Goal: Task Accomplishment & Management: Use online tool/utility

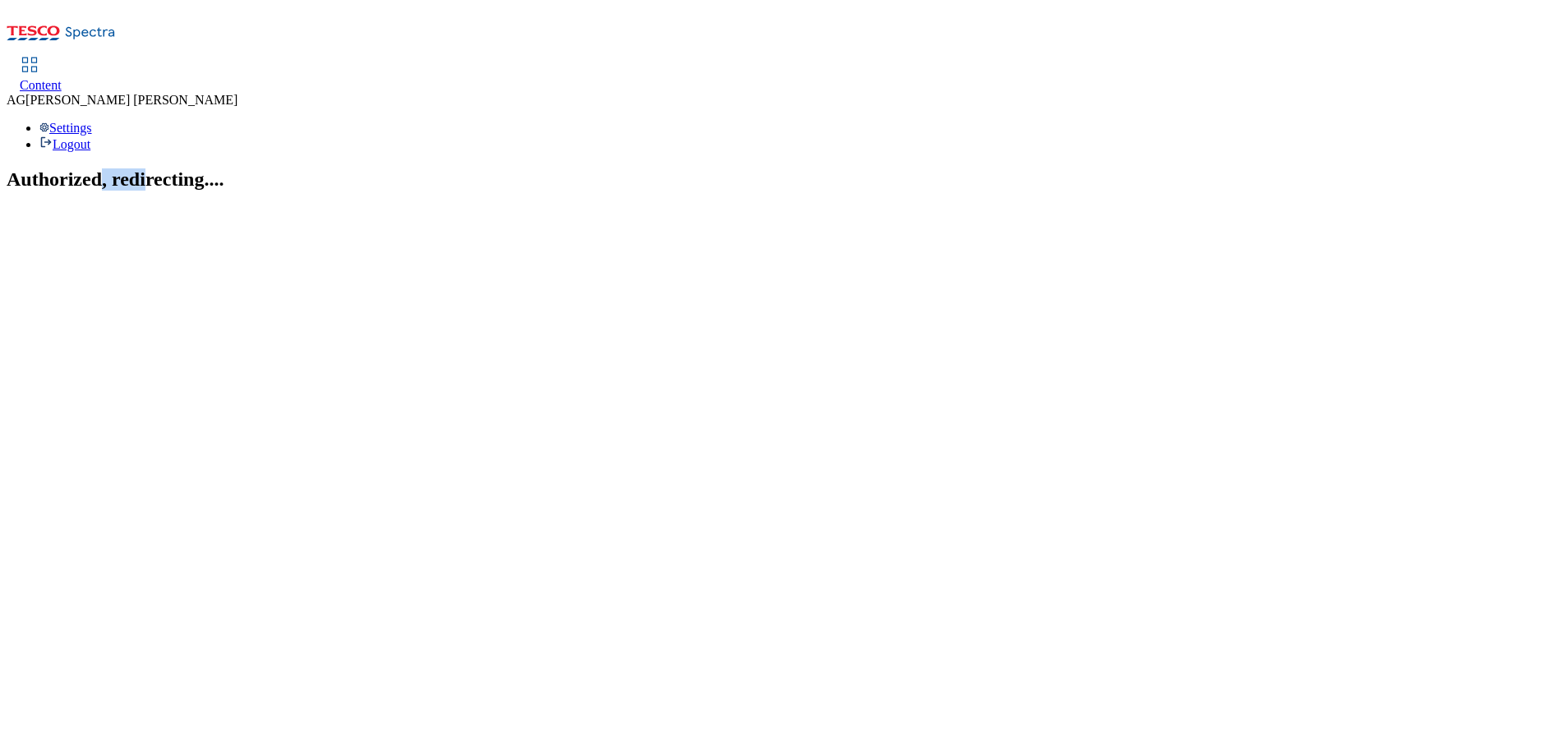
drag, startPoint x: 0, startPoint y: 0, endPoint x: 766, endPoint y: 391, distance: 860.0
click at [766, 191] on section "Authorized, redirecting...." at bounding box center [784, 180] width 1555 height 22
click at [397, 191] on section "Authorized, redirecting...." at bounding box center [784, 180] width 1555 height 22
click at [62, 78] on span "Content" at bounding box center [41, 85] width 42 height 14
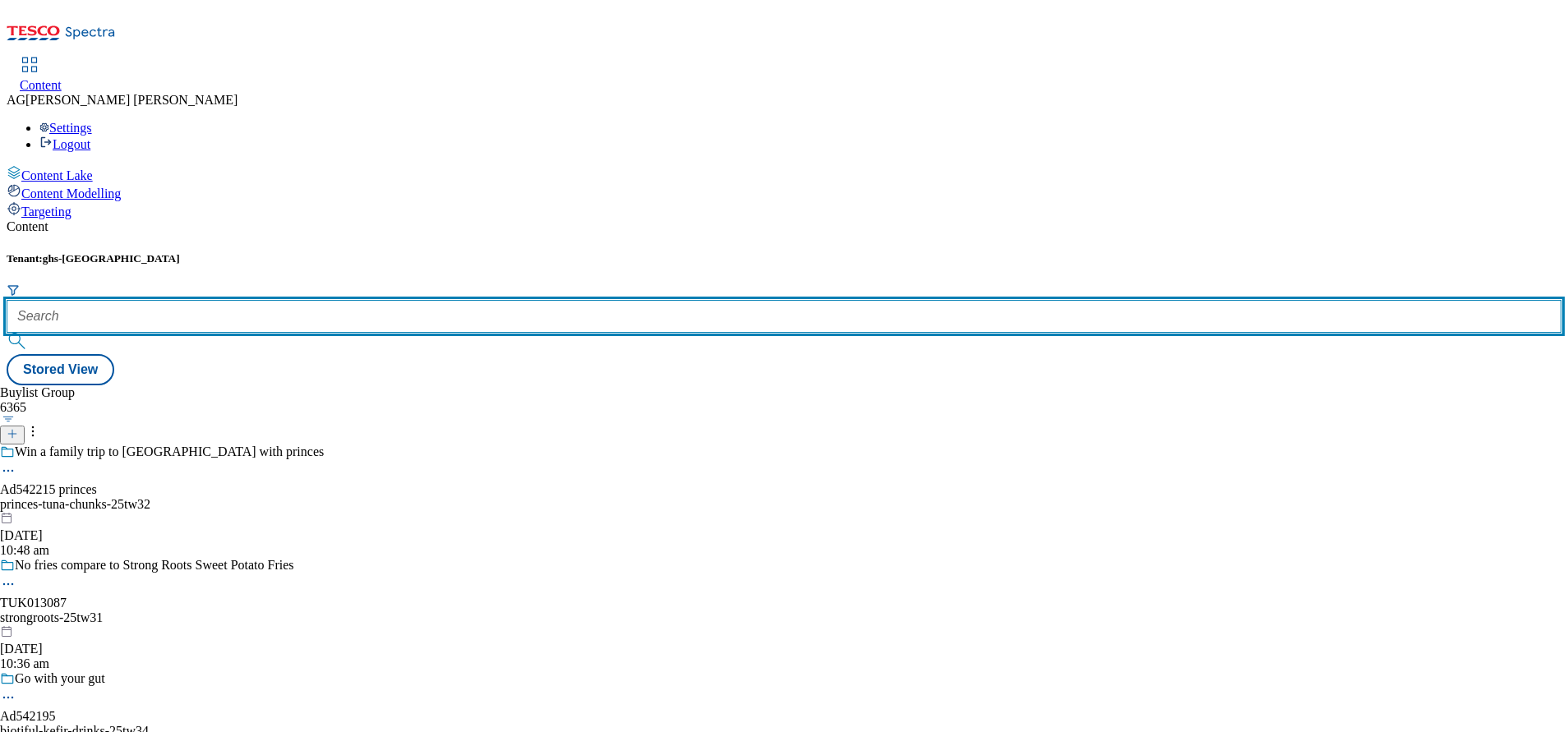
click at [403, 300] on input "text" at bounding box center [784, 316] width 1555 height 33
paste input "marketplace-tvs"
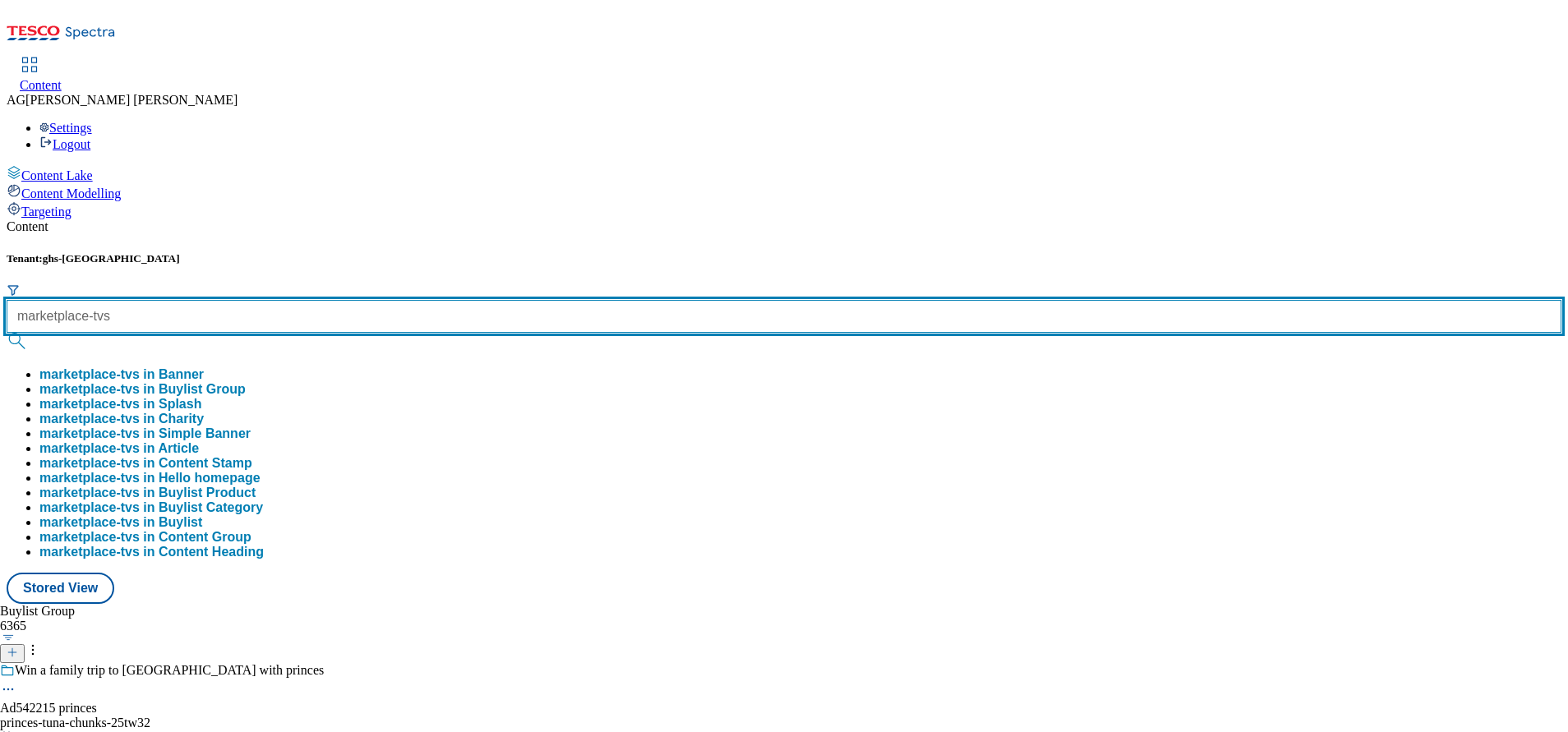
type input "marketplace-tvs"
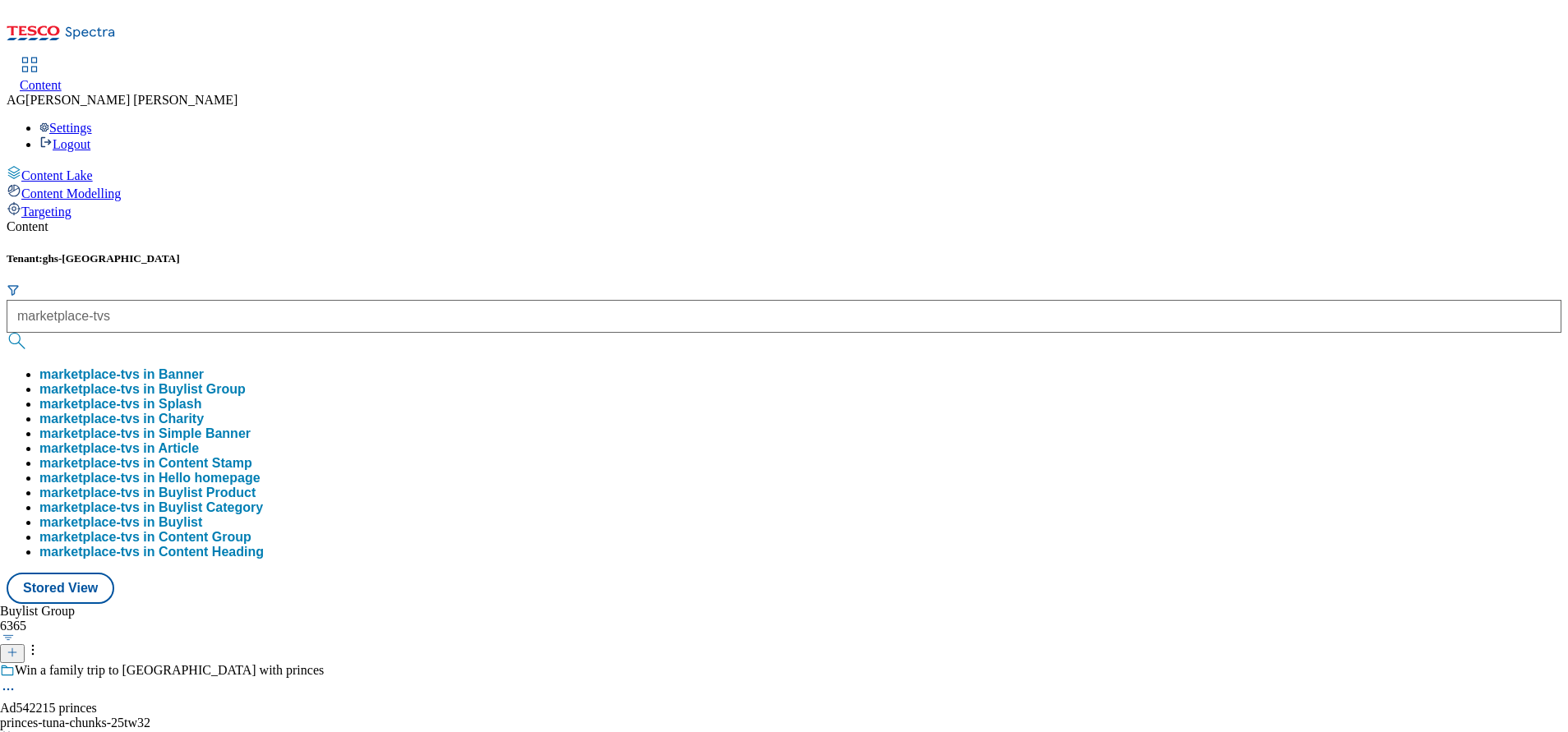
click at [245, 382] on button "marketplace-tvs in Buylist Group" at bounding box center [142, 389] width 206 height 15
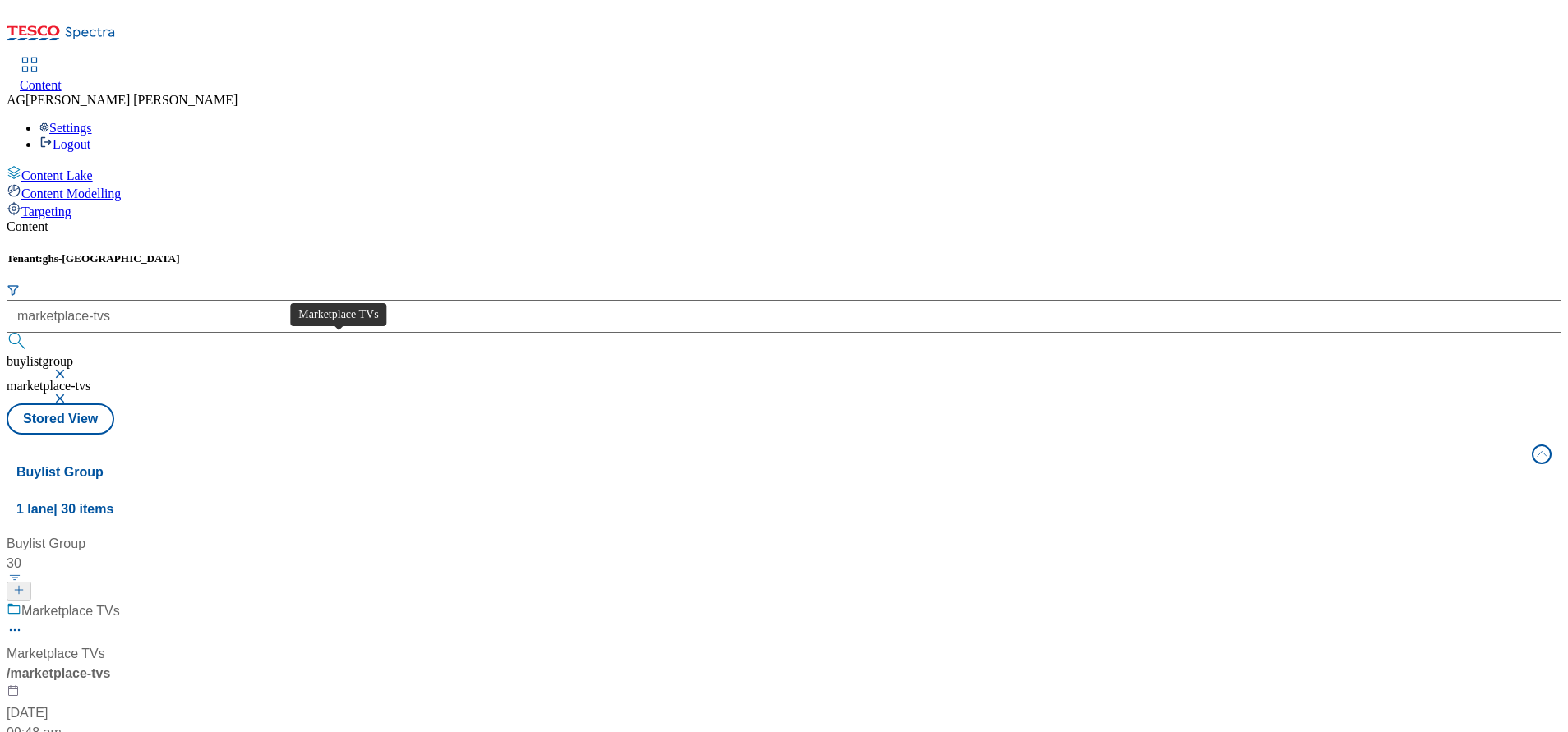
click at [120, 602] on div "Marketplace TVs" at bounding box center [70, 612] width 99 height 20
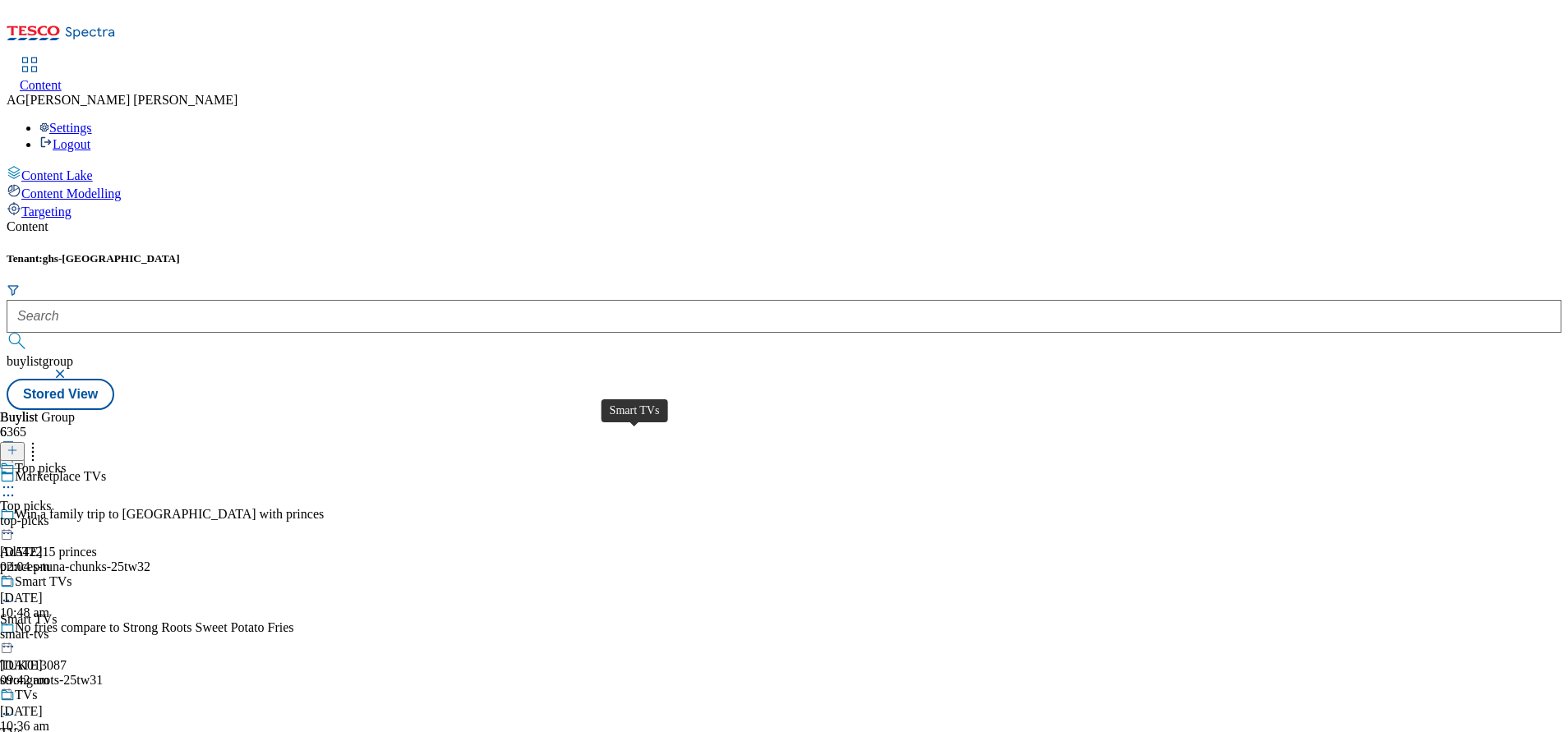
click at [71, 574] on div "Smart TVs" at bounding box center [43, 582] width 57 height 15
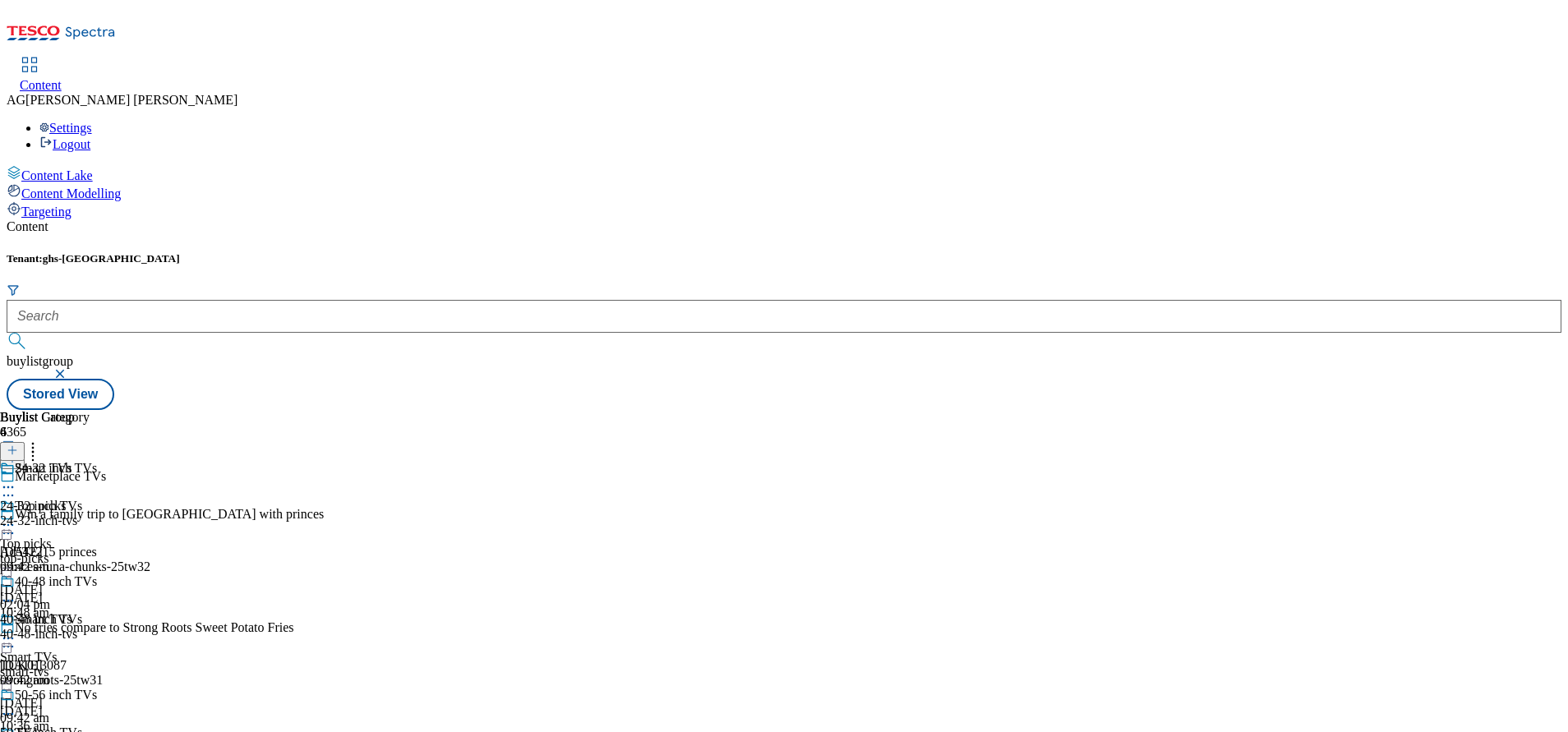
click at [111, 574] on div "40-48 inch TVs 40-48 inch TVs 40-48-inch-tvs 5 Sept 2025 09:42 am" at bounding box center [56, 631] width 111 height 113
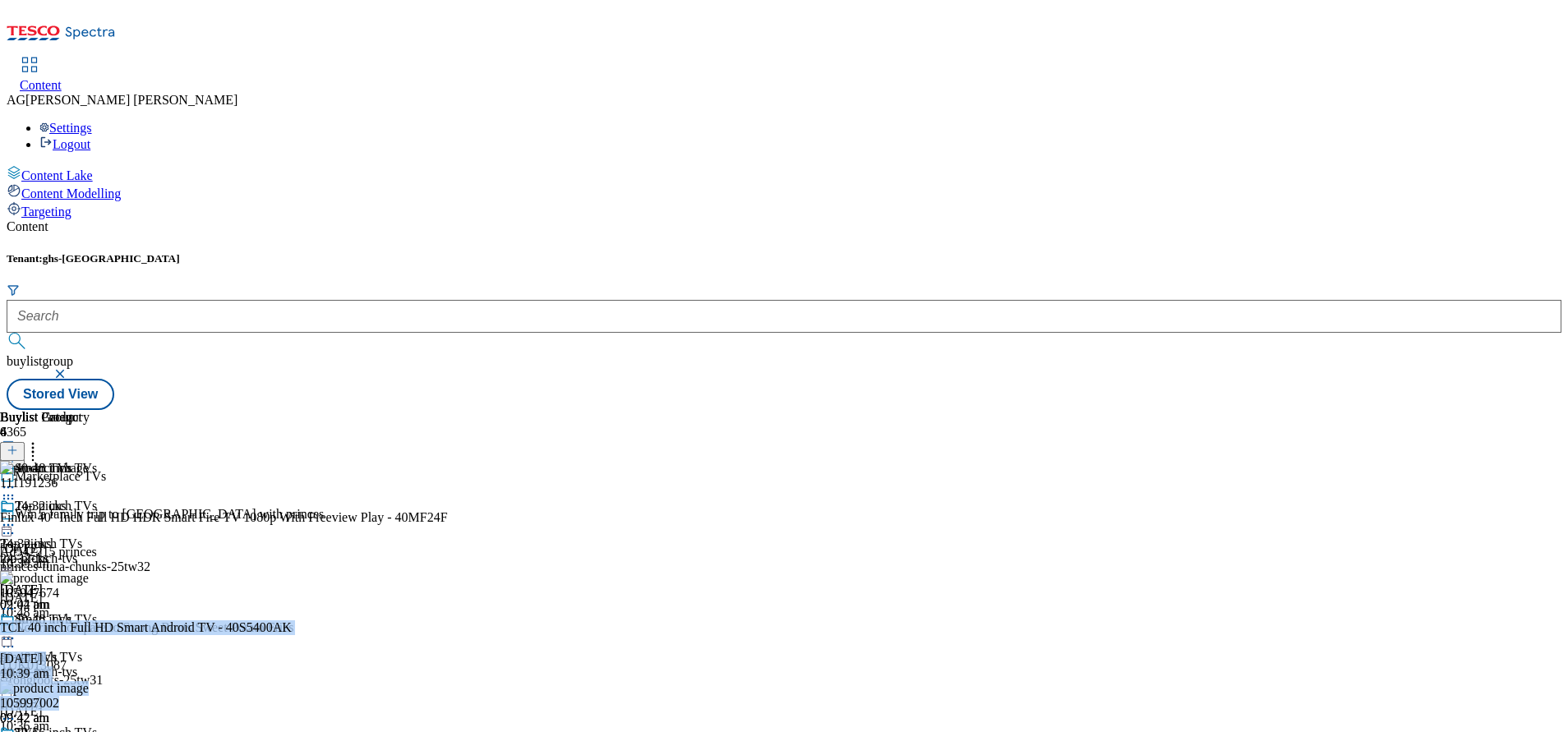
drag, startPoint x: 1422, startPoint y: 450, endPoint x: 1407, endPoint y: 597, distance: 147.8
click at [448, 597] on div "Buylist Product 4 111191236 Finlux 40" Inch Full HD HDR Smart Fire TV 1080p Wit…" at bounding box center [223, 655] width 448 height 491
click at [111, 630] on div at bounding box center [56, 640] width 111 height 20
click at [18, 444] on icon at bounding box center [12, 449] width 12 height 12
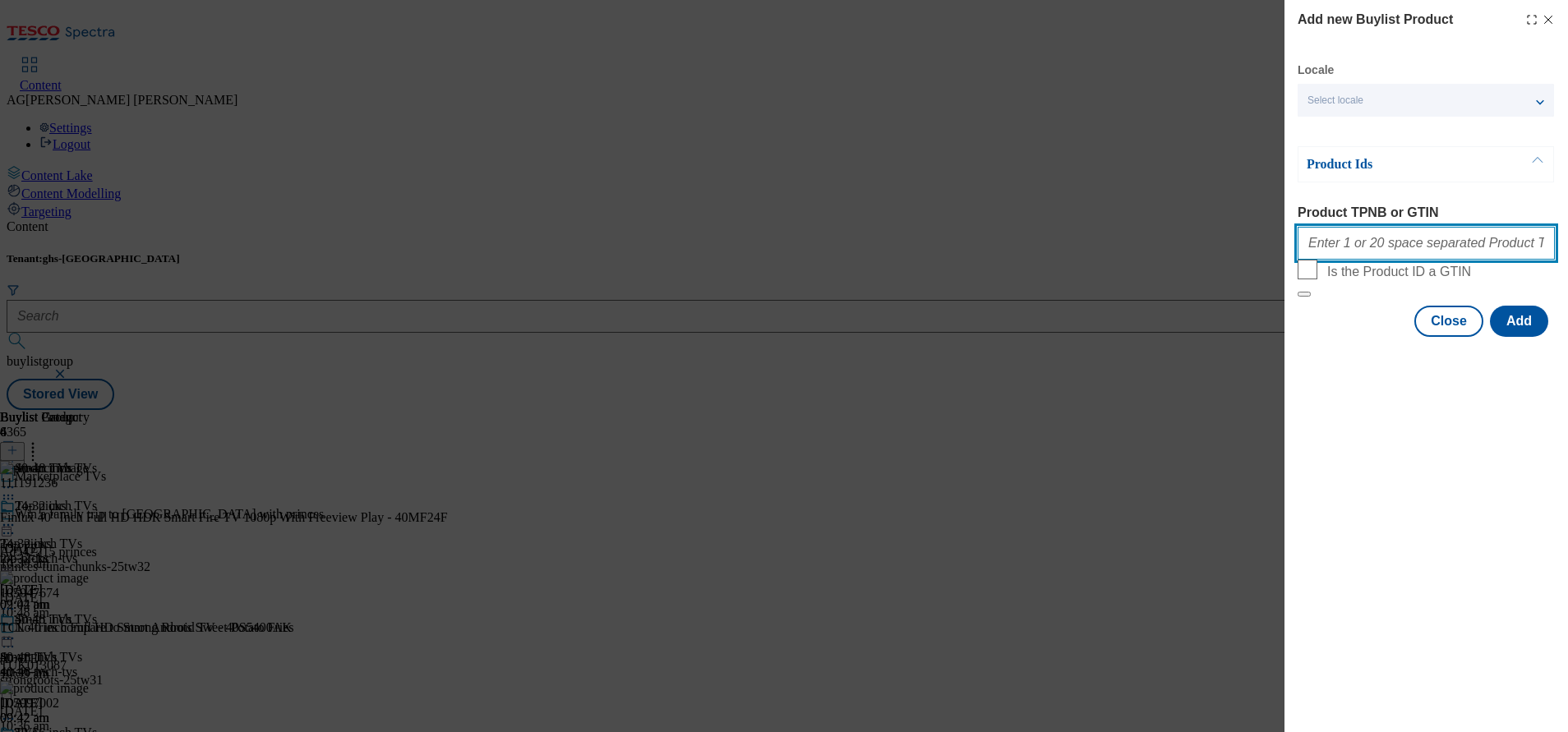
click at [1345, 239] on input "Product TPNB or GTIN" at bounding box center [1427, 243] width 257 height 33
paste input "325733882 325969542 325513664 326235788 325969541"
type input "325733882 325969542 325513664 326235788 325969541"
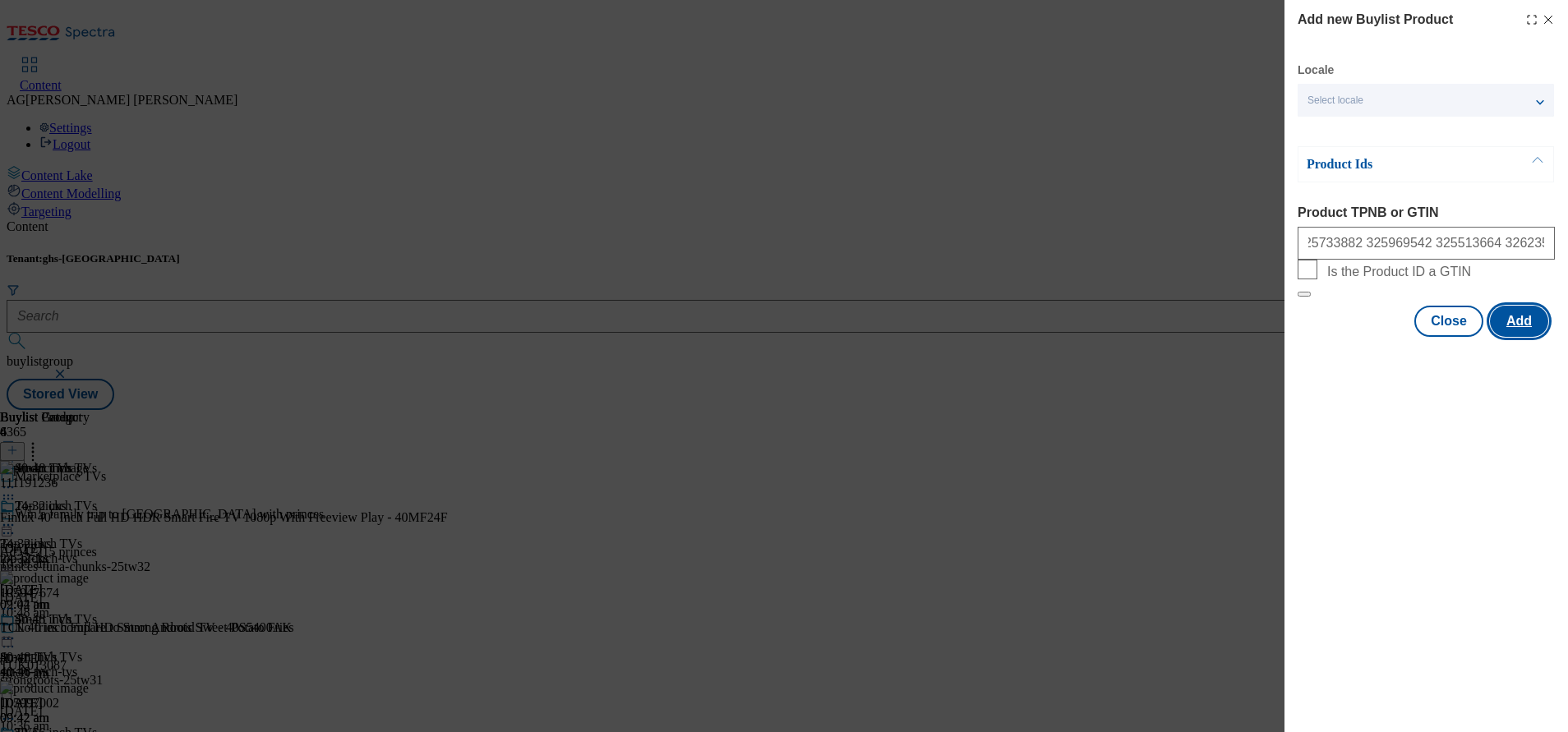
click at [1501, 336] on button "Add" at bounding box center [1520, 321] width 58 height 31
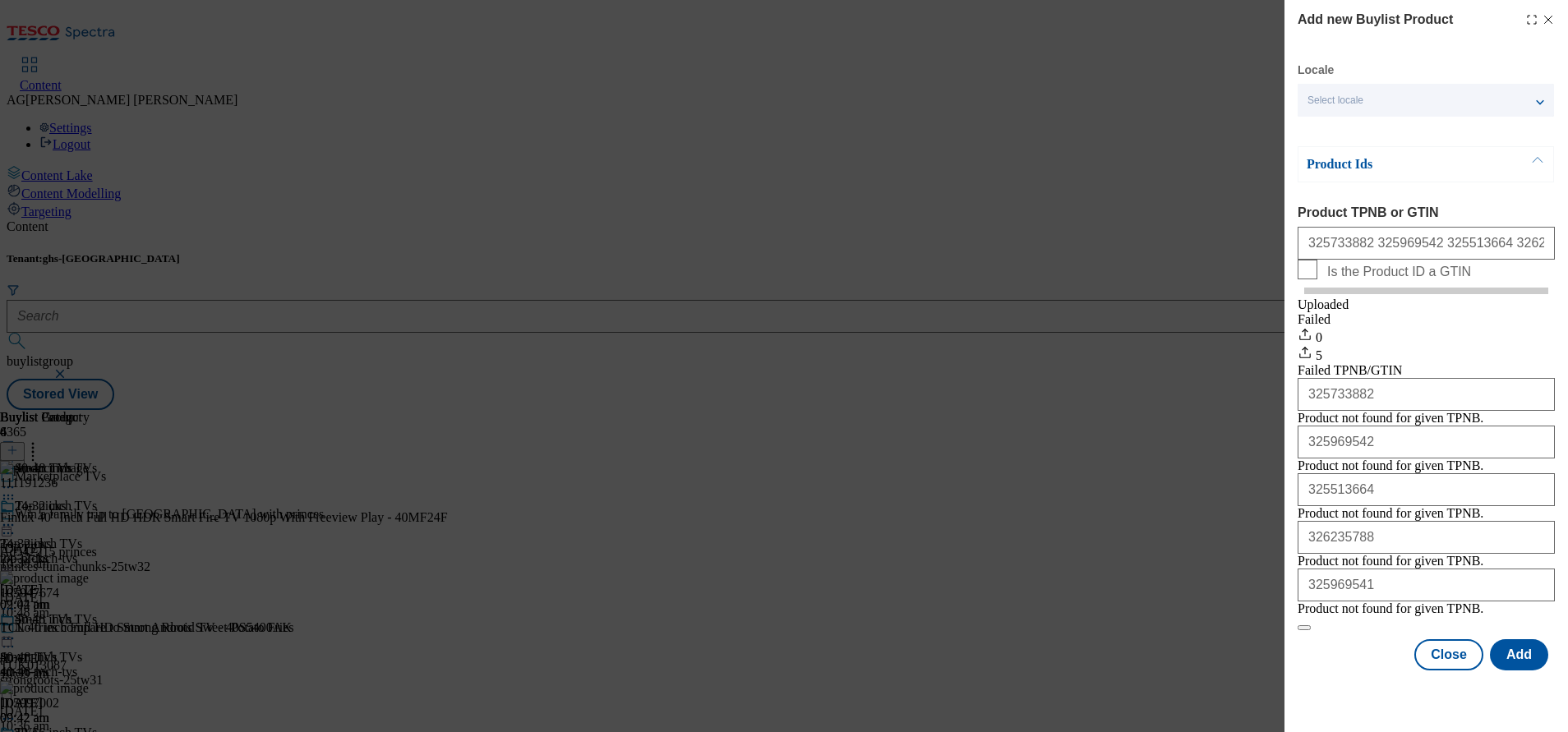
scroll to position [88, 0]
click at [1433, 657] on button "Close" at bounding box center [1449, 655] width 69 height 31
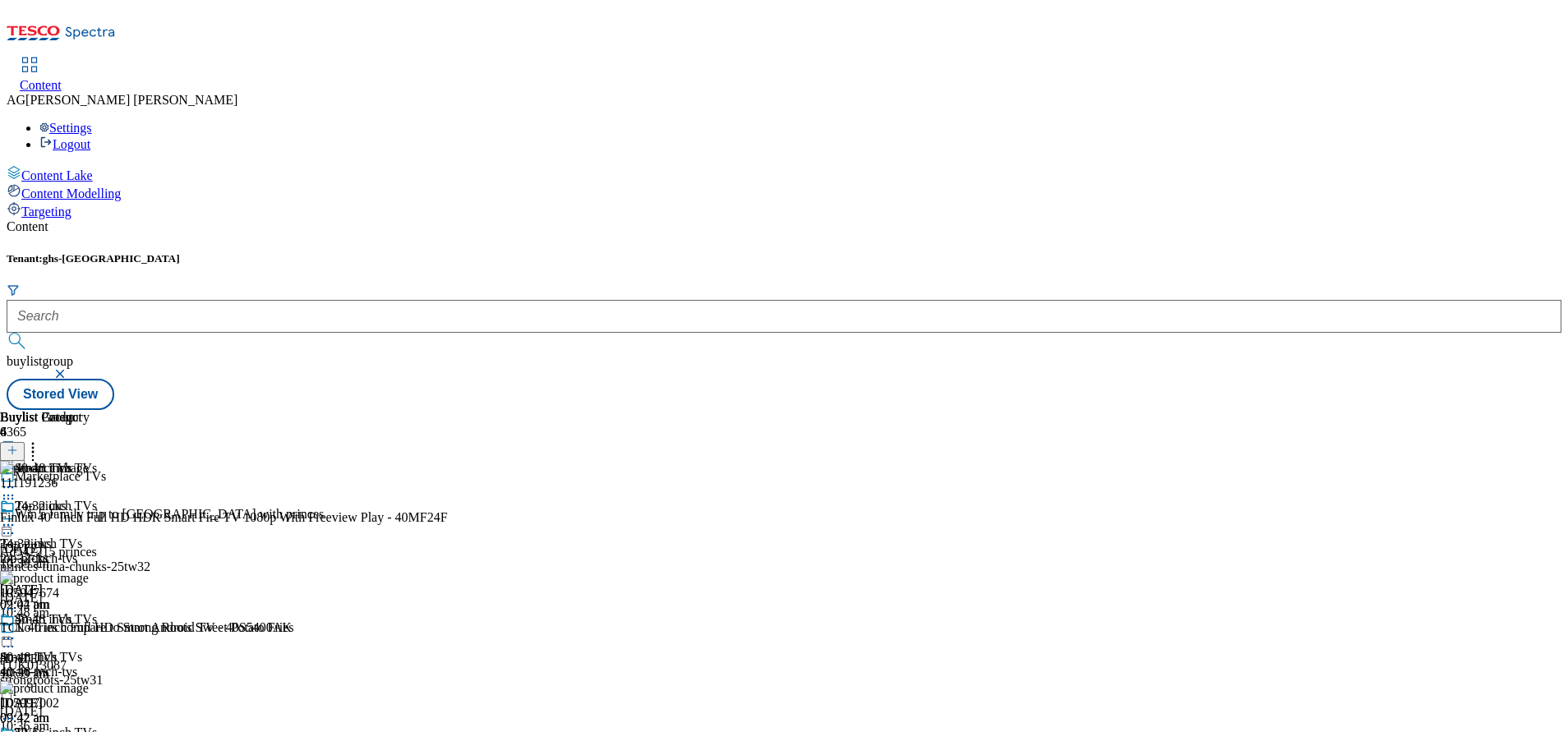
click at [18, 444] on icon at bounding box center [12, 449] width 12 height 12
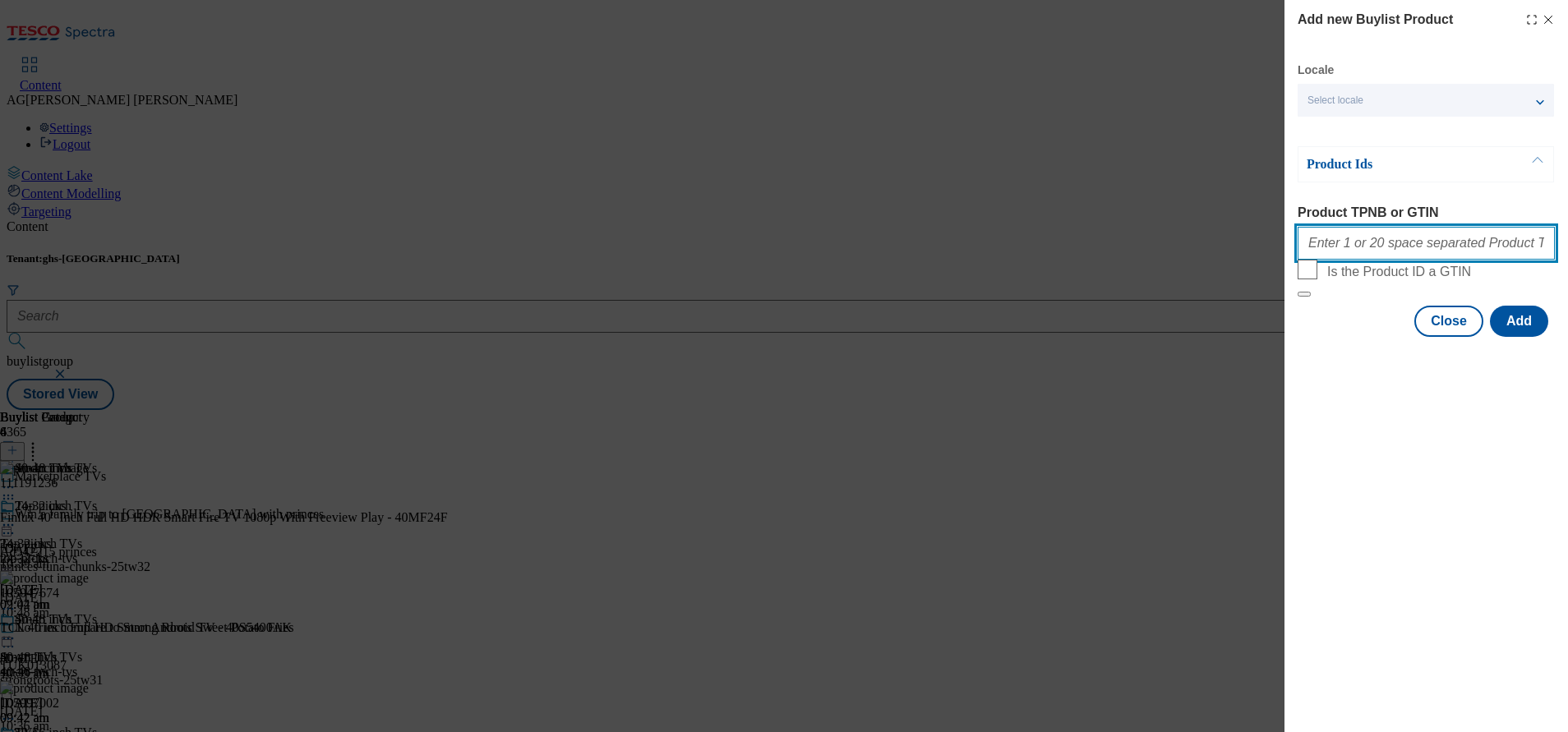
click at [1409, 238] on input "Product TPNB or GTIN" at bounding box center [1427, 243] width 257 height 33
paste input "105484278 106118989 105950973 105743420 105950972"
type input "105484278 106118989 105950973 105743420 105950972"
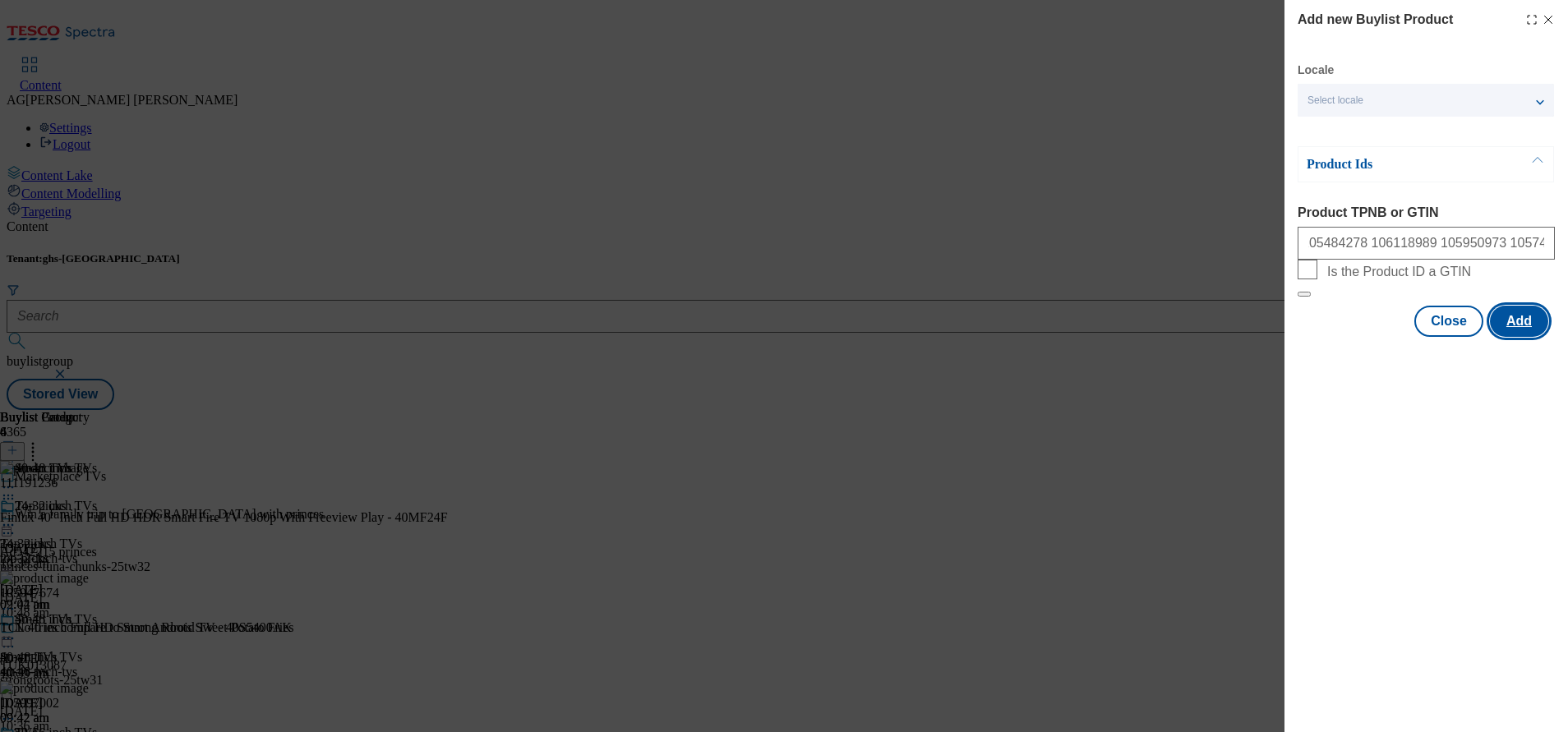
click at [1528, 336] on button "Add" at bounding box center [1520, 321] width 58 height 31
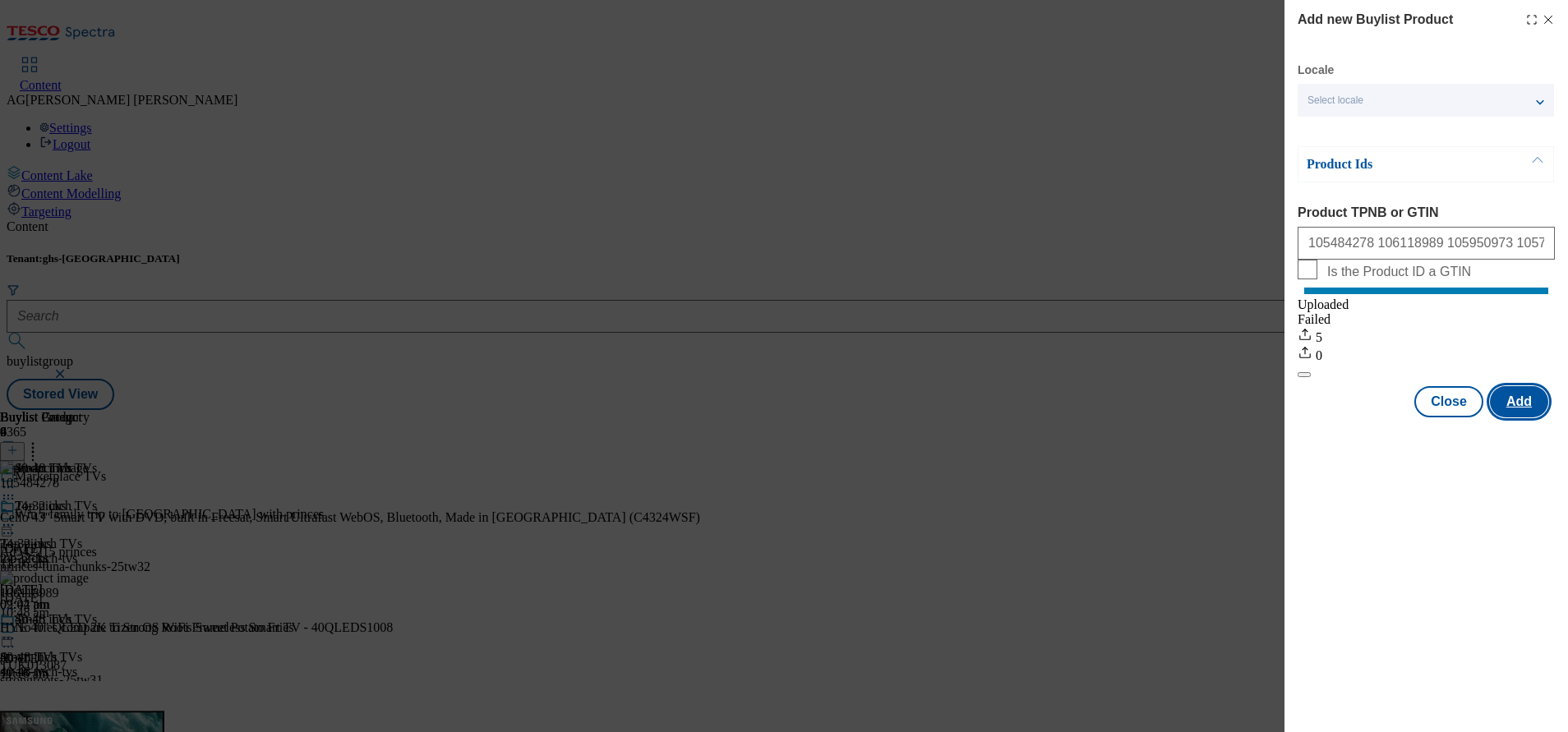
click at [1507, 417] on button "Add" at bounding box center [1520, 401] width 58 height 31
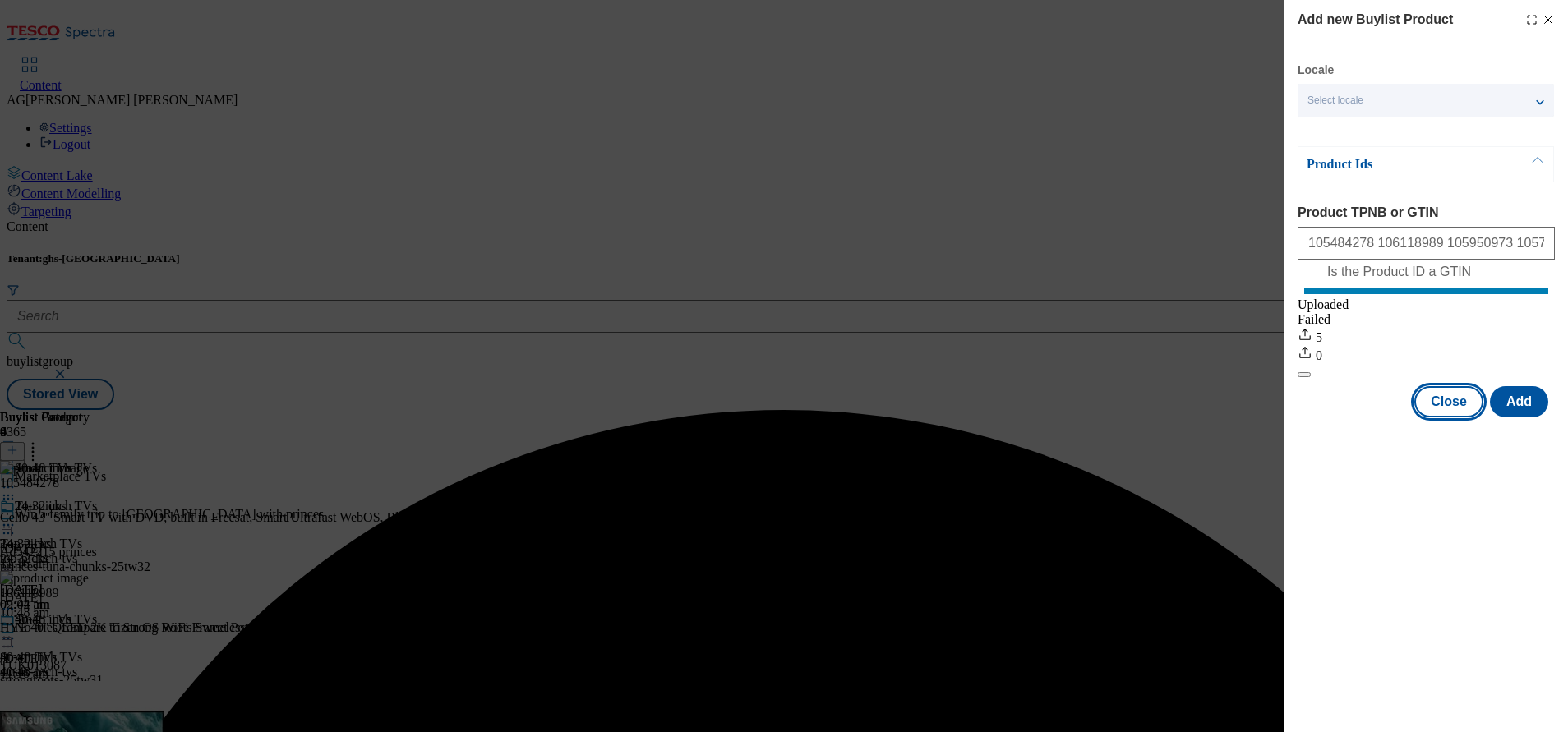
click at [1457, 418] on button "Close" at bounding box center [1449, 401] width 69 height 31
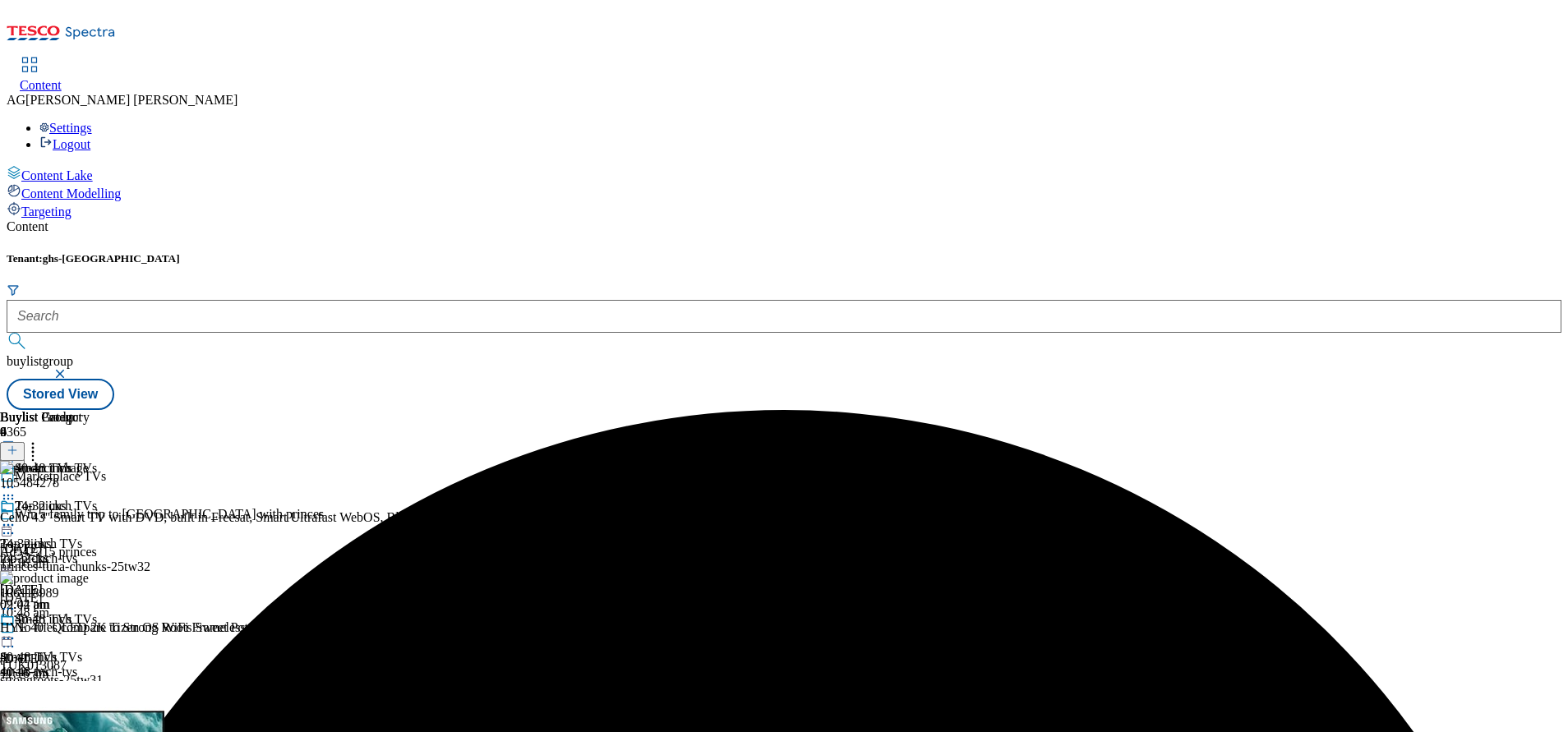
scroll to position [58, 0]
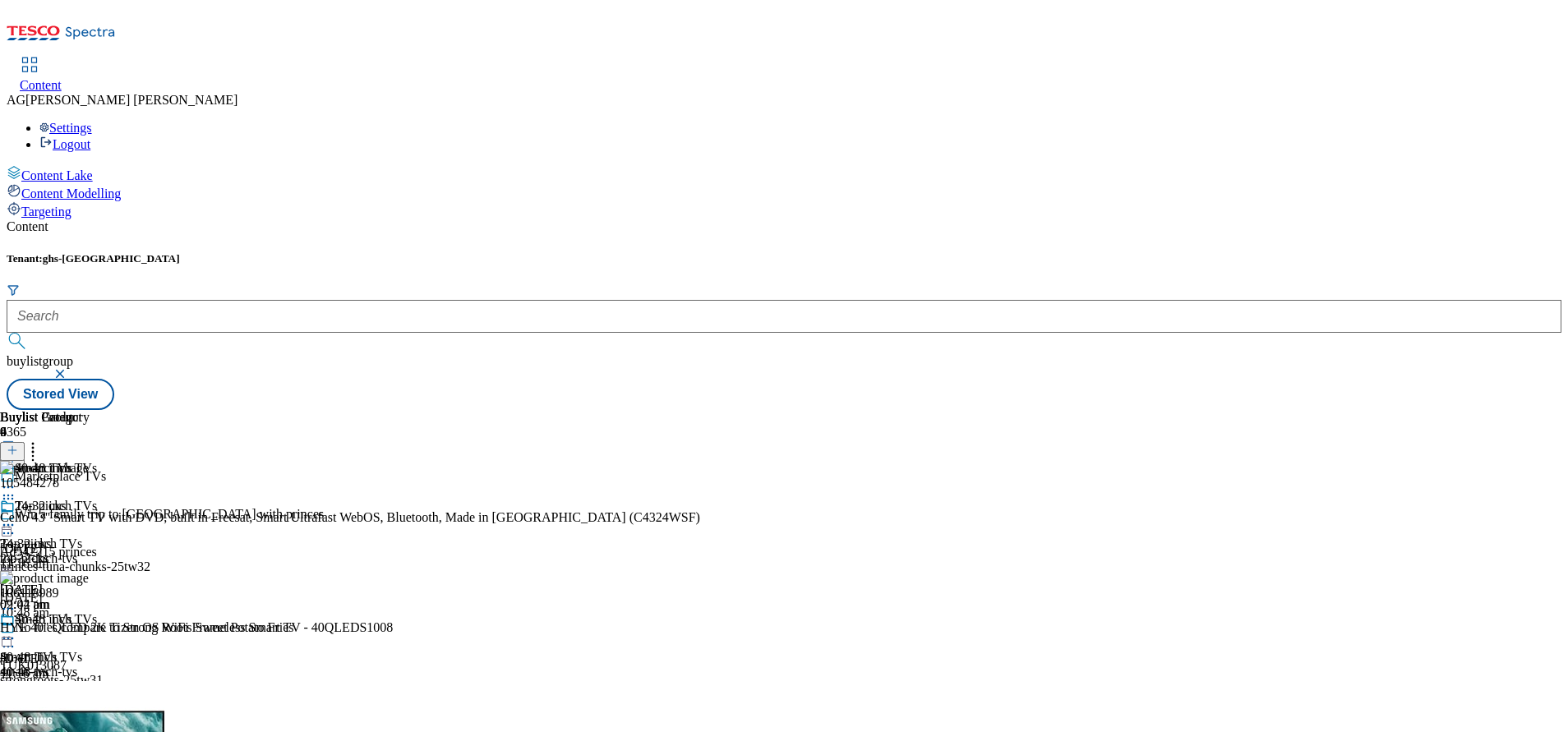
click at [16, 630] on icon at bounding box center [8, 638] width 16 height 16
click at [77, 663] on button "Edit" at bounding box center [55, 672] width 44 height 19
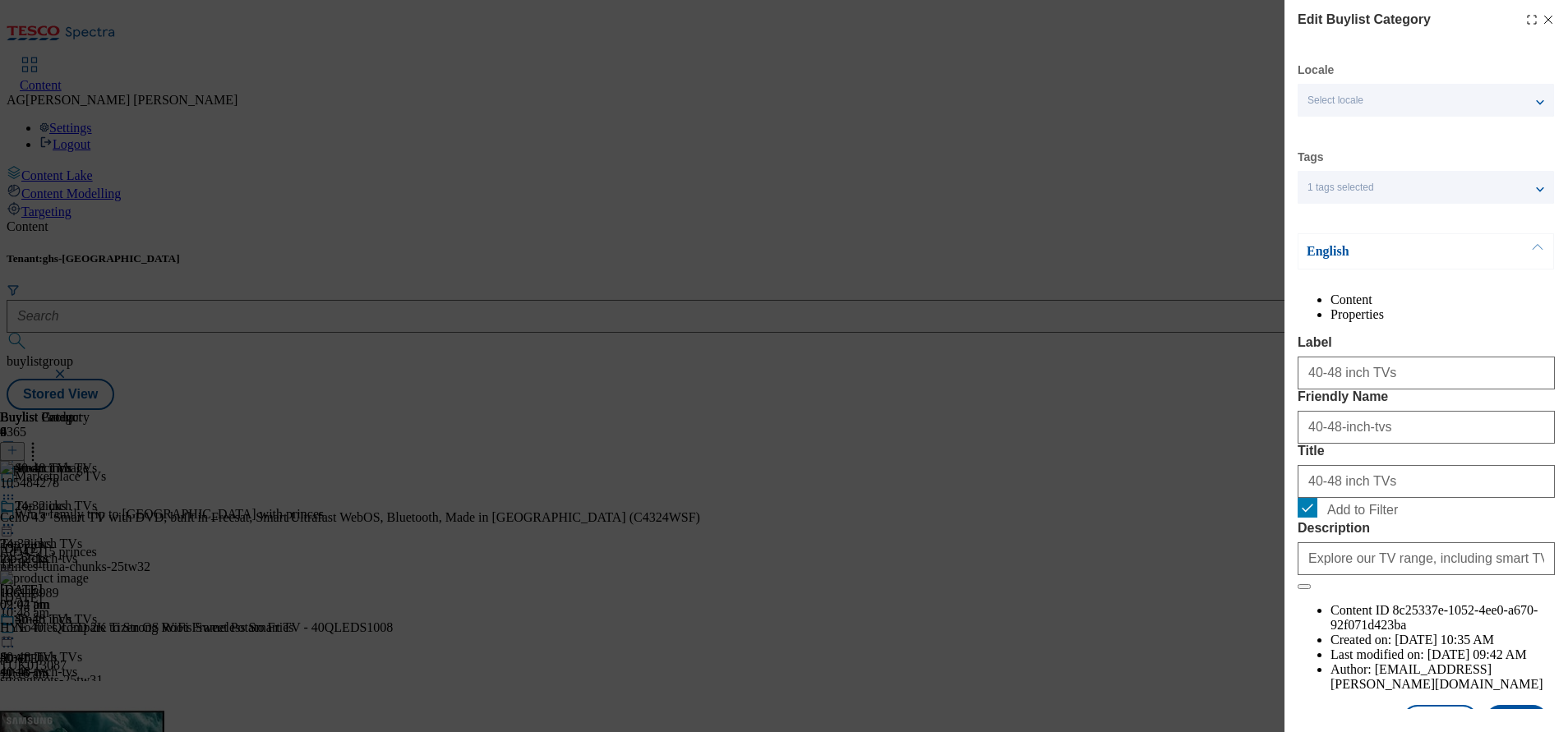
scroll to position [96, 0]
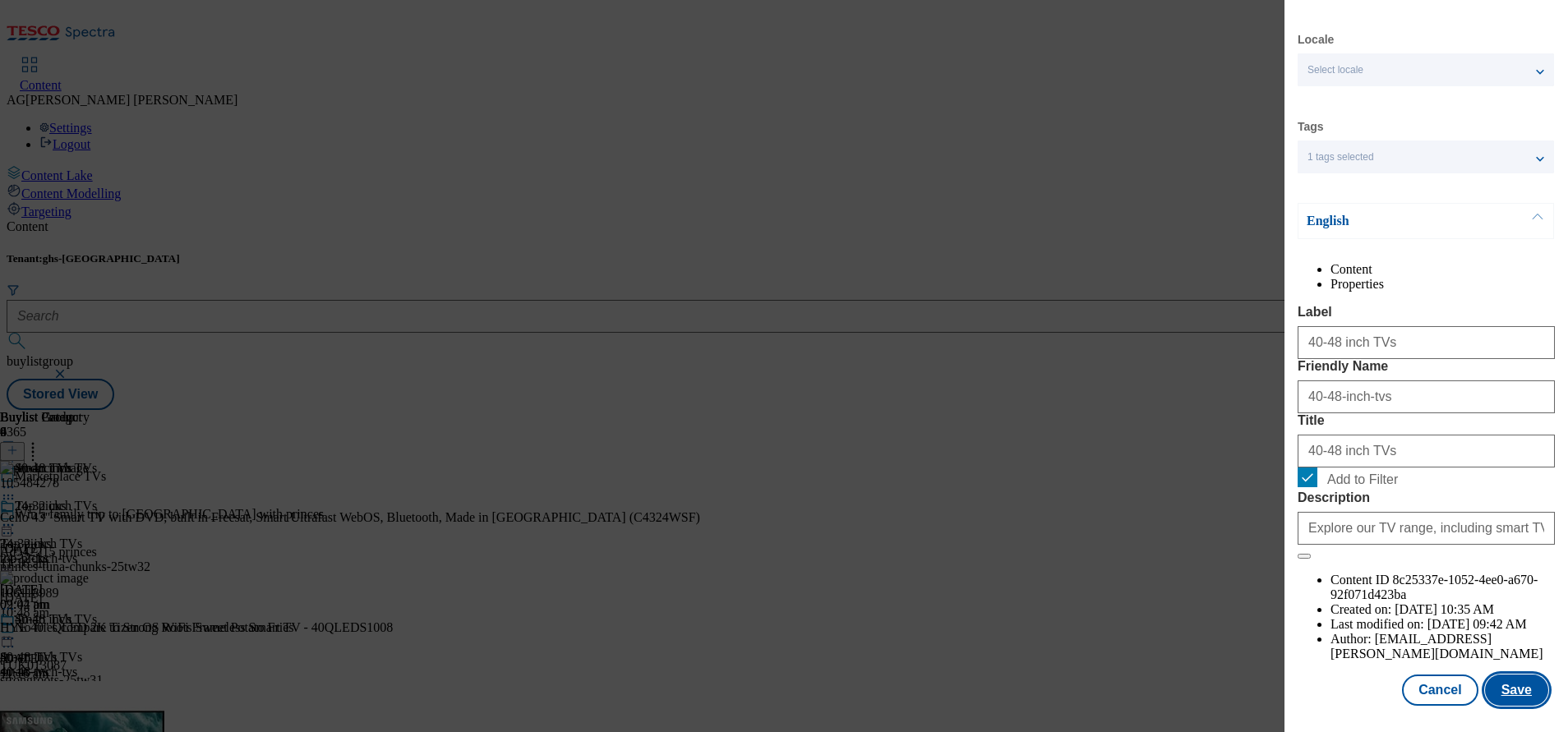
click at [1511, 675] on button "Save" at bounding box center [1516, 690] width 63 height 31
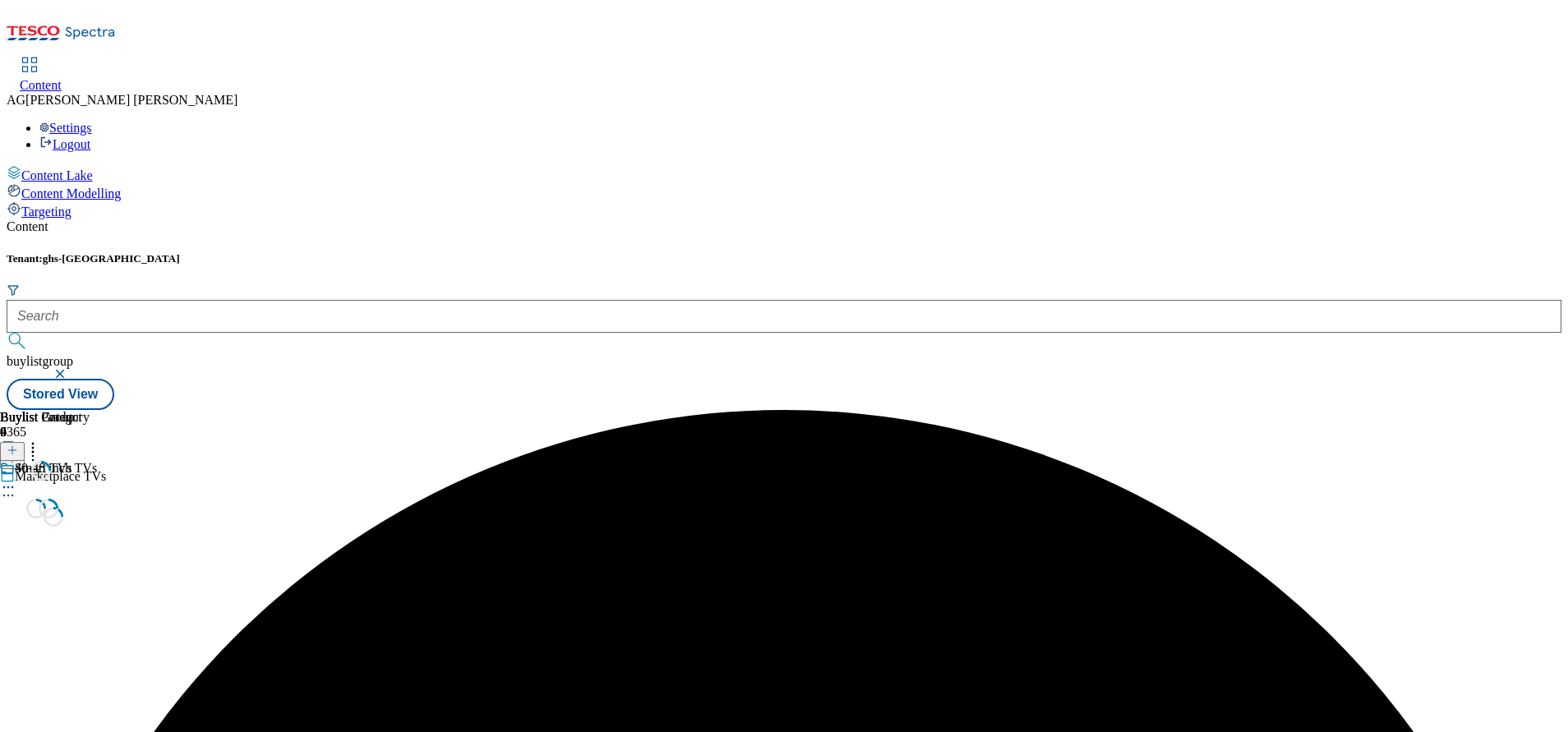
scroll to position [0, 0]
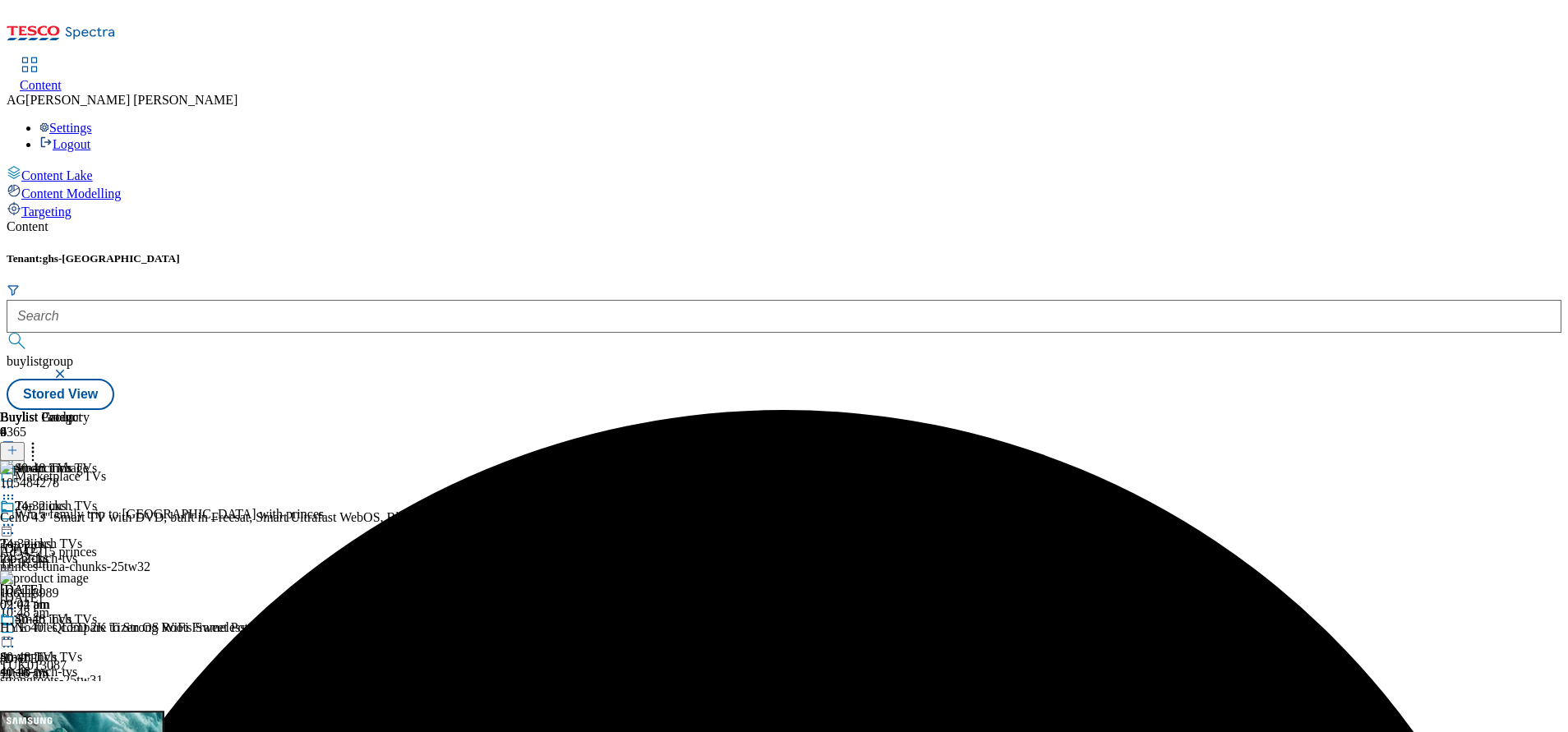
click at [111, 612] on div "40-48 inch TVs 40-48 inch TVs 40-48-inch-tvs 26 Sept 2025 11:16 am" at bounding box center [56, 668] width 111 height 113
click at [16, 630] on icon at bounding box center [8, 638] width 16 height 16
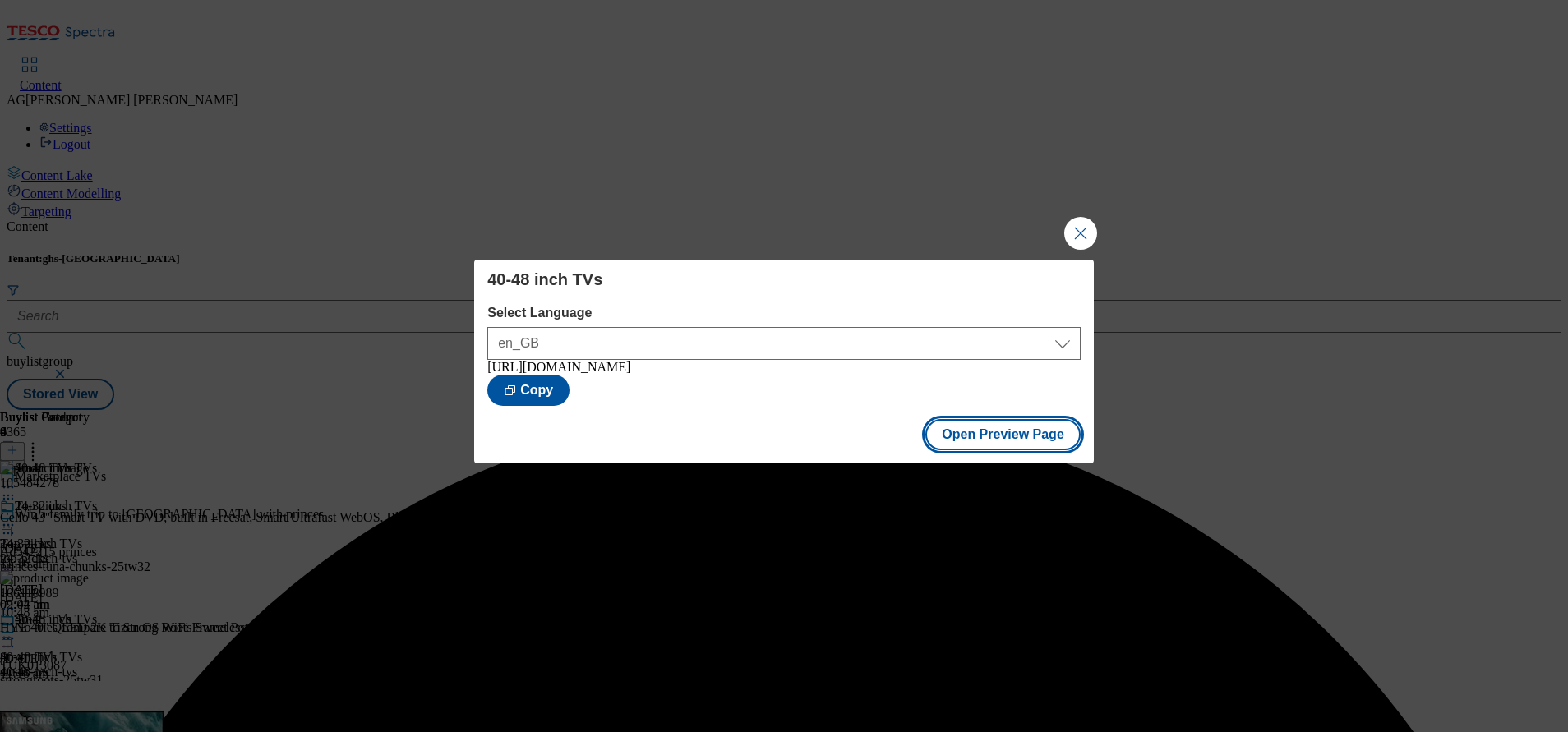
click at [1020, 437] on button "Open Preview Page" at bounding box center [1003, 435] width 155 height 31
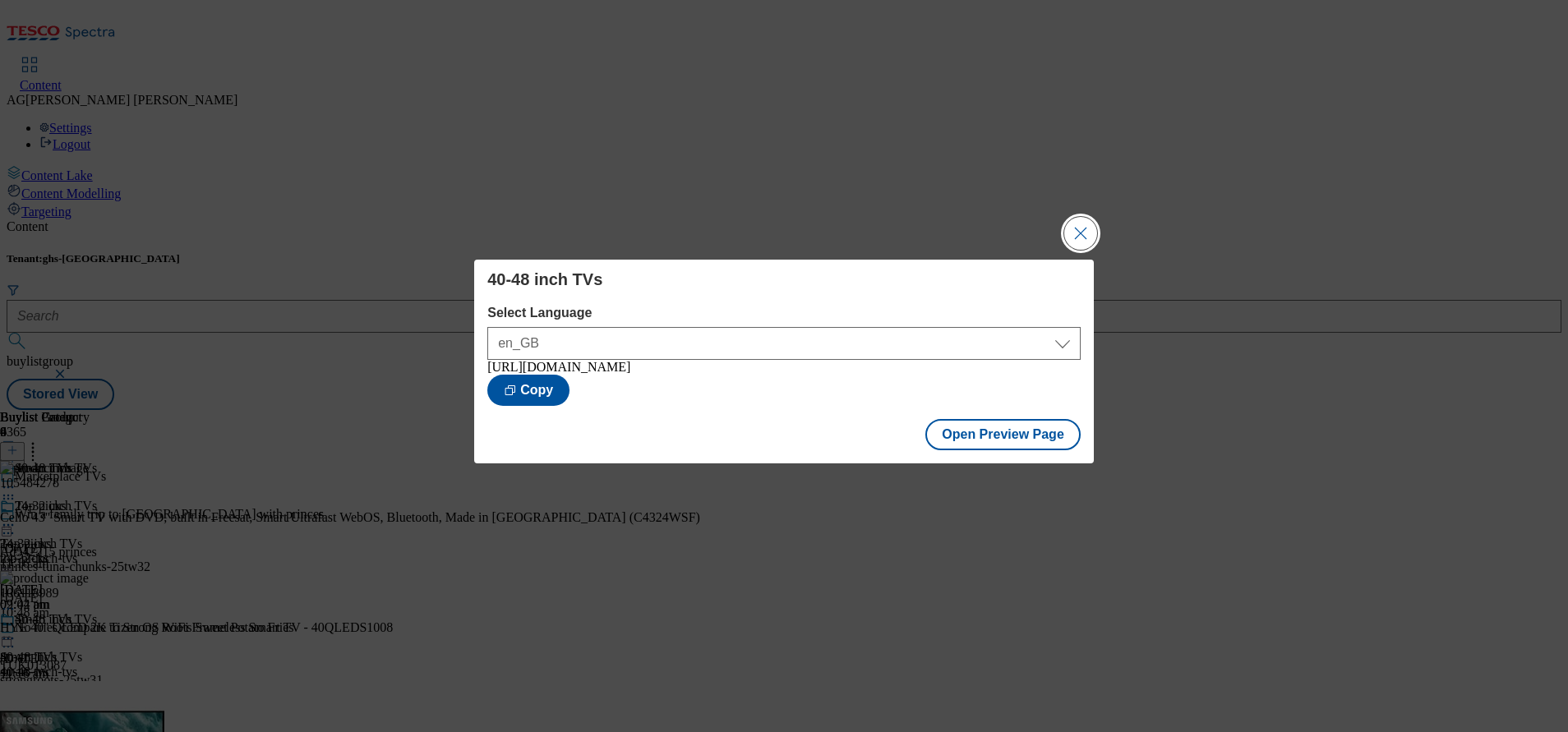
click at [1071, 236] on button "Close Modal" at bounding box center [1081, 233] width 33 height 33
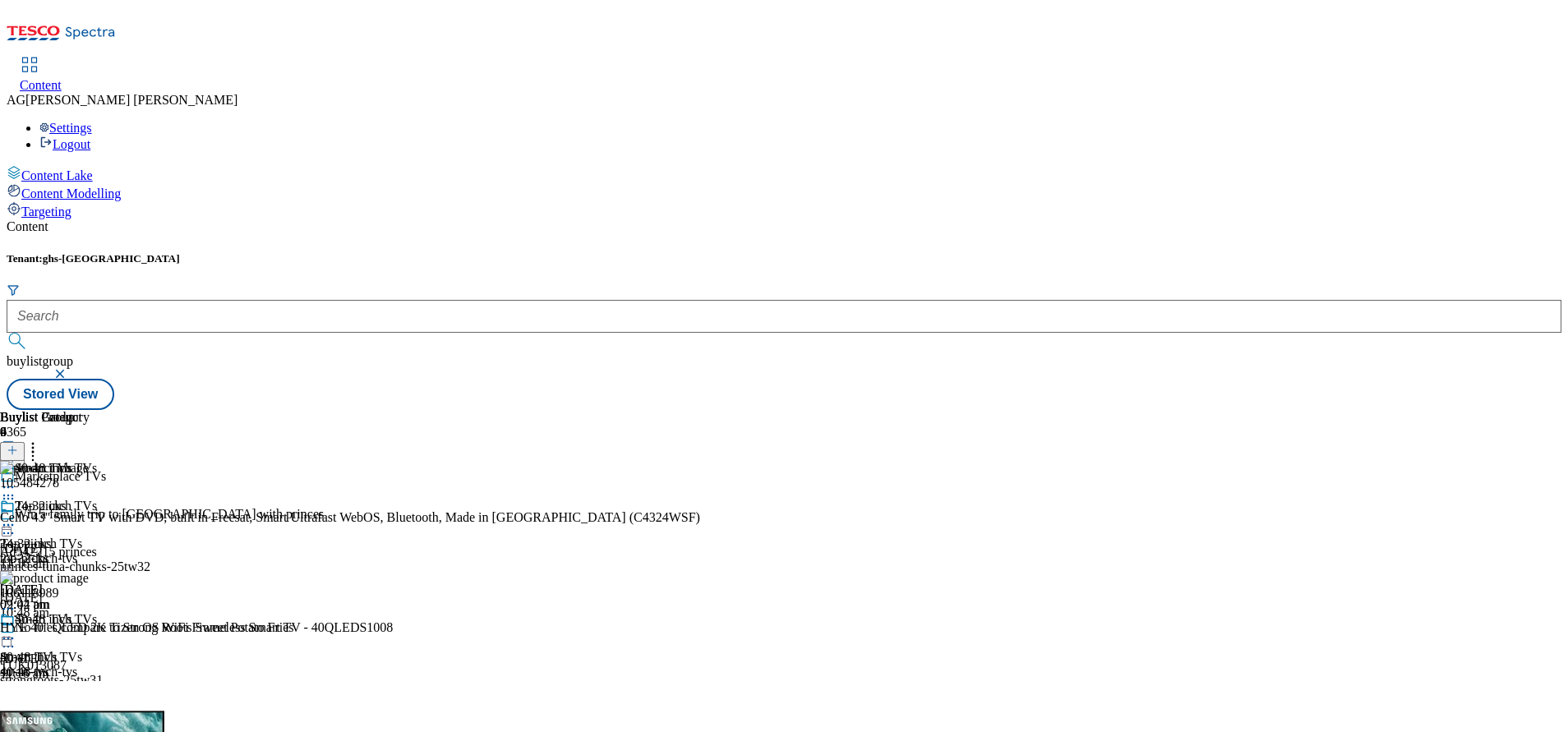
click at [16, 630] on icon at bounding box center [8, 638] width 16 height 16
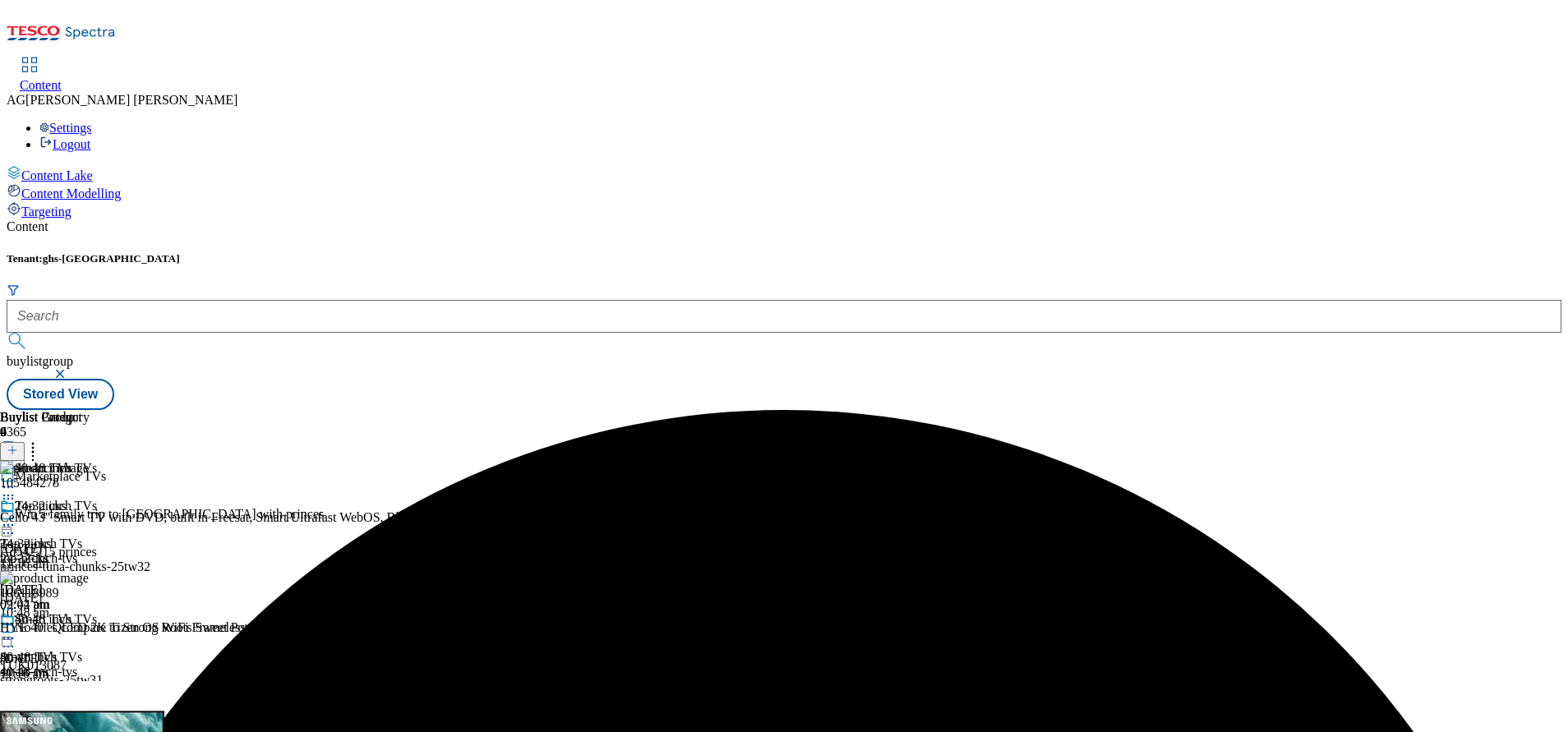
click at [35, 447] on circle at bounding box center [33, 448] width 3 height 3
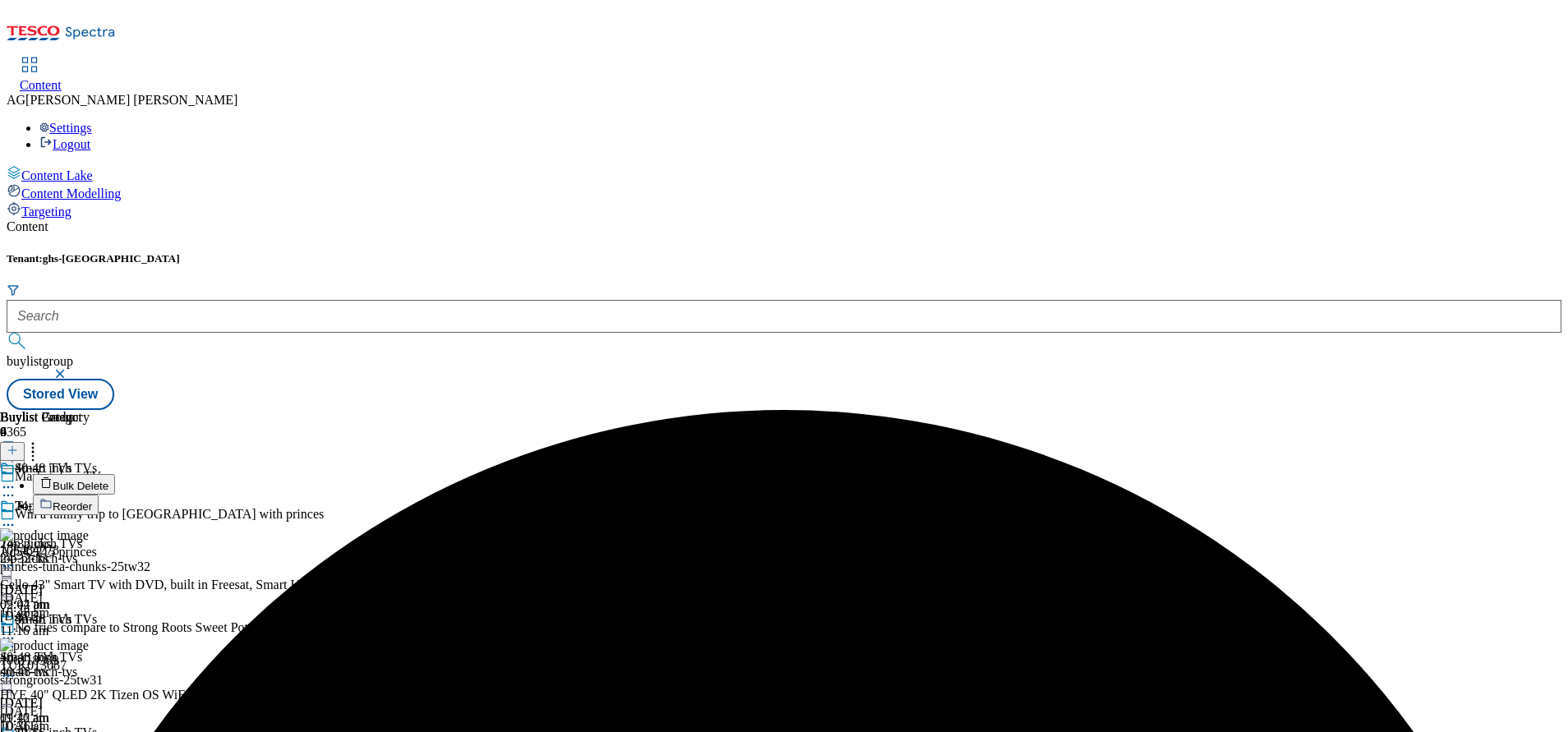
click at [99, 494] on button "Reorder" at bounding box center [66, 504] width 66 height 21
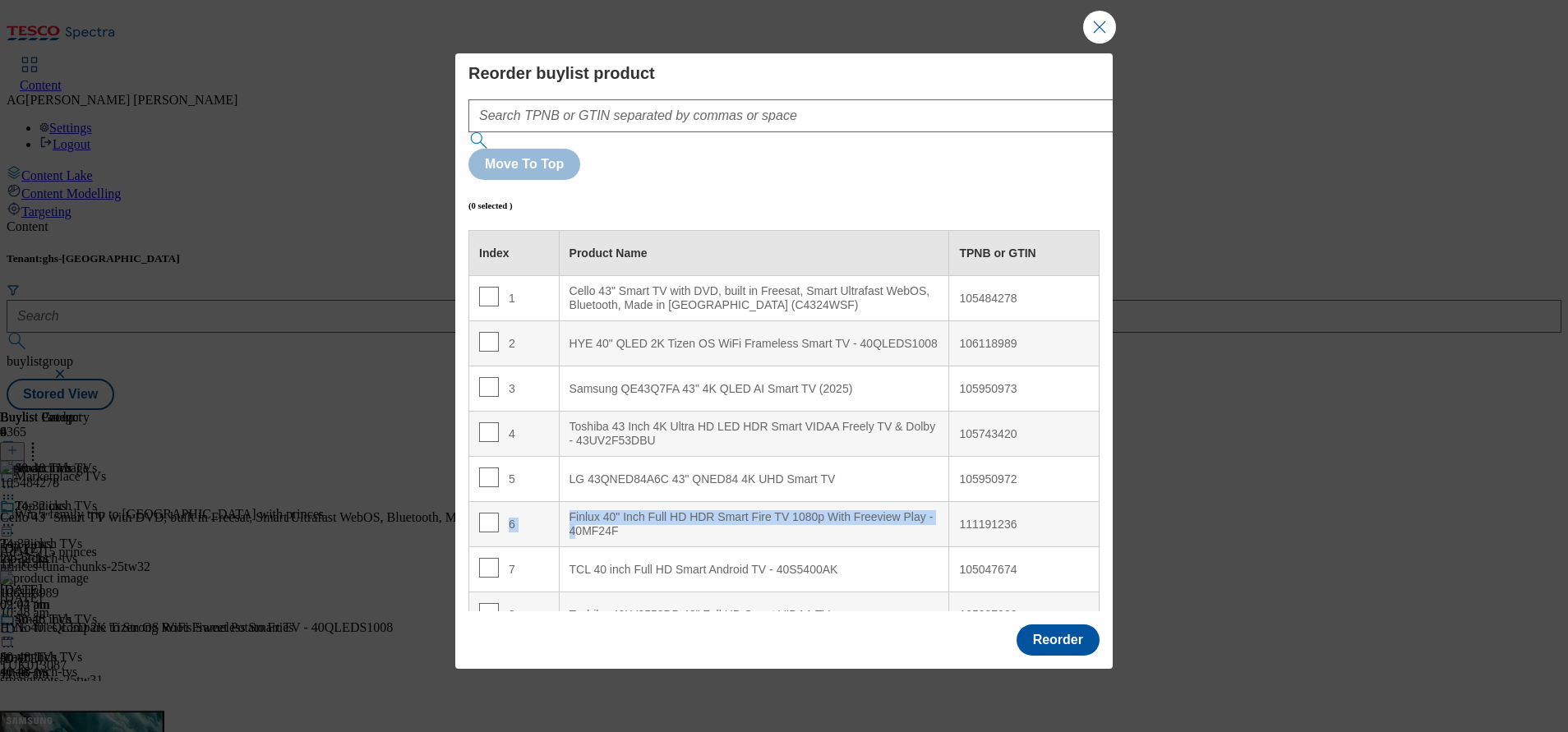
drag, startPoint x: 585, startPoint y: 490, endPoint x: 486, endPoint y: 491, distance: 99.0
click at [486, 502] on tr "6 Finlux 40" Inch Full HD HDR Smart Fire TV 1080p With Freeview Play - 40MF24F …" at bounding box center [784, 525] width 630 height 46
click at [485, 512] on input "Modal" at bounding box center [489, 522] width 20 height 20
checkbox input "true"
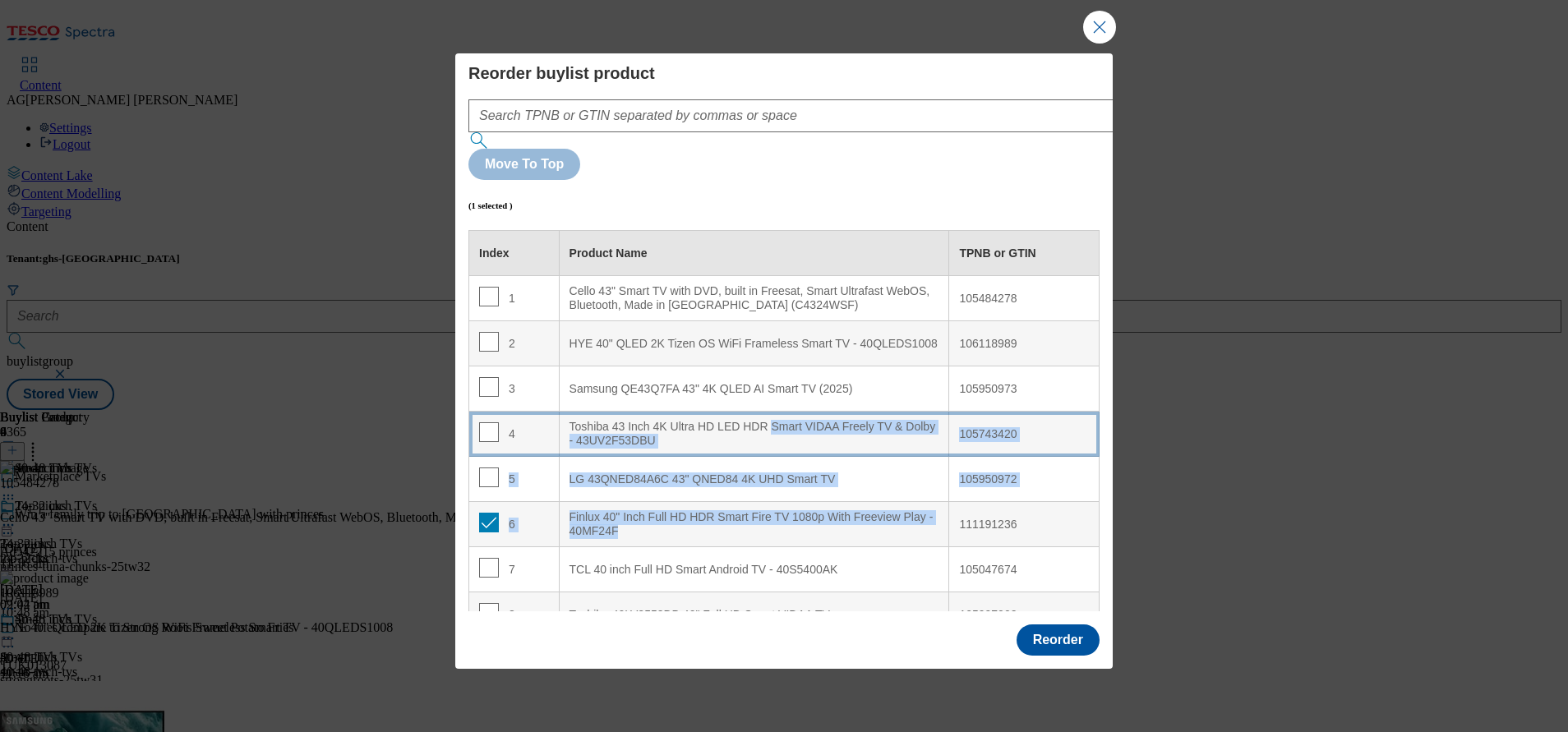
drag, startPoint x: 800, startPoint y: 487, endPoint x: 763, endPoint y: 376, distance: 117.0
click at [763, 376] on tbody "1 Cello 43" Smart TV with DVD, built in Freesat, Smart Ultrafast WebOS, Bluetoo…" at bounding box center [784, 479] width 630 height 407
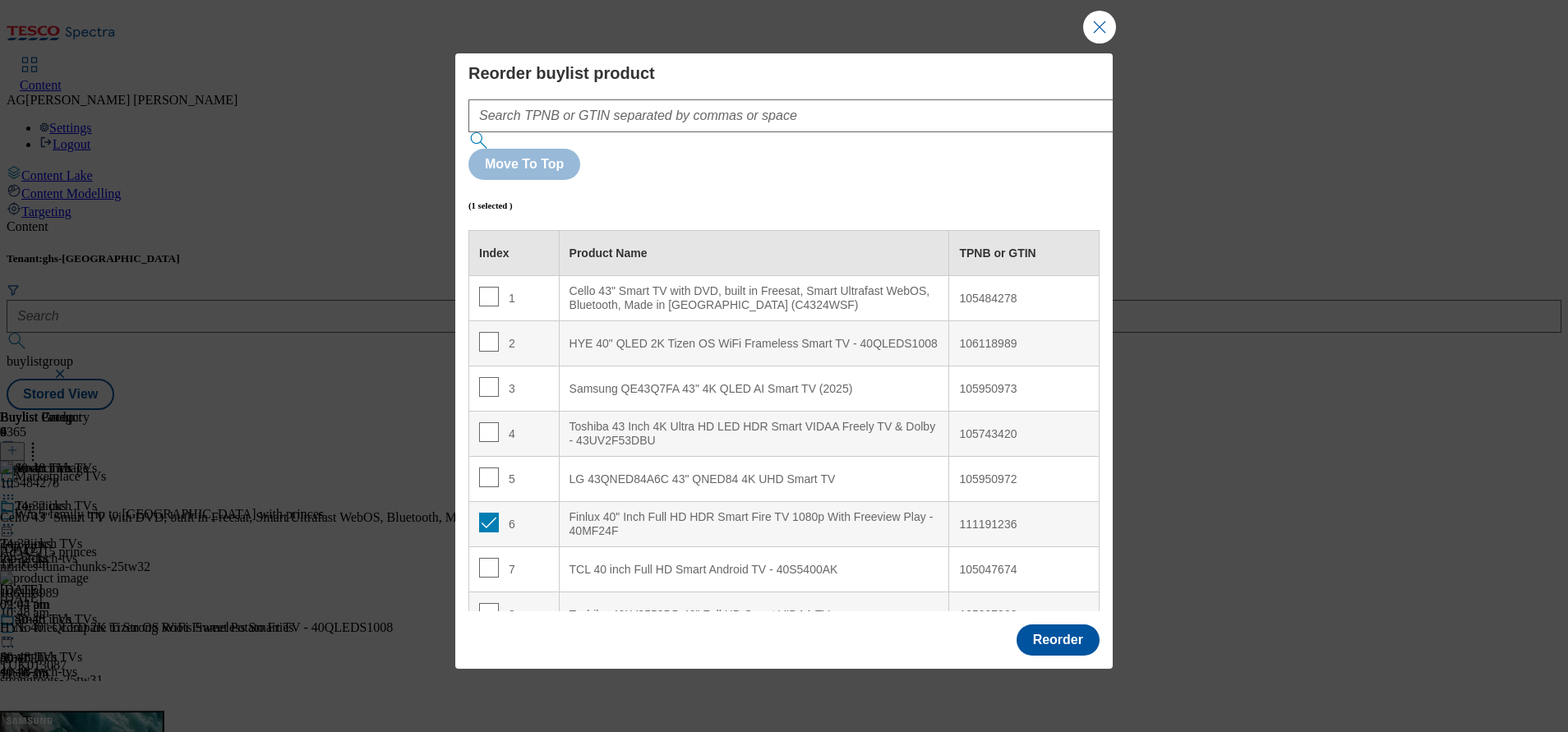
click at [1017, 624] on div "Reorder" at bounding box center [1058, 640] width 83 height 31
click at [487, 502] on td "6" at bounding box center [514, 525] width 90 height 46
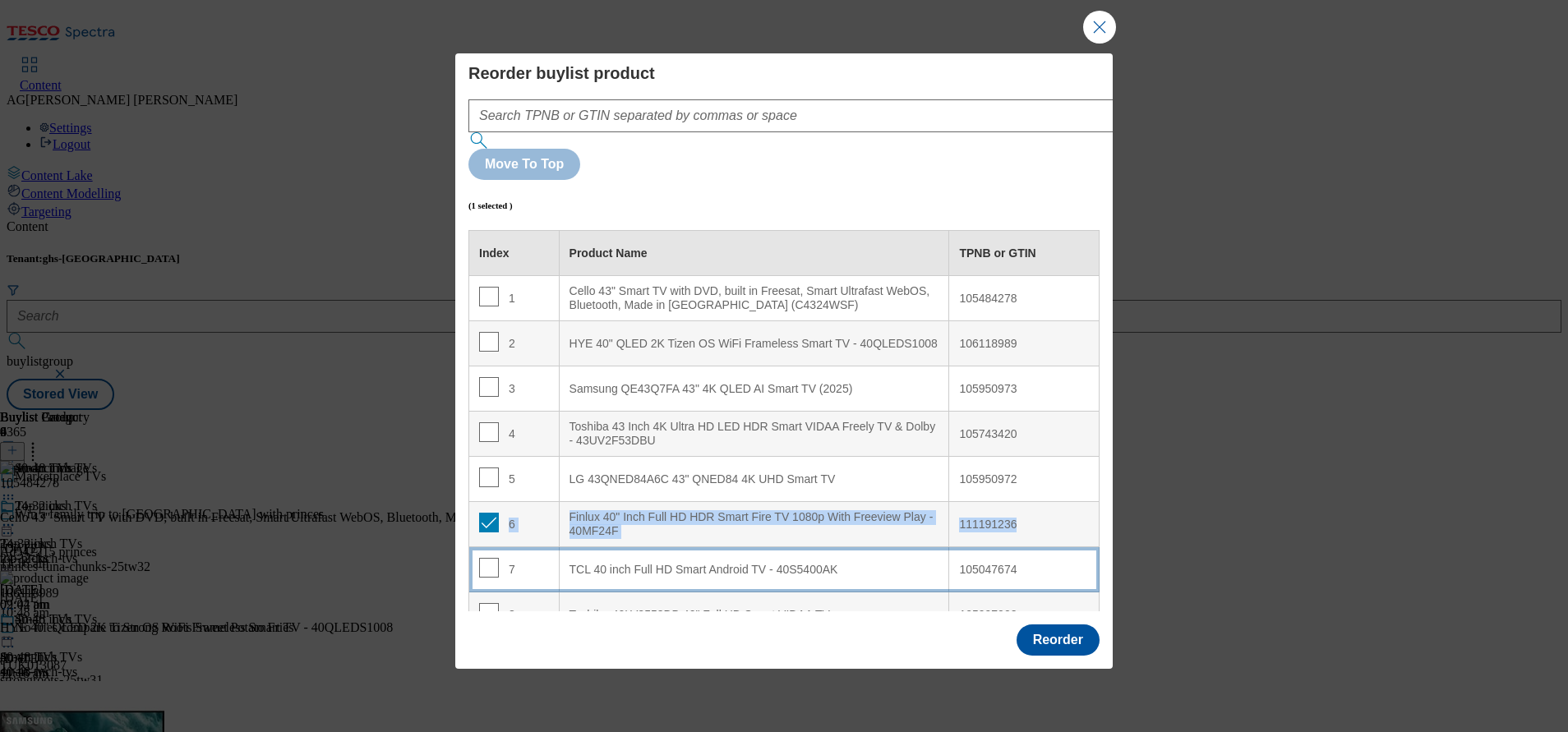
drag, startPoint x: 509, startPoint y: 492, endPoint x: 518, endPoint y: 514, distance: 23.8
click at [518, 514] on tbody "1 Cello 43" Smart TV with DVD, built in Freesat, Smart Ultrafast WebOS, Bluetoo…" at bounding box center [784, 479] width 630 height 407
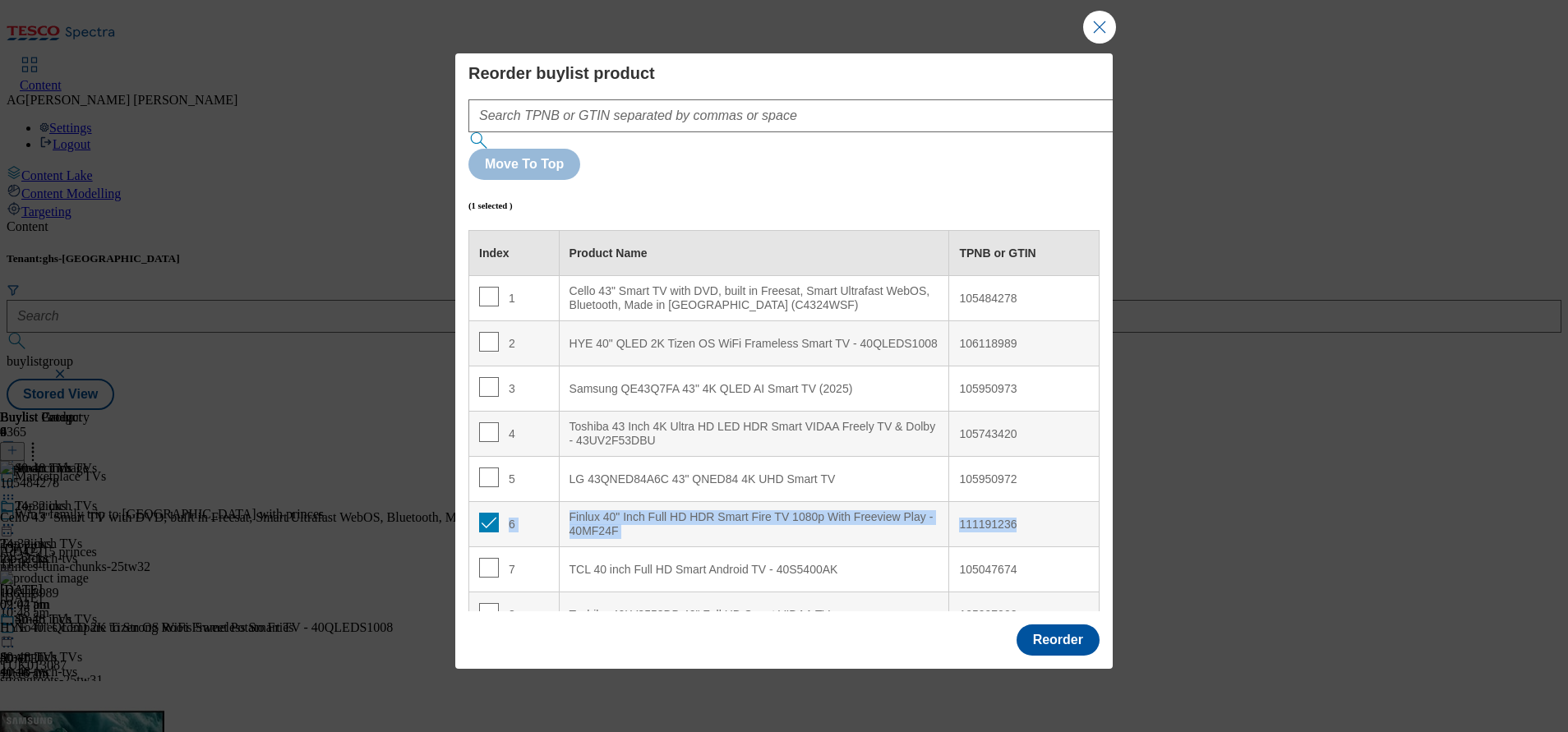
scroll to position [71, 0]
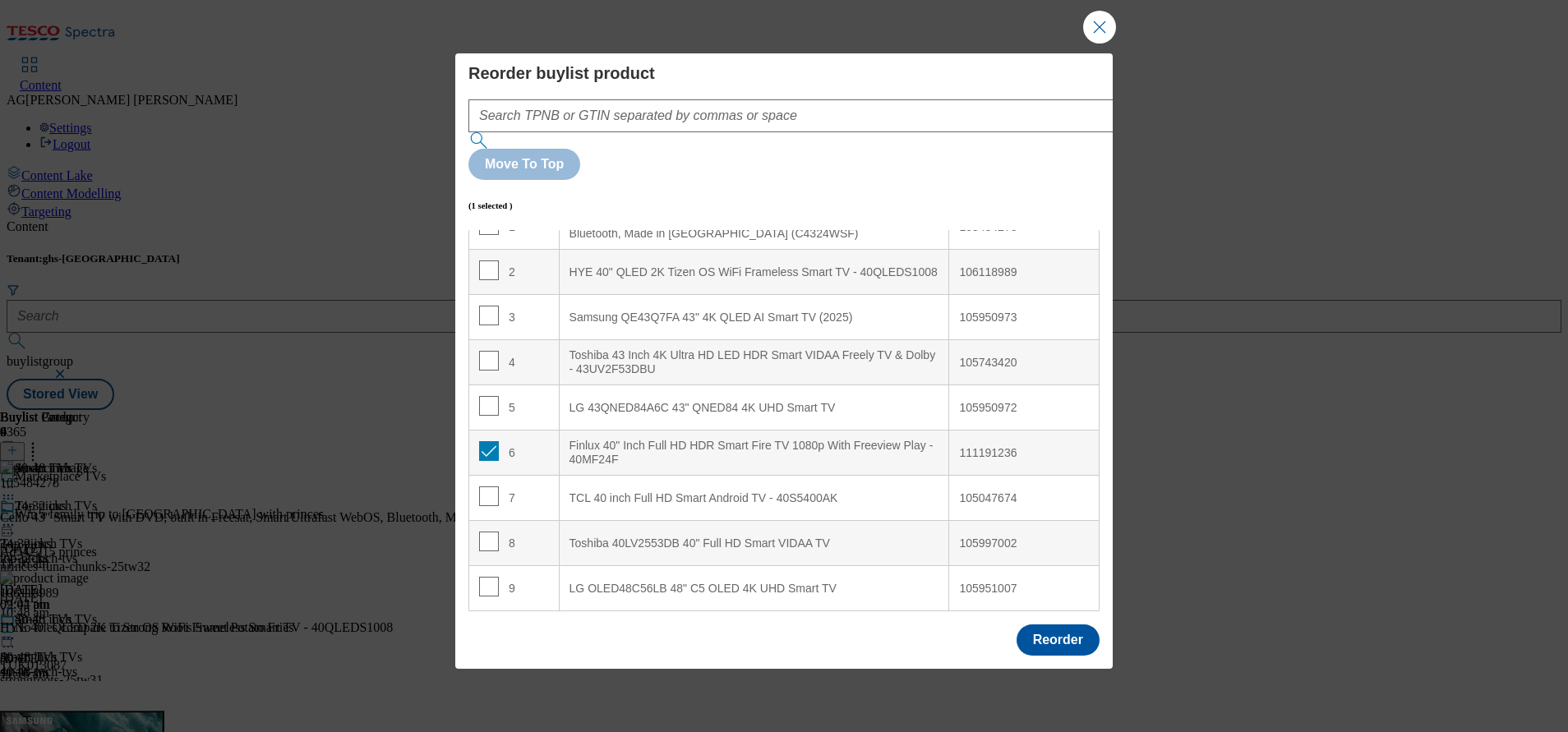
click at [1017, 624] on div "Reorder" at bounding box center [1058, 640] width 83 height 31
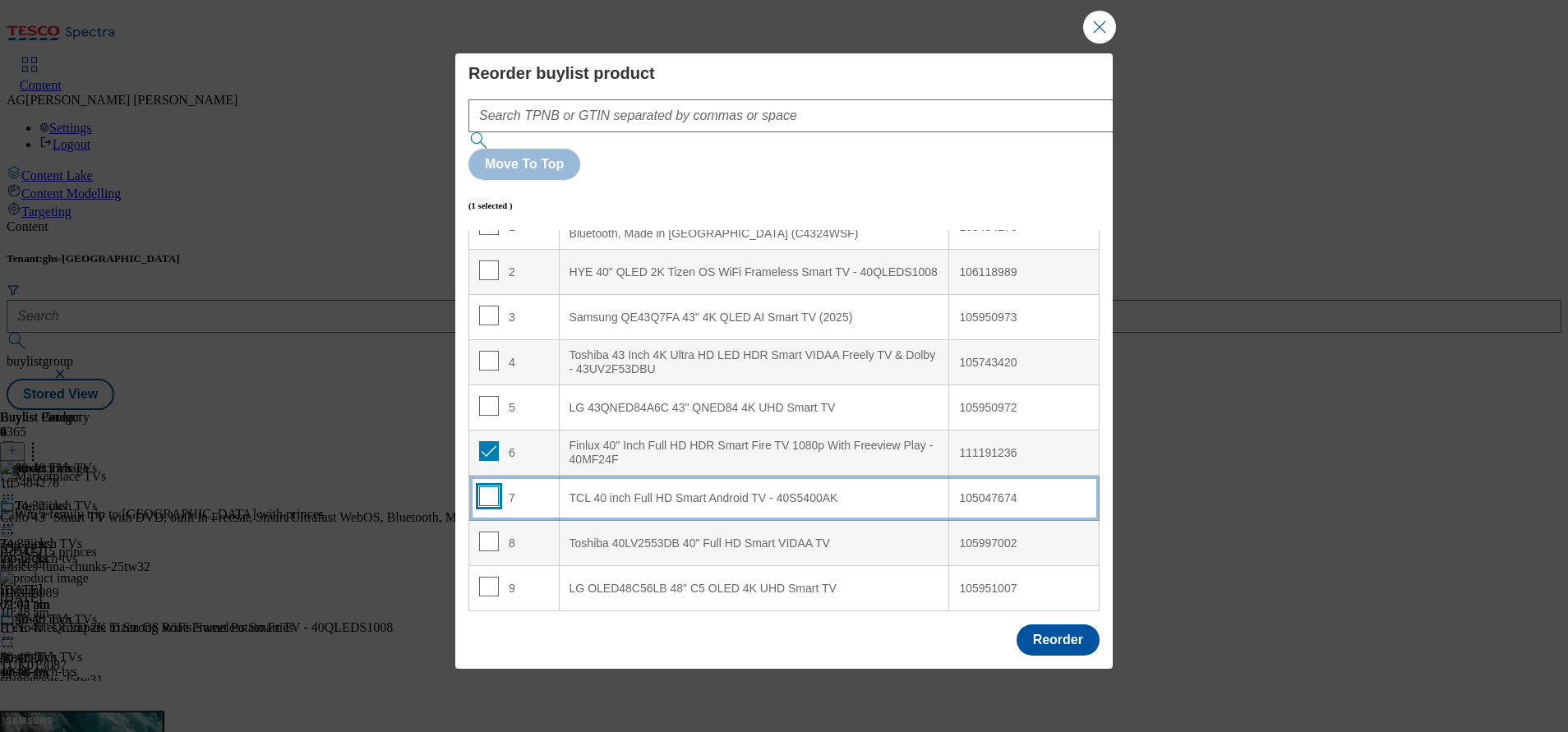
click at [486, 486] on input "Modal" at bounding box center [489, 496] width 20 height 20
checkbox input "true"
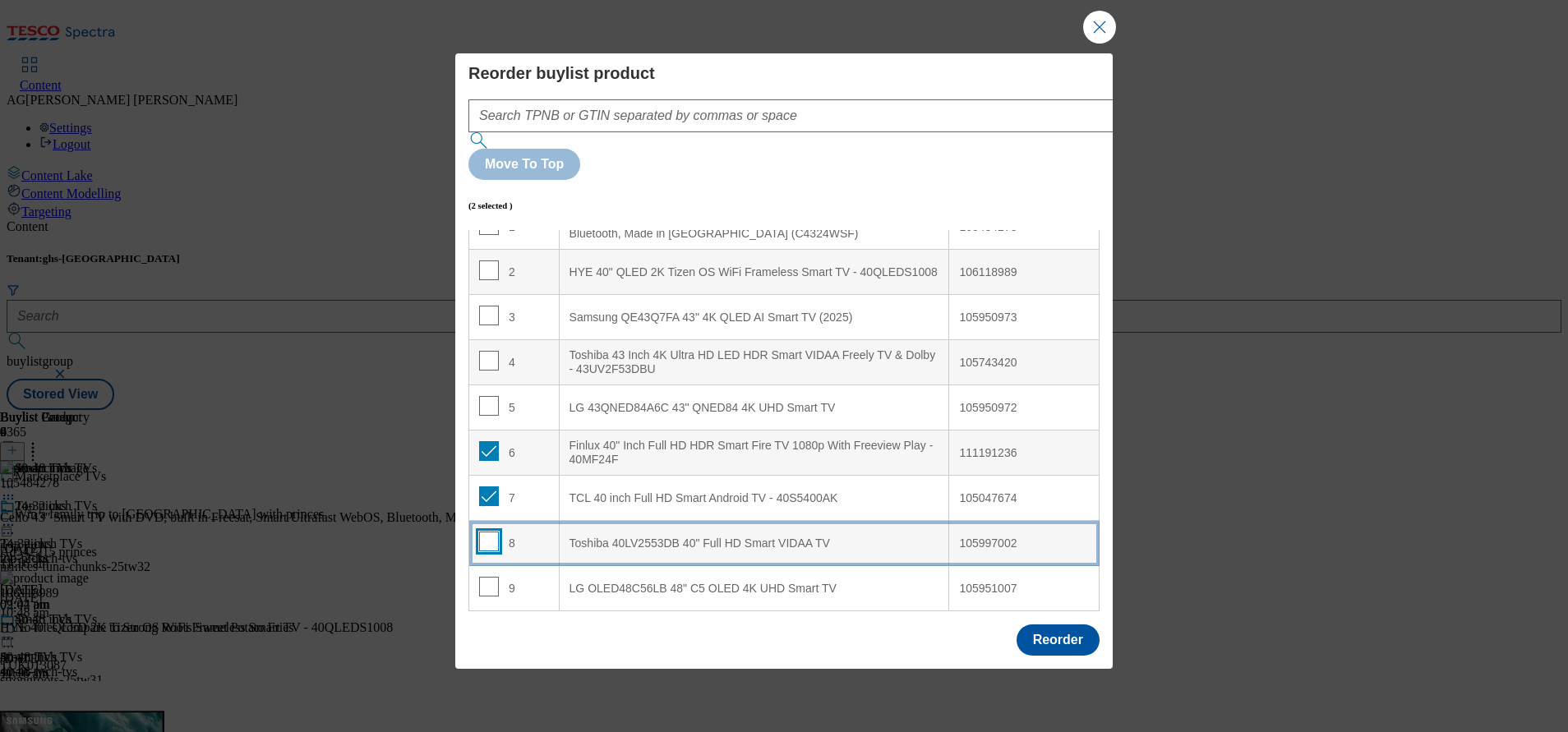
click at [487, 531] on input "Modal" at bounding box center [489, 541] width 20 height 20
checkbox input "true"
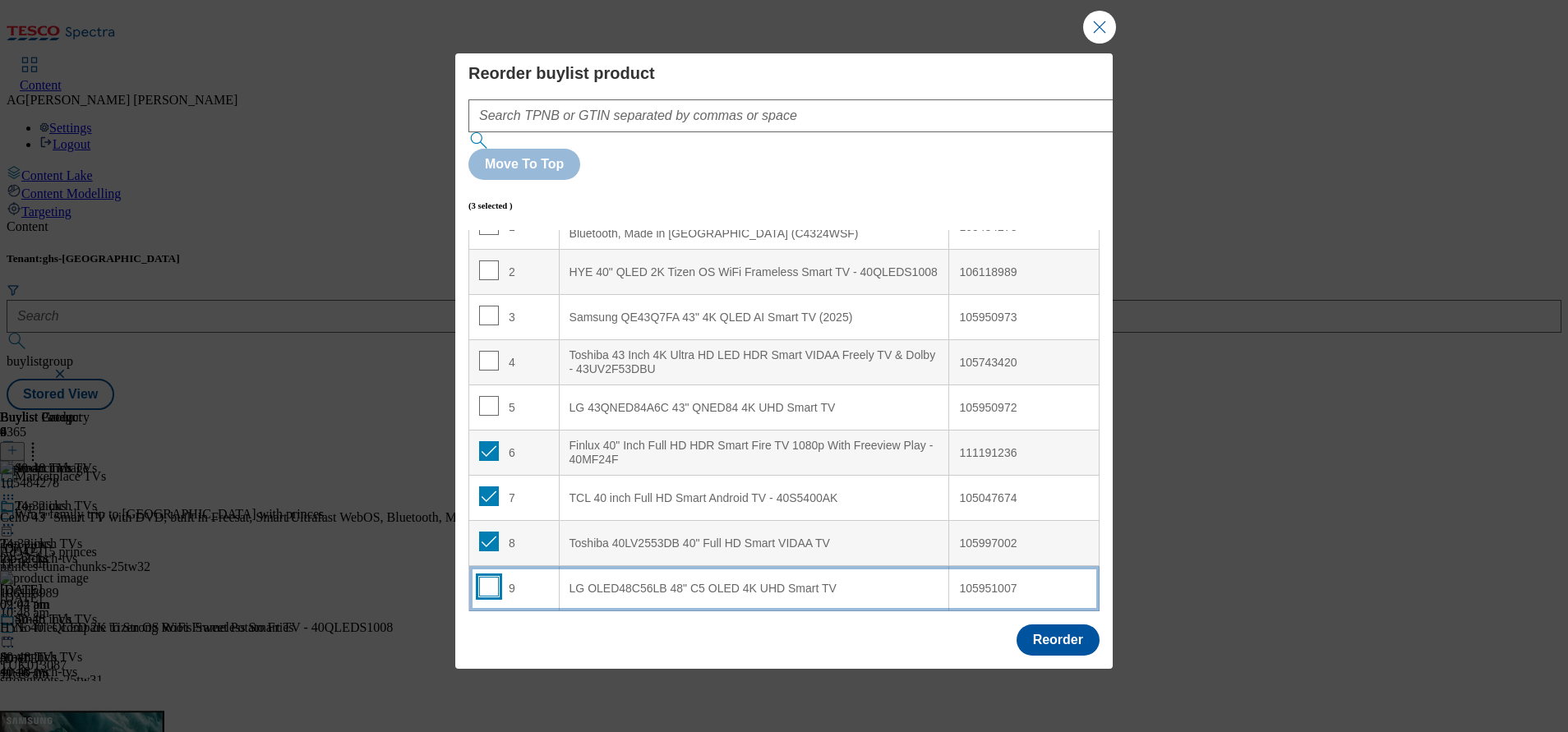
click at [492, 577] on input "Modal" at bounding box center [489, 587] width 20 height 20
checkbox input "true"
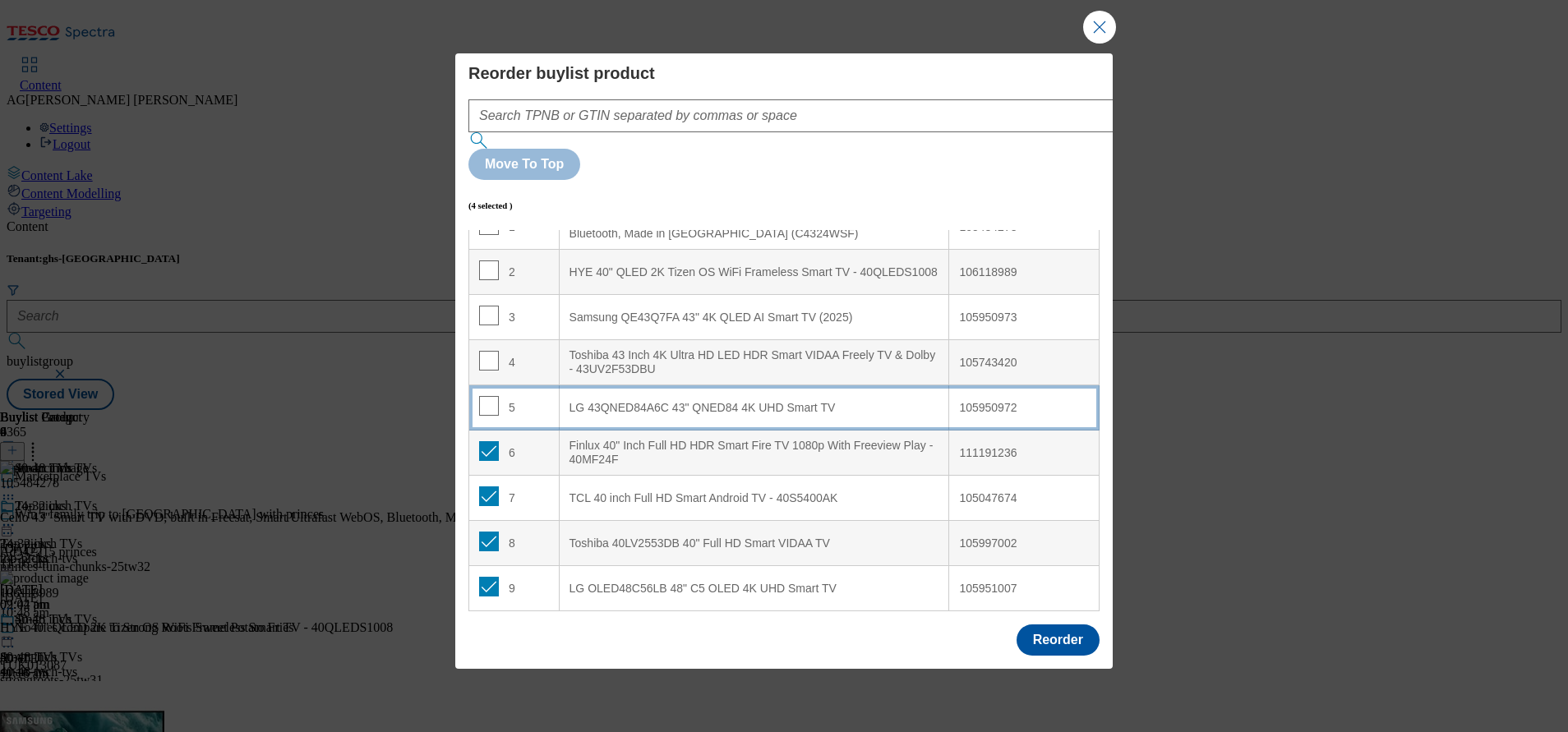
click at [490, 386] on td "5" at bounding box center [514, 408] width 90 height 46
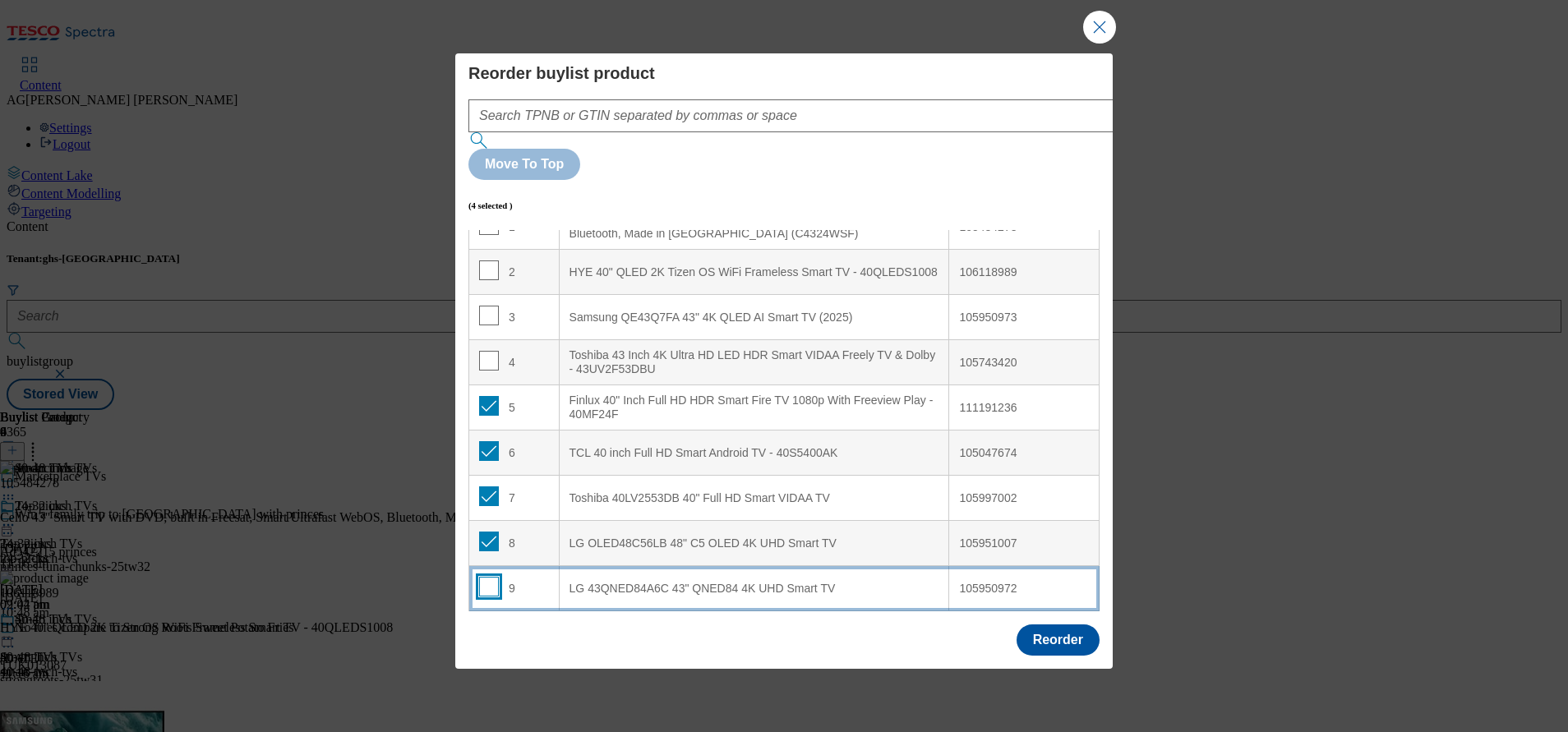
click at [492, 577] on input "Modal" at bounding box center [489, 587] width 20 height 20
checkbox input "true"
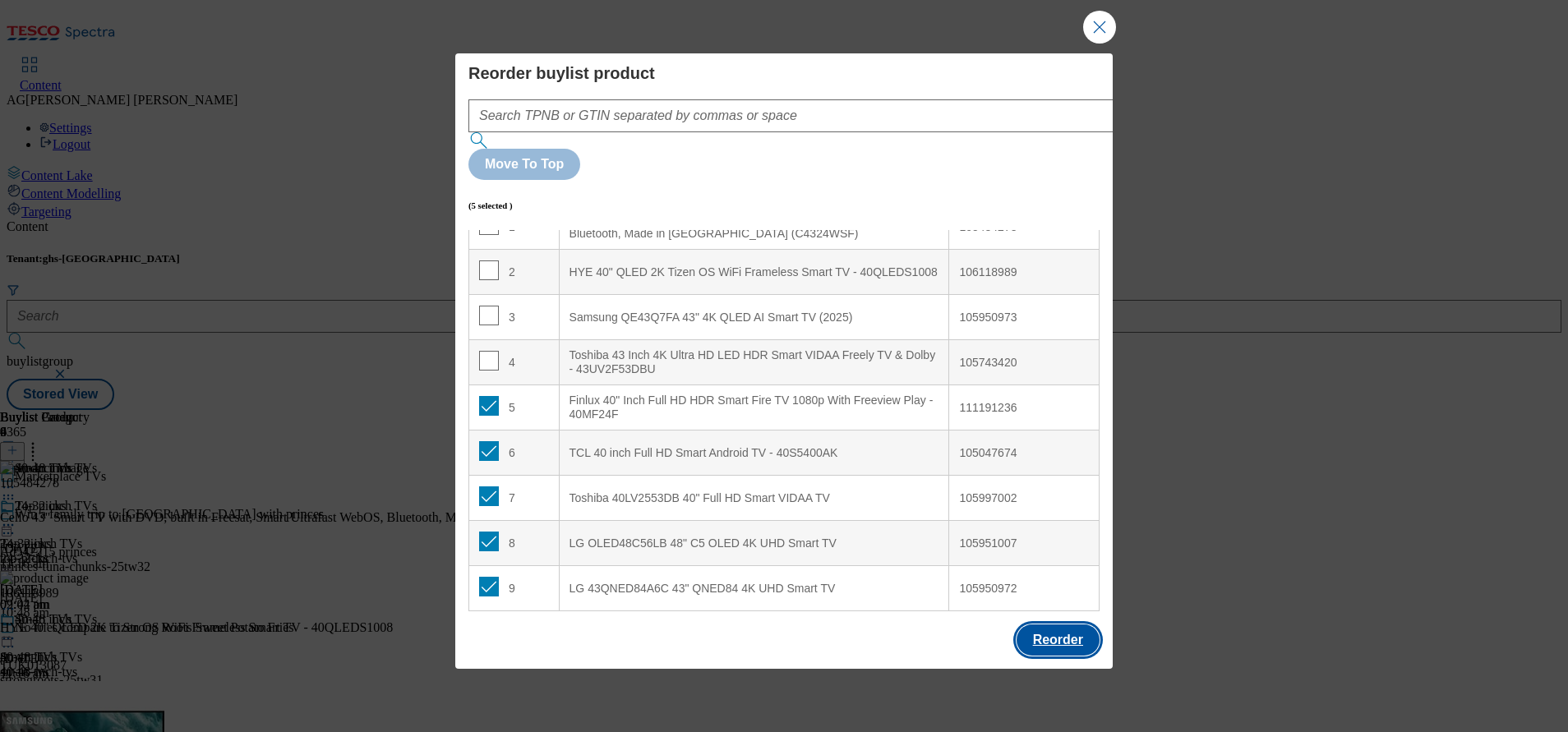
click at [1074, 624] on button "Reorder" at bounding box center [1058, 640] width 83 height 31
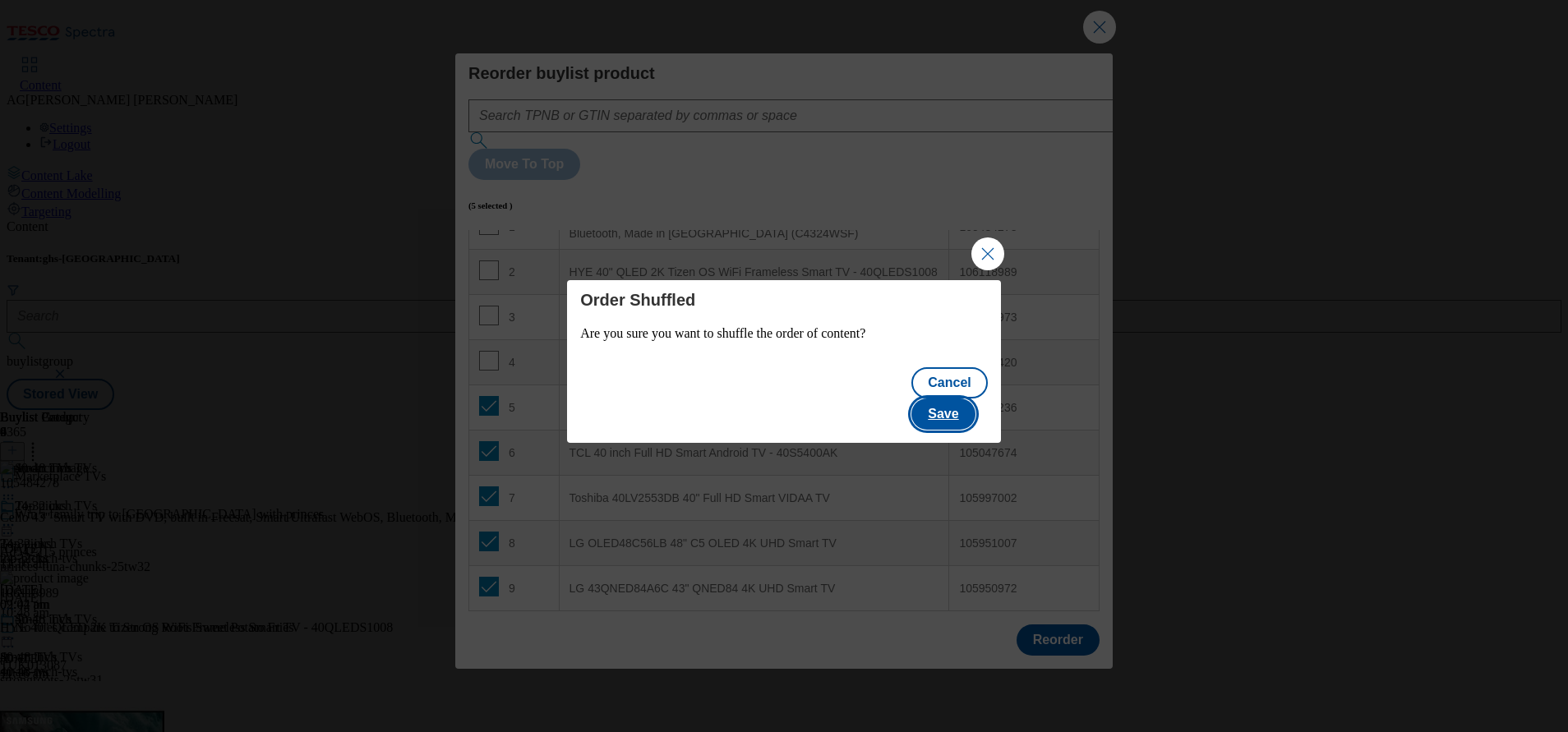
click at [960, 406] on button "Save" at bounding box center [942, 414] width 63 height 31
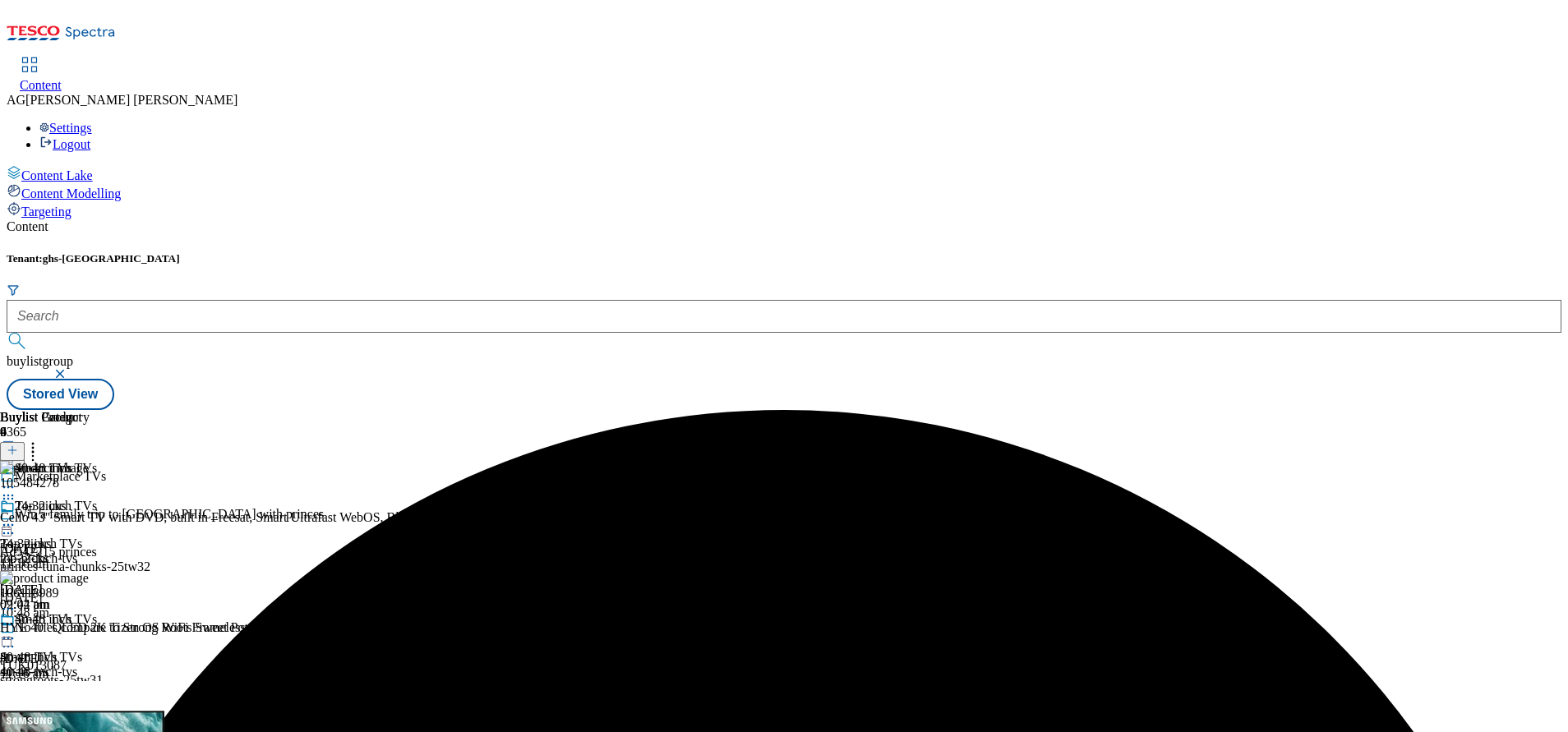
click at [41, 439] on icon at bounding box center [33, 448] width 16 height 16
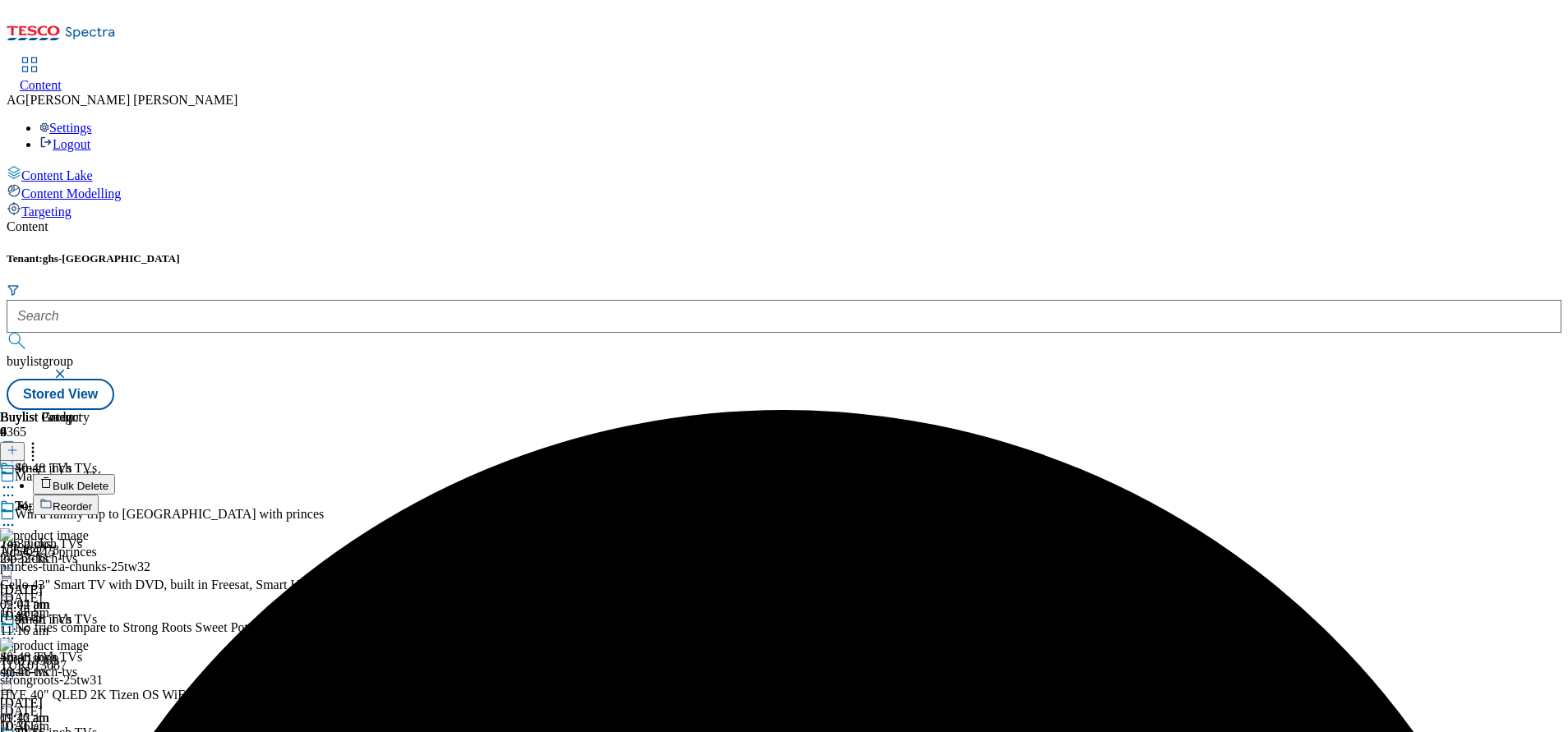
click at [92, 500] on span "Reorder" at bounding box center [72, 507] width 39 height 13
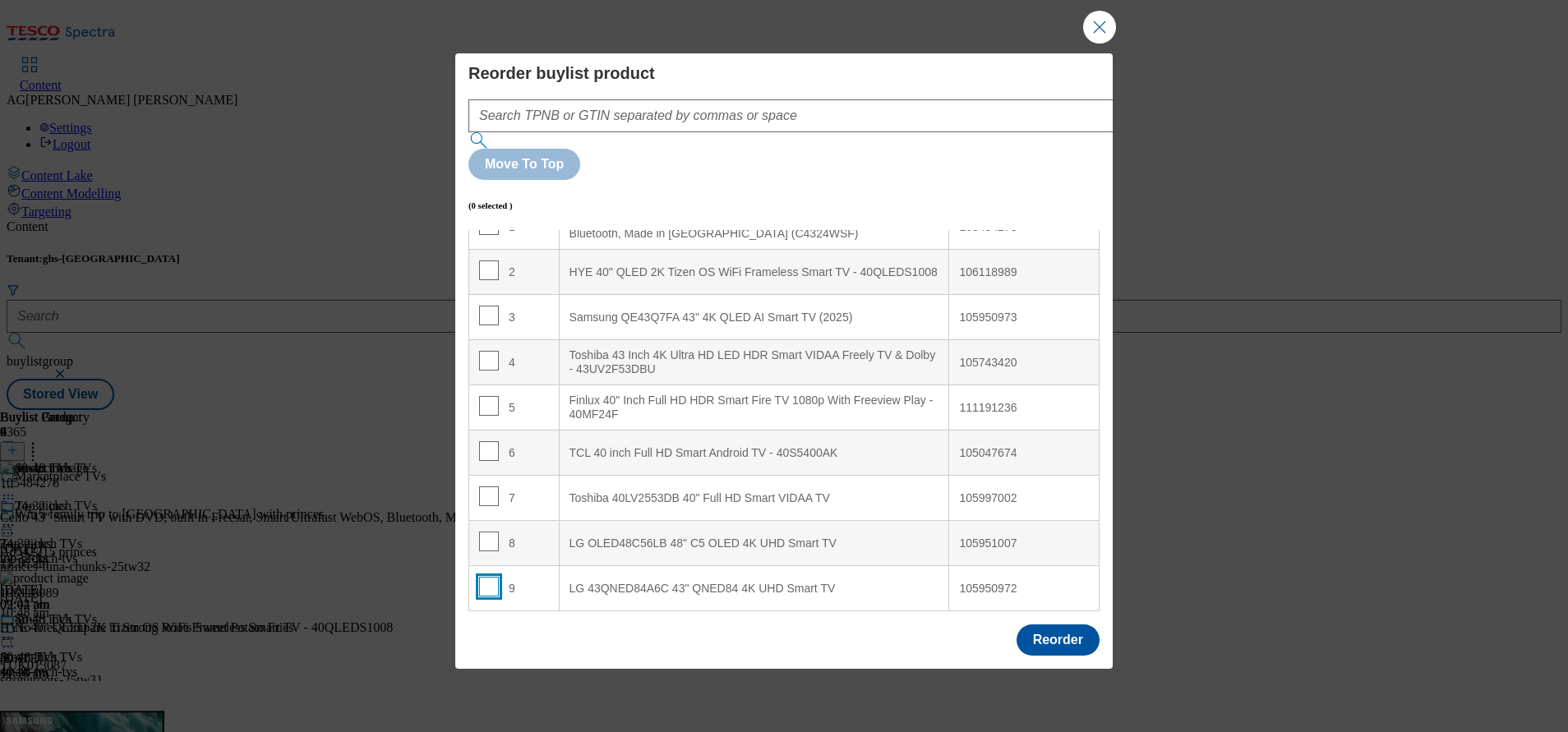
click at [488, 577] on input "Modal" at bounding box center [489, 587] width 20 height 20
checkbox input "true"
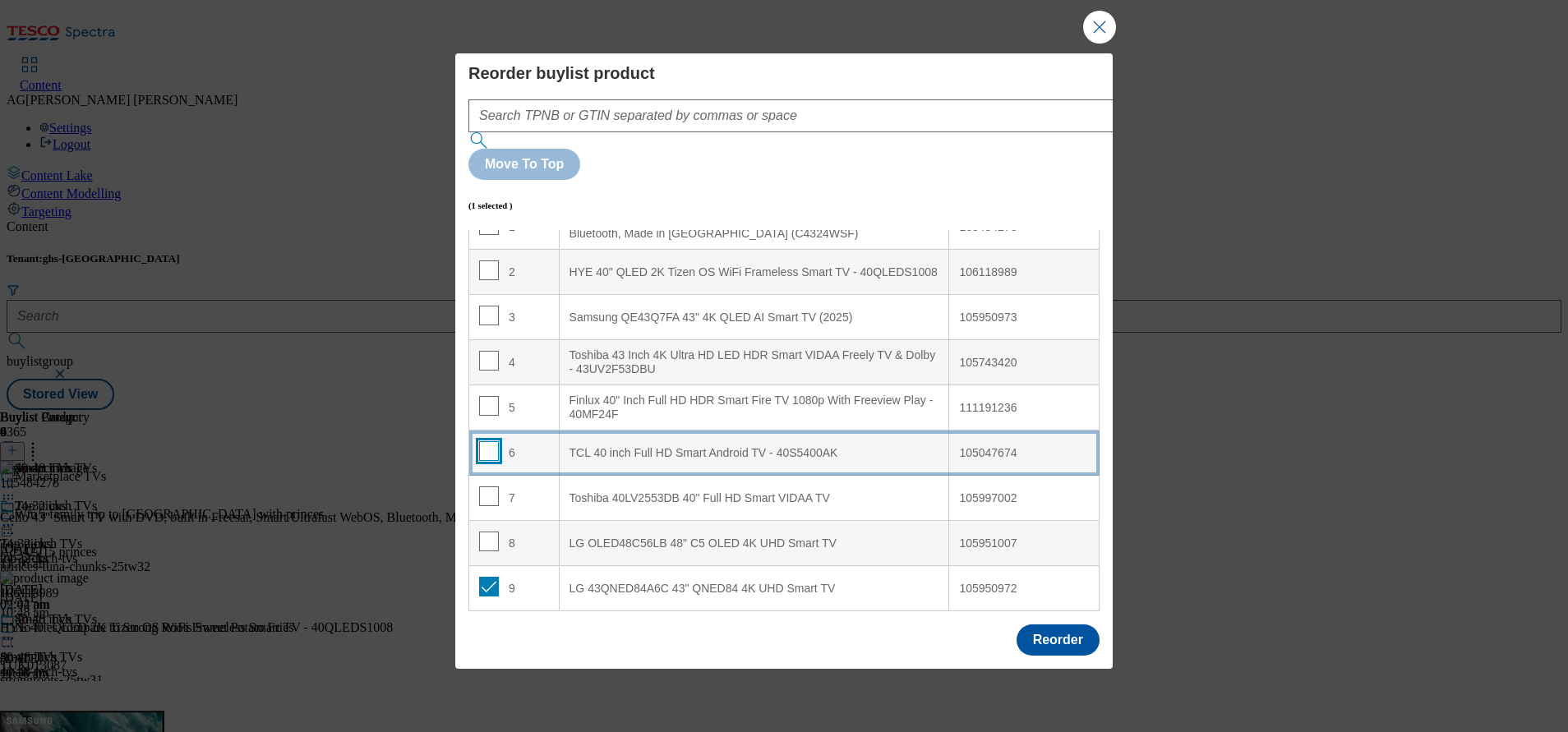
click at [491, 441] on input "Modal" at bounding box center [489, 451] width 20 height 20
checkbox input "true"
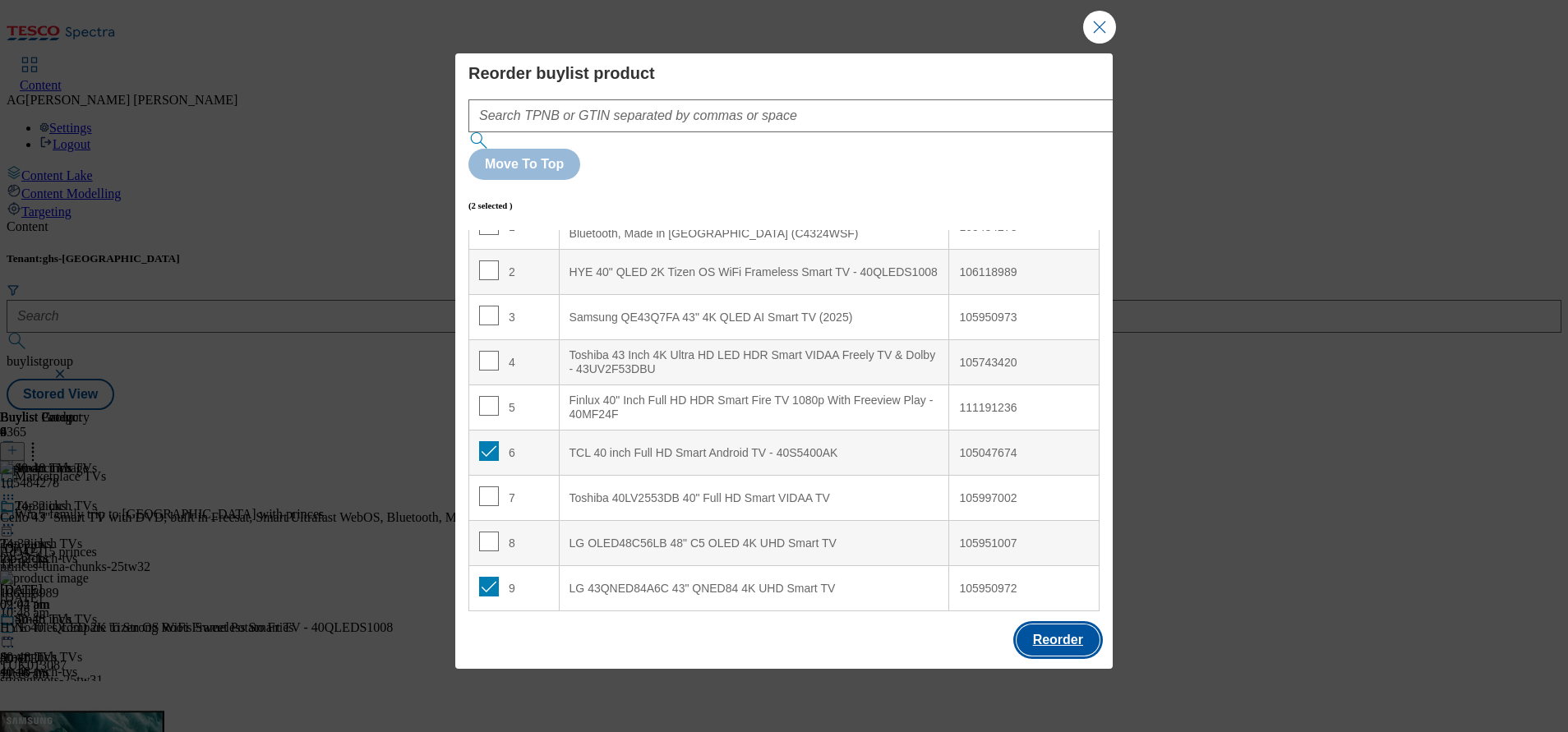
click at [1050, 624] on button "Reorder" at bounding box center [1058, 640] width 83 height 31
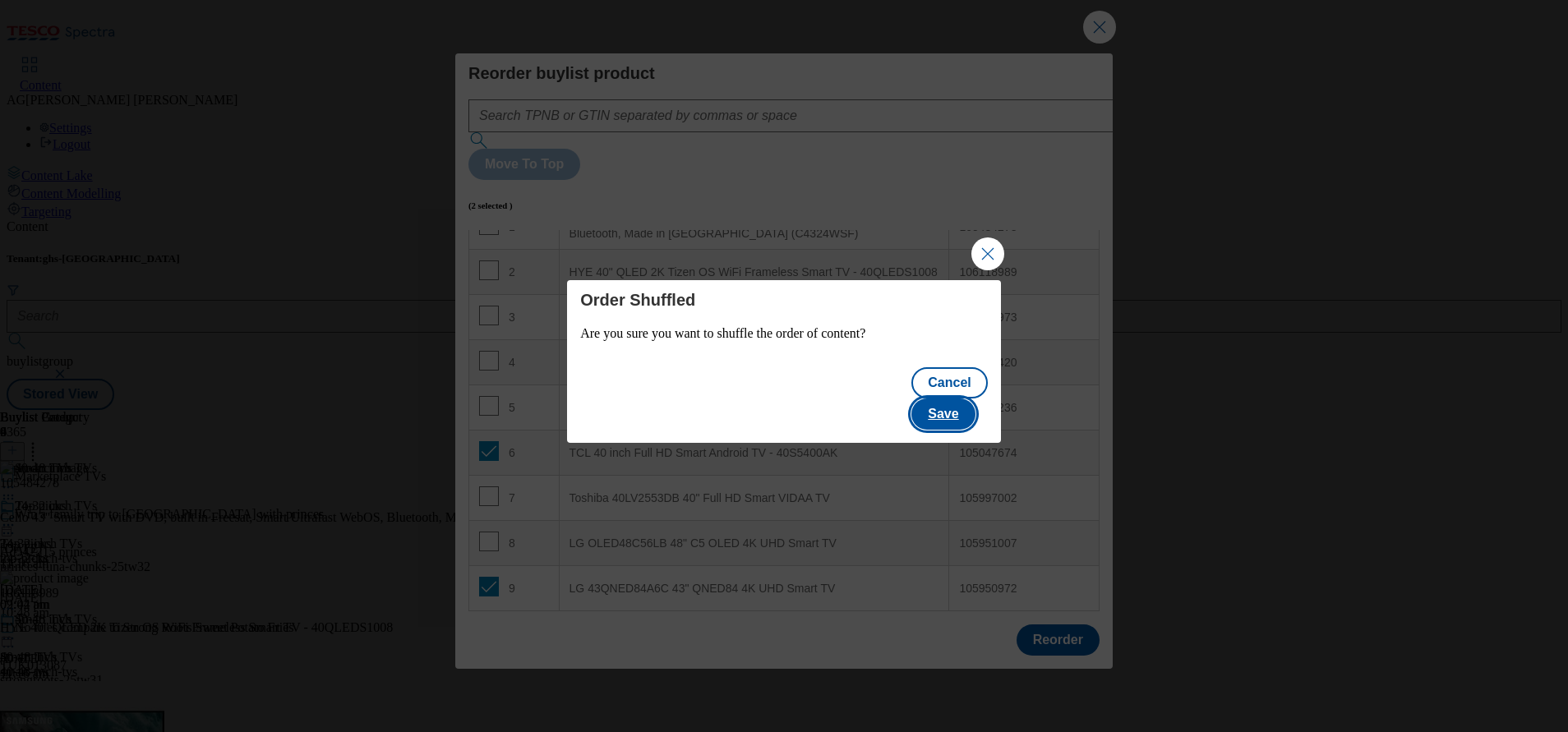
click at [967, 398] on button "Save" at bounding box center [942, 414] width 63 height 31
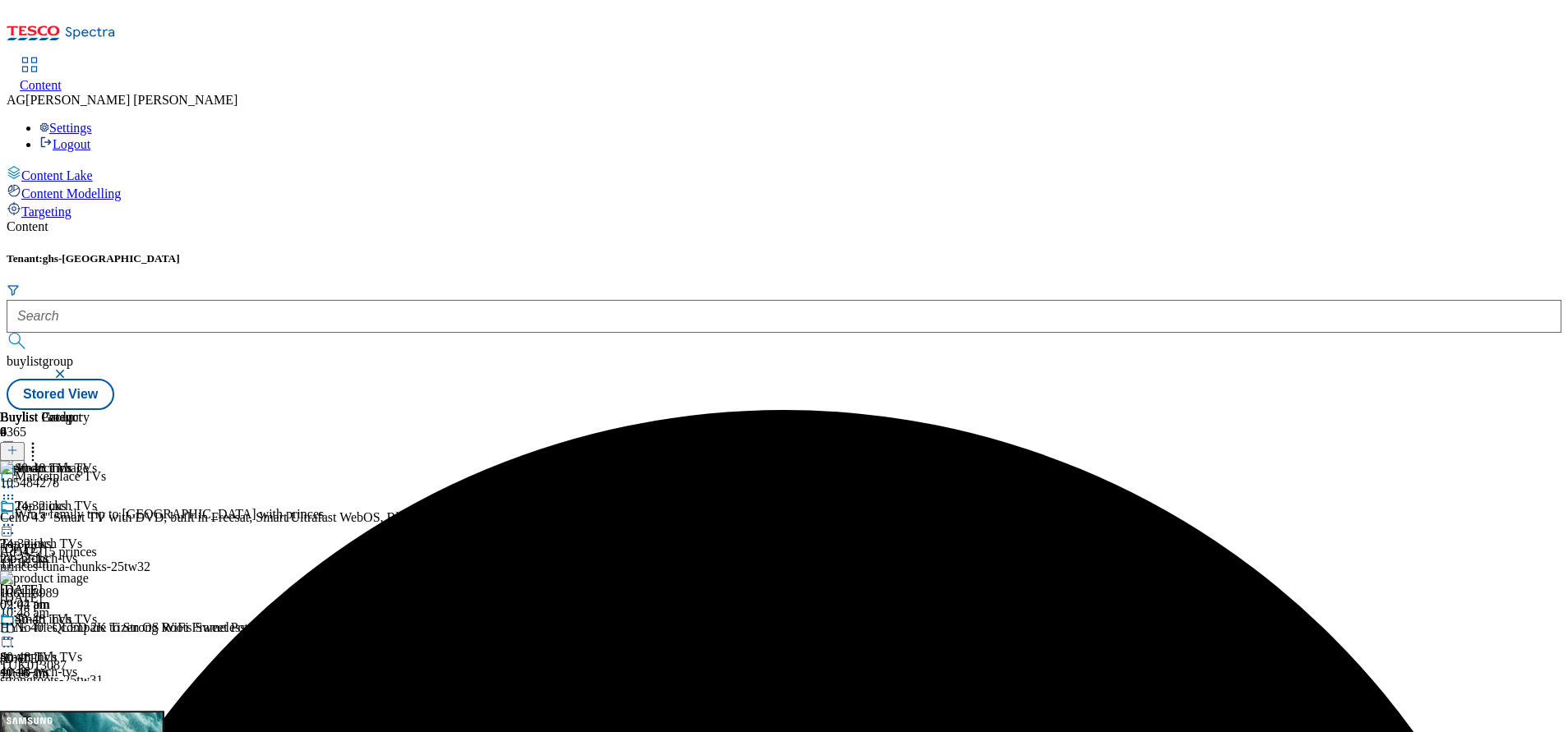
click at [41, 439] on icon at bounding box center [33, 448] width 16 height 16
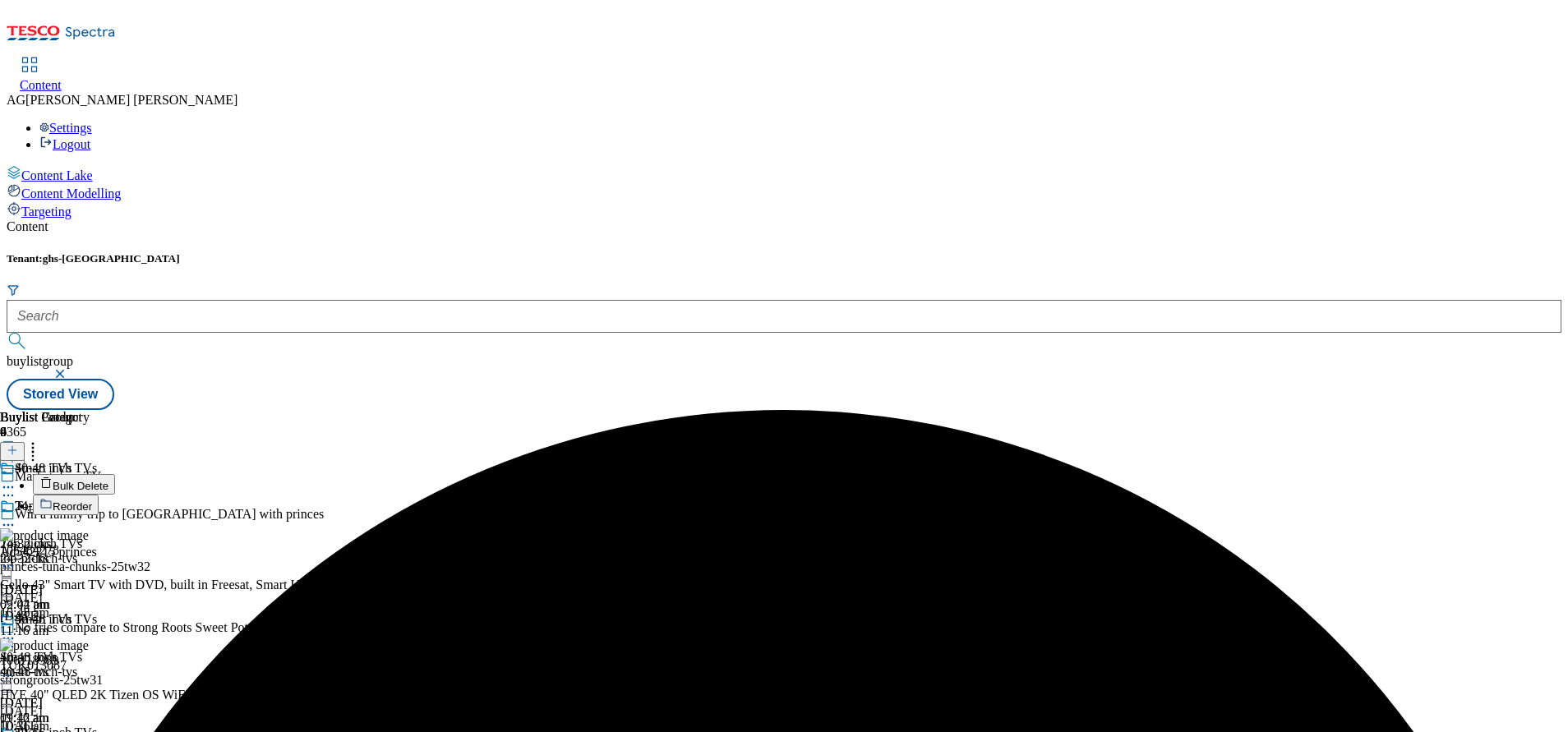
click at [99, 494] on button "Reorder" at bounding box center [66, 504] width 66 height 21
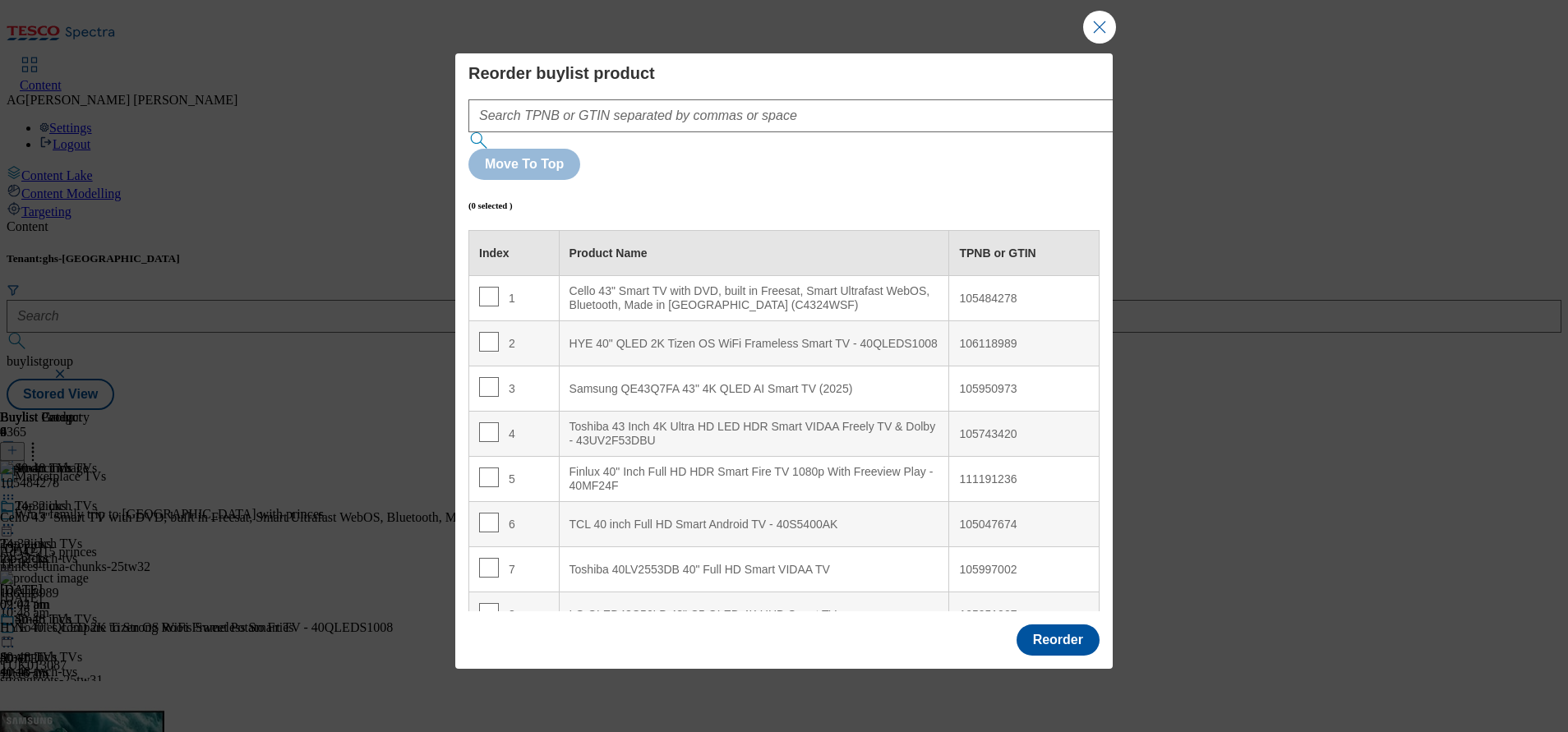
scroll to position [3, 0]
click at [486, 284] on input "Modal" at bounding box center [489, 294] width 20 height 20
checkbox input "true"
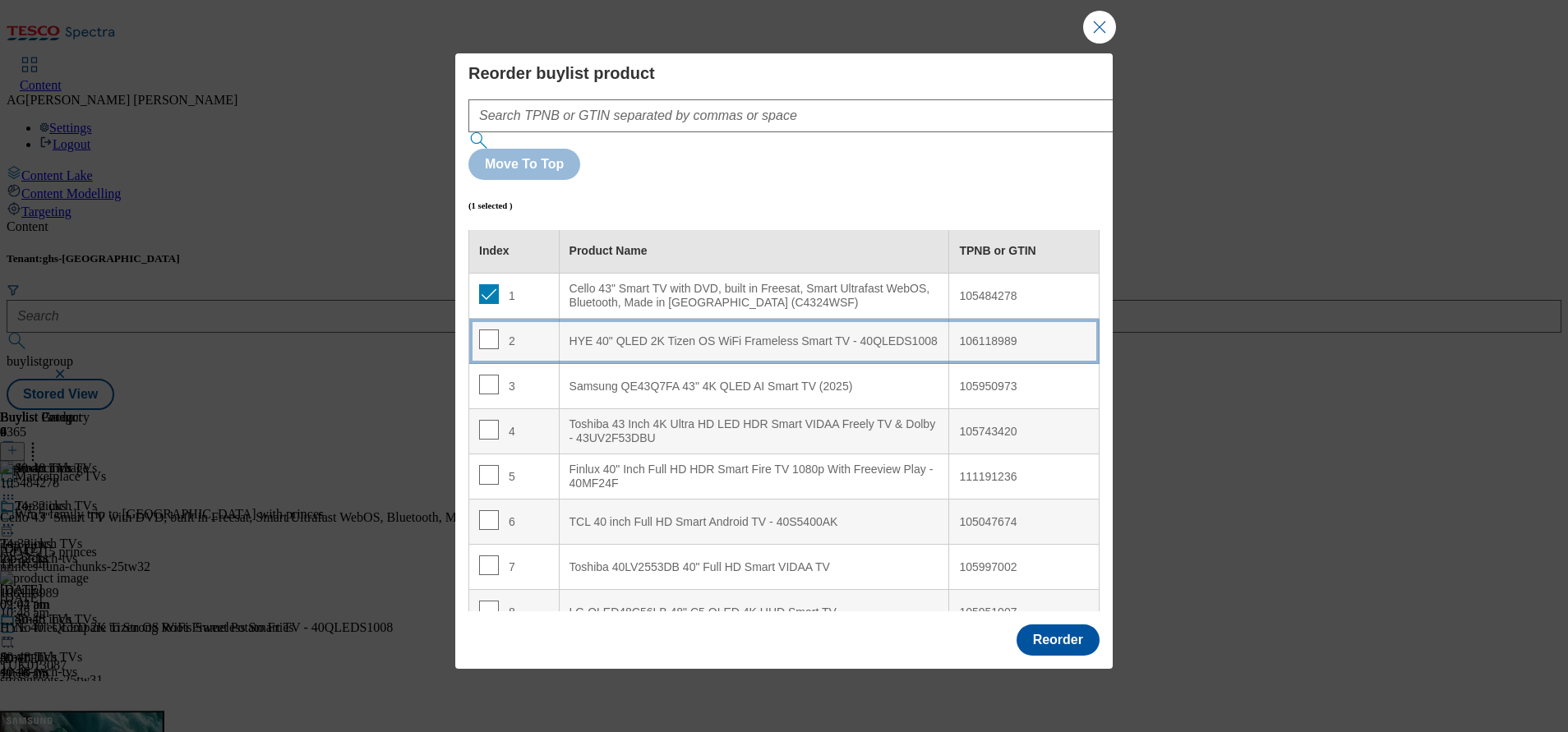
click at [718, 335] on div "HYE 40" QLED 2K Tizen OS WiFi Frameless Smart TV - 40QLEDS1008" at bounding box center [753, 342] width 369 height 15
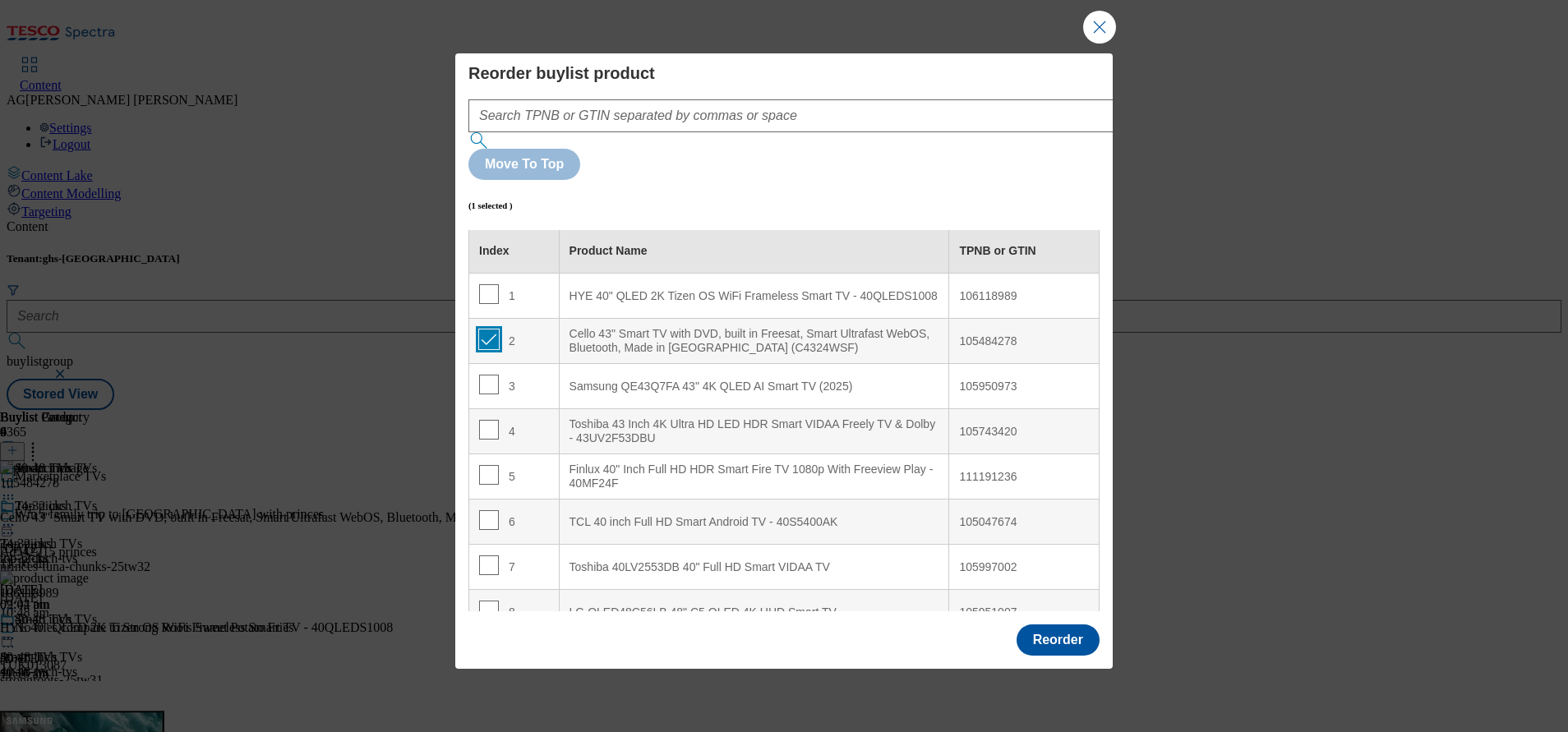
click at [490, 329] on input "Modal" at bounding box center [489, 339] width 20 height 20
checkbox input "true"
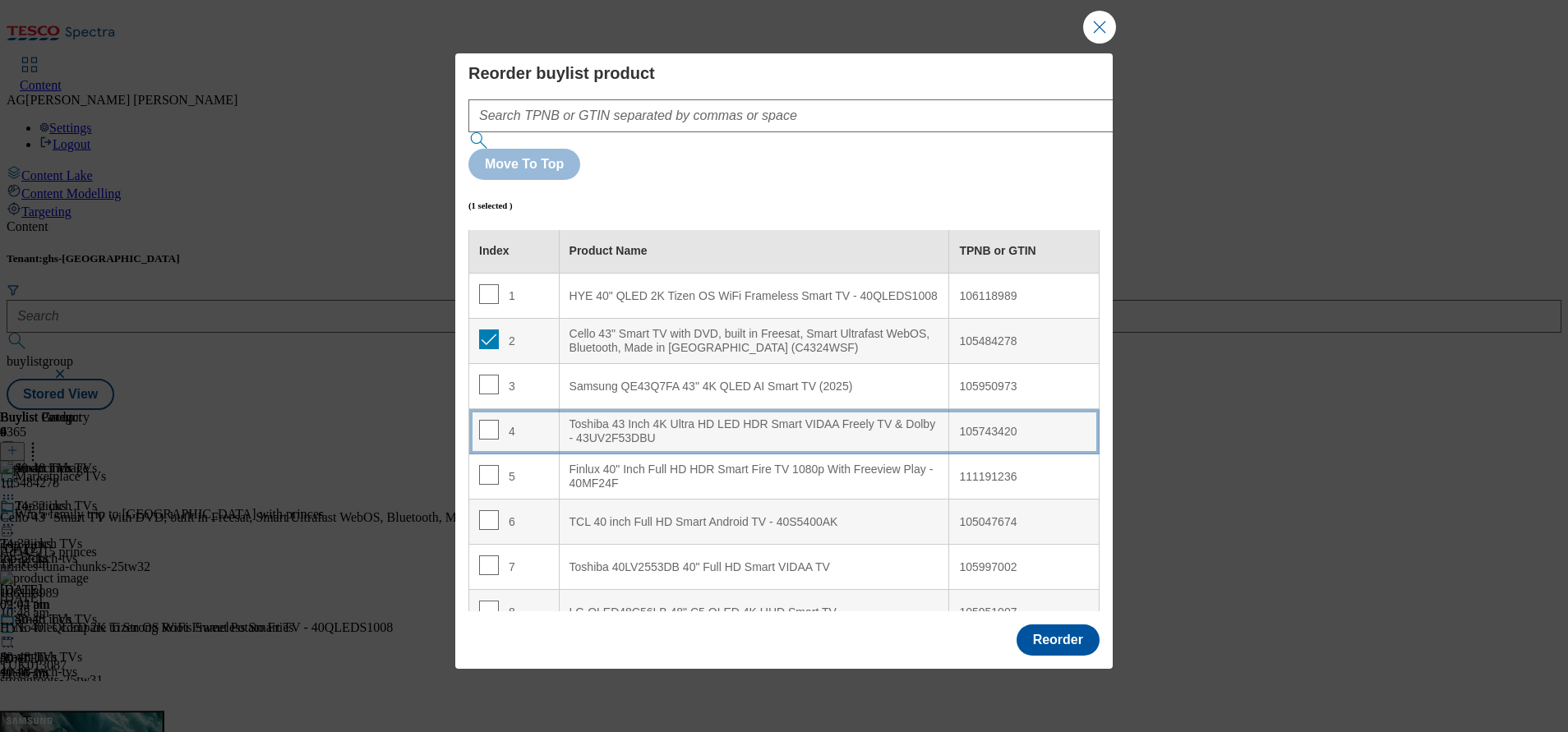
click at [618, 418] on div "Toshiba 43 Inch 4K Ultra HD LED HDR Smart VIDAA Freely TV & Dolby - 43UV2F53DBU" at bounding box center [753, 432] width 369 height 29
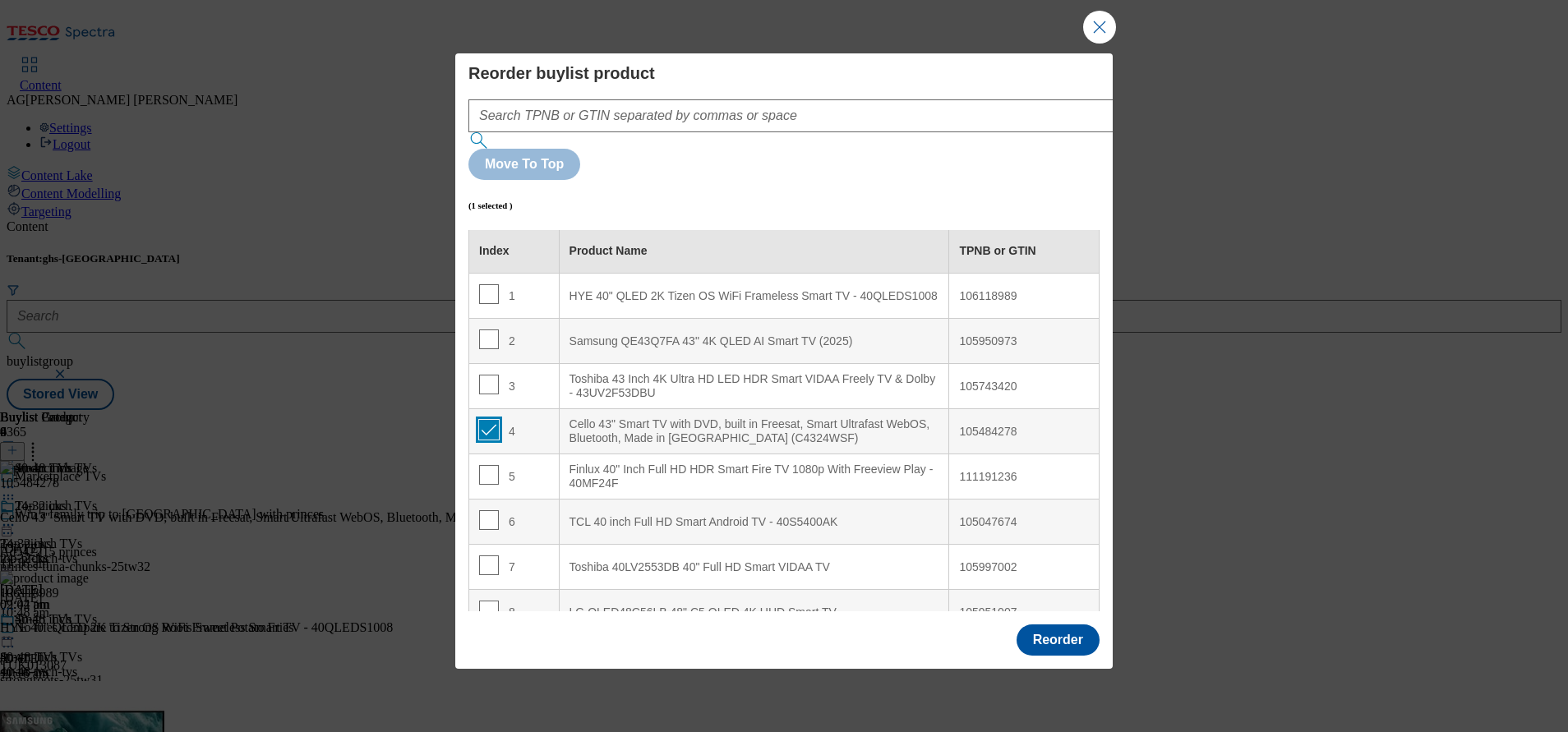
click at [491, 419] on input "Modal" at bounding box center [489, 429] width 20 height 20
checkbox input "false"
click at [484, 329] on input "Modal" at bounding box center [489, 339] width 20 height 20
checkbox input "true"
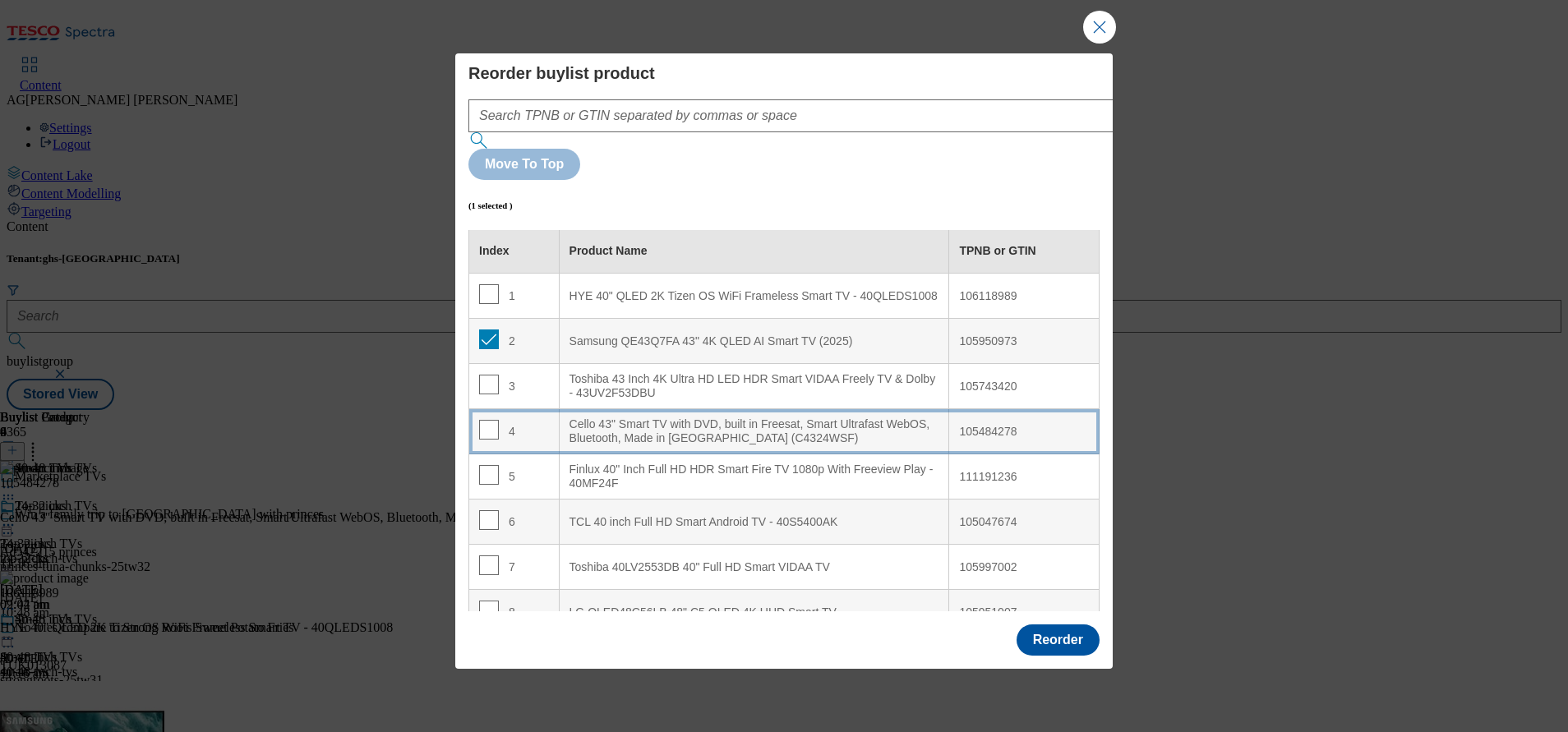
click at [643, 418] on div "Cello 43" Smart TV with DVD, built in Freesat, Smart Ultrafast WebOS, Bluetooth…" at bounding box center [753, 432] width 369 height 29
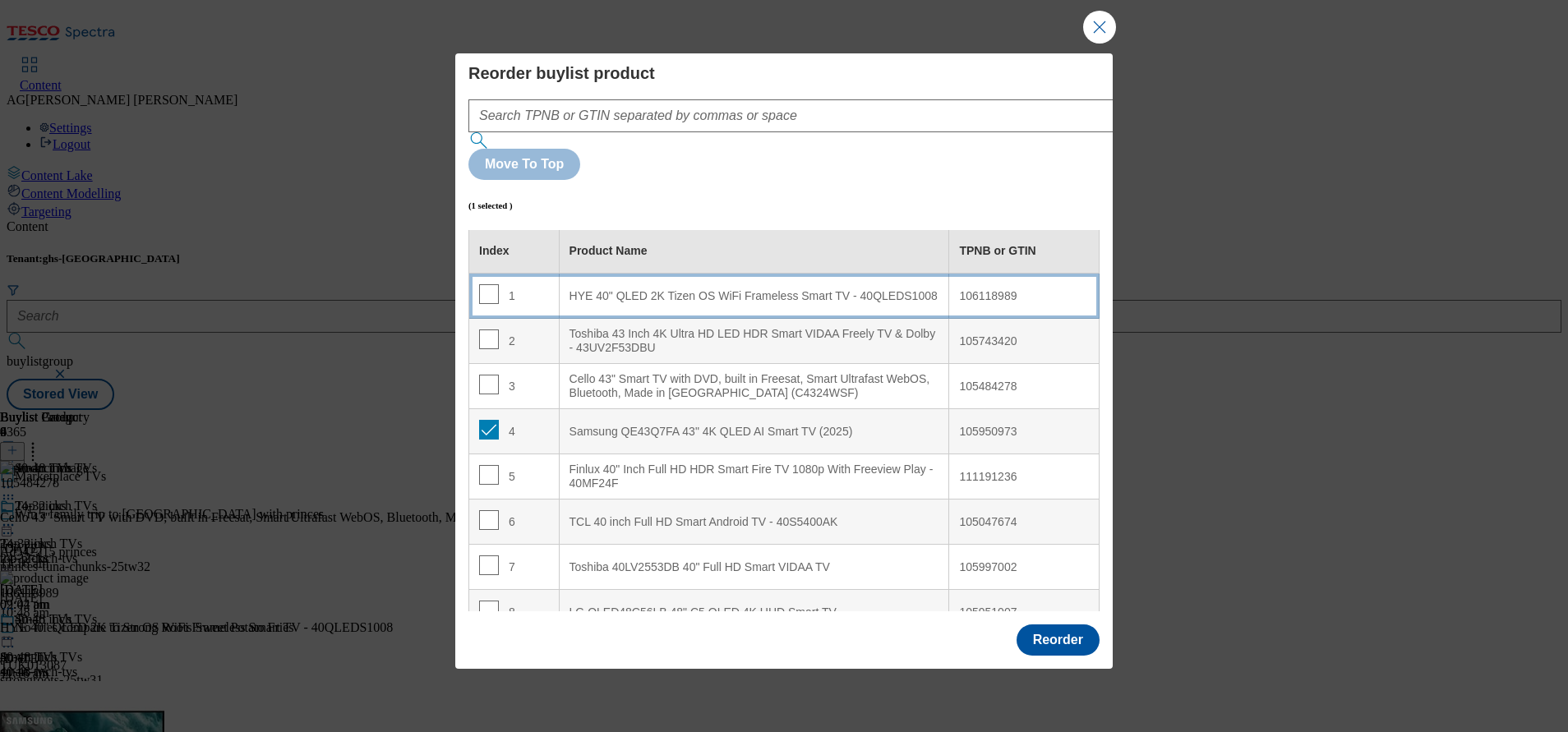
click at [626, 289] on div "HYE 40" QLED 2K Tizen OS WiFi Frameless Smart TV - 40QLEDS1008" at bounding box center [753, 296] width 369 height 15
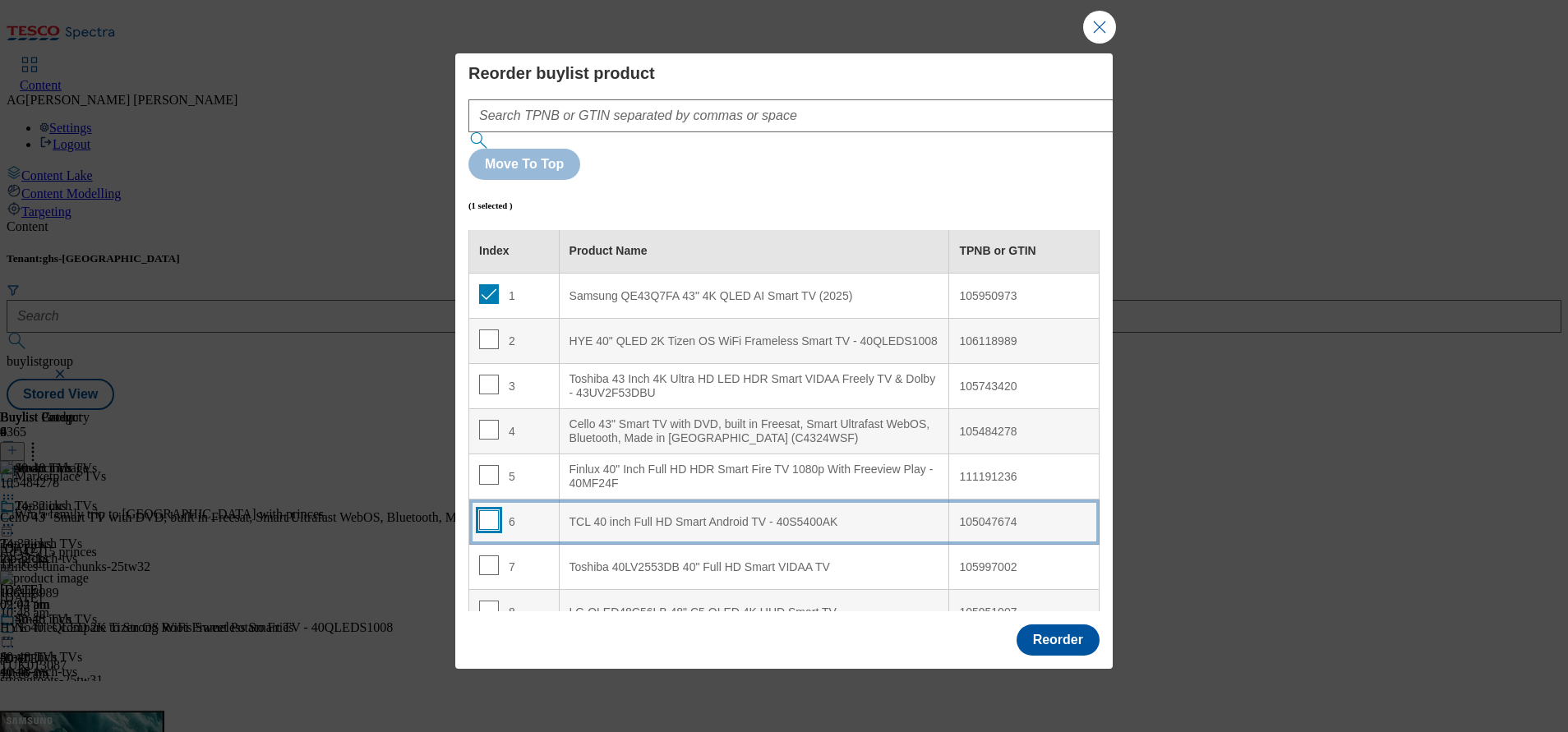
click at [487, 510] on input "Modal" at bounding box center [489, 521] width 20 height 20
checkbox input "true"
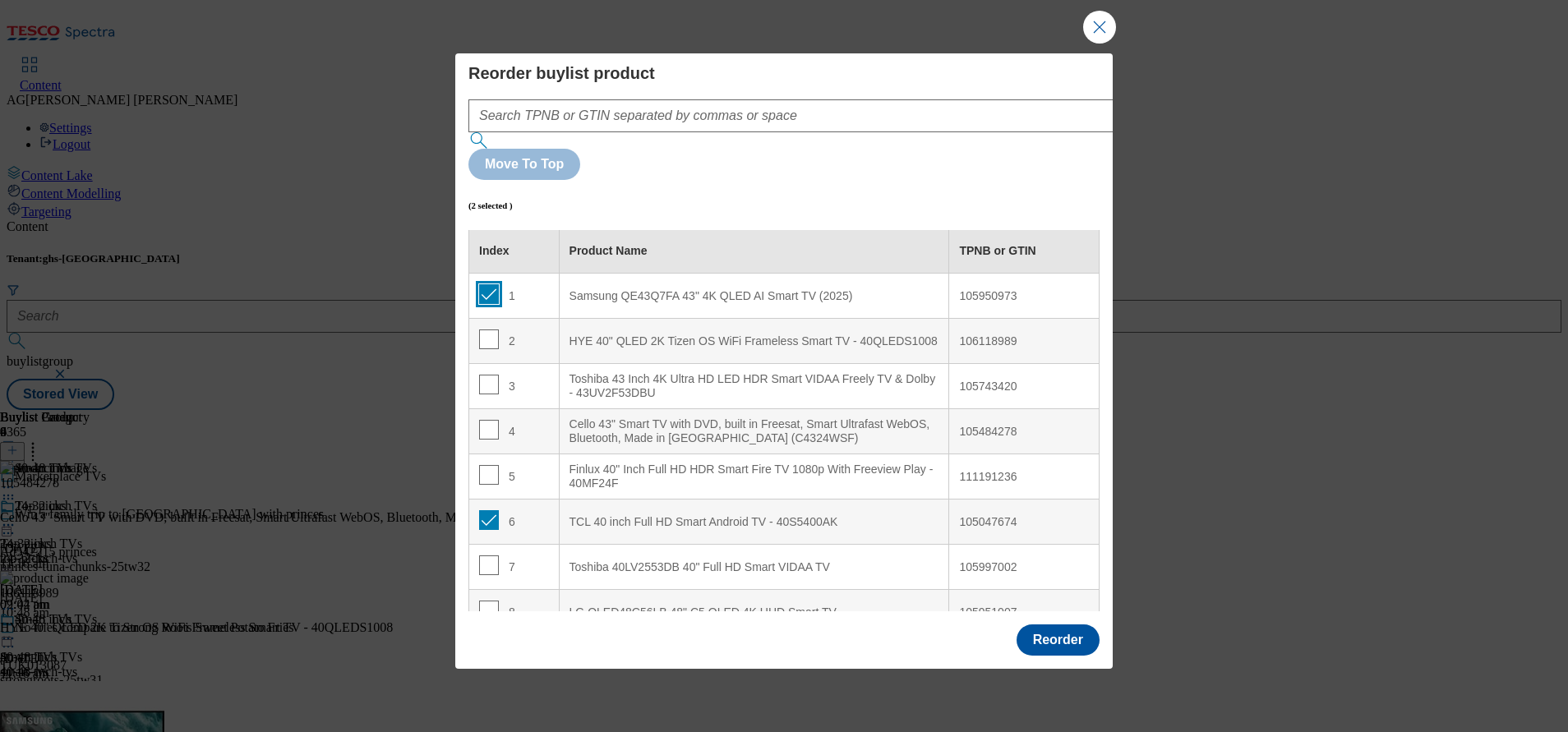
click at [487, 284] on input "Modal" at bounding box center [489, 294] width 20 height 20
checkbox input "false"
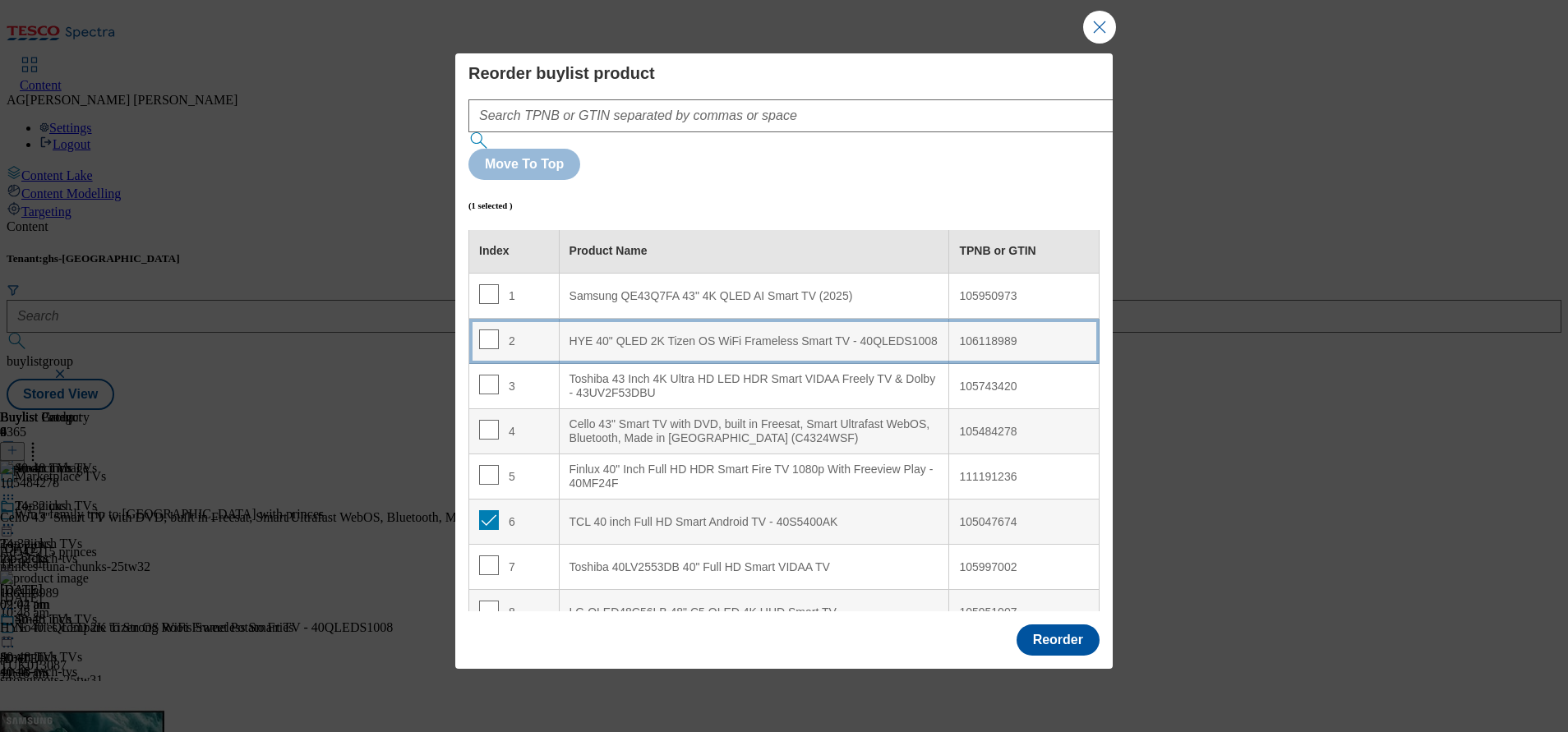
click at [618, 335] on div "HYE 40" QLED 2K Tizen OS WiFi Frameless Smart TV - 40QLEDS1008" at bounding box center [753, 342] width 369 height 15
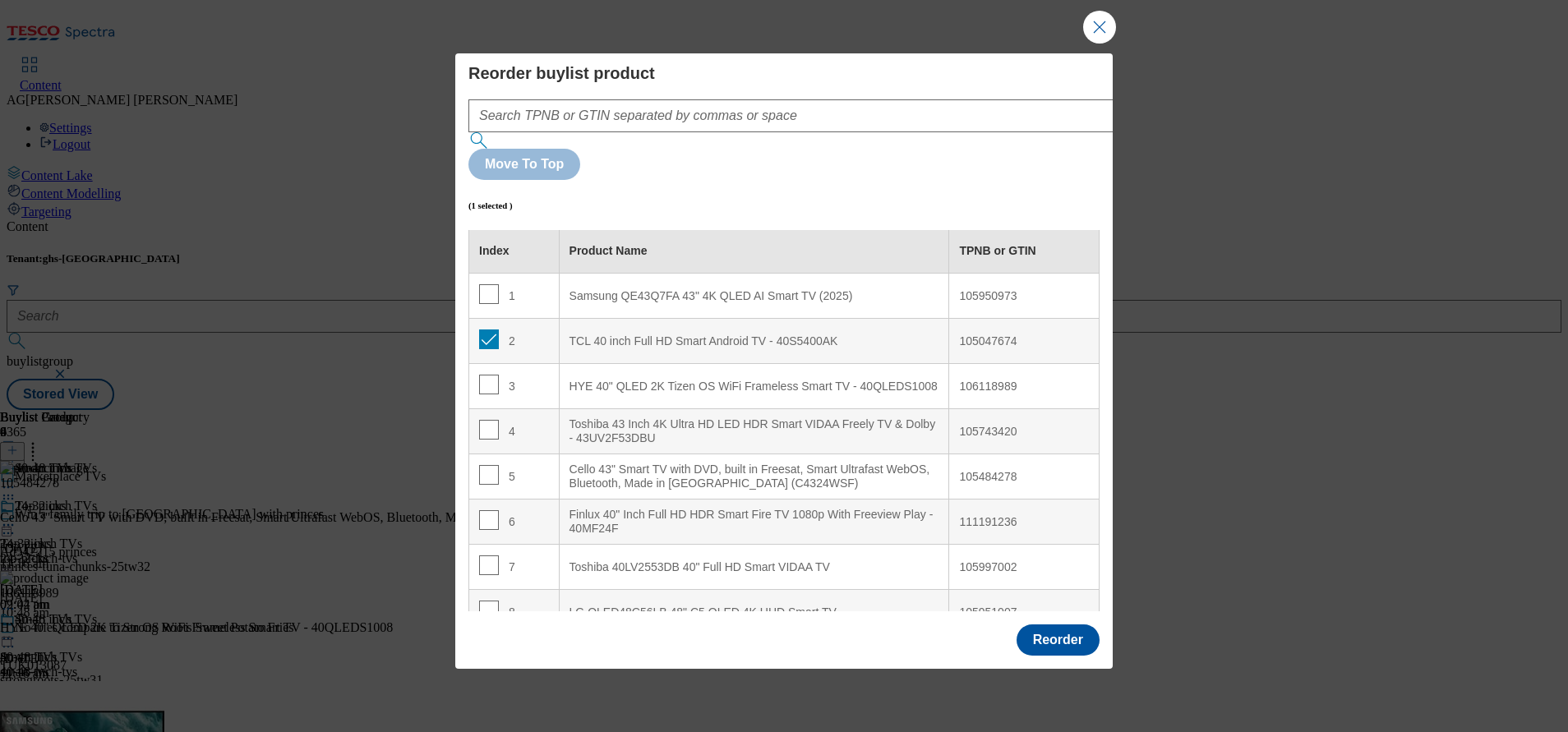
scroll to position [71, 0]
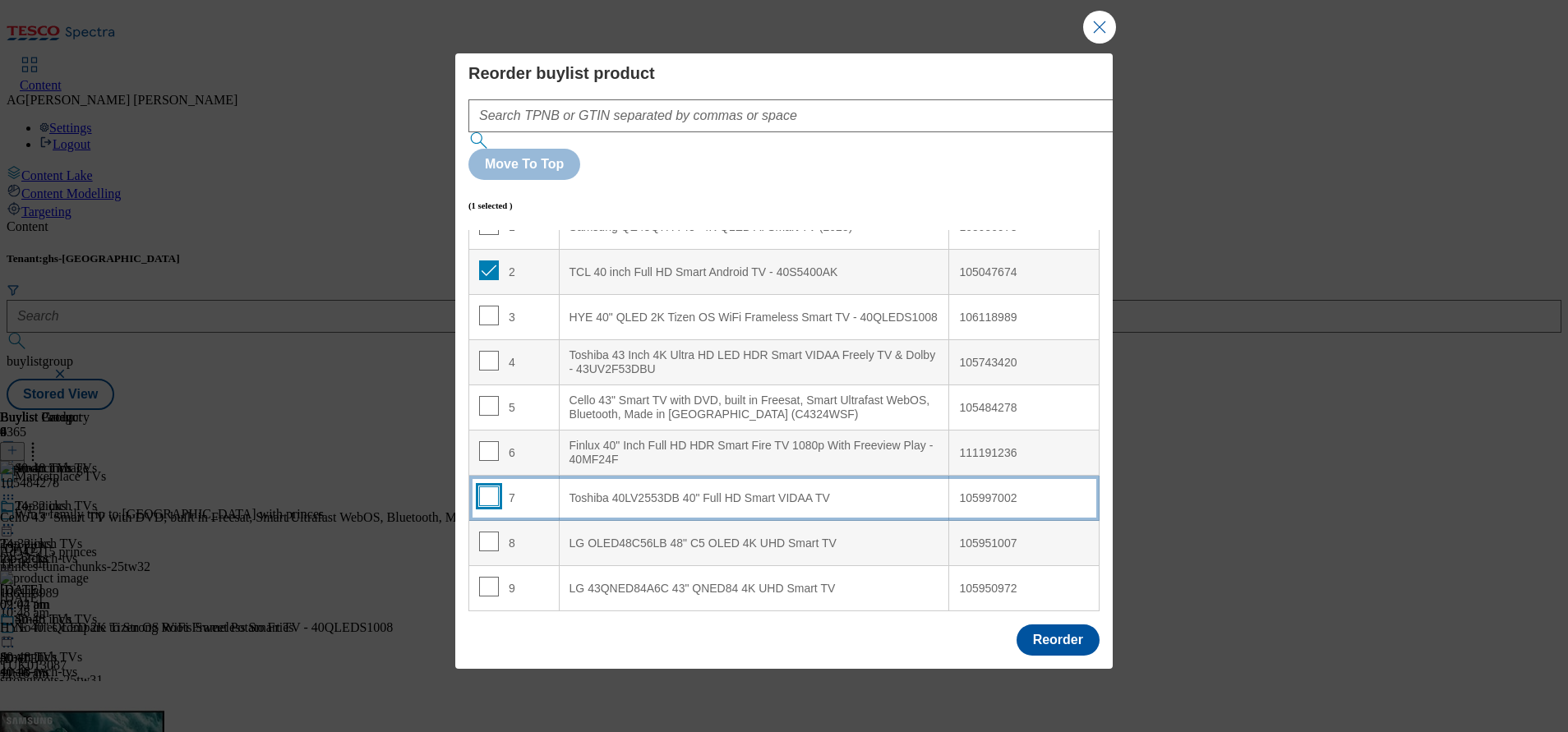
click at [480, 486] on input "Modal" at bounding box center [489, 496] width 20 height 20
checkbox input "true"
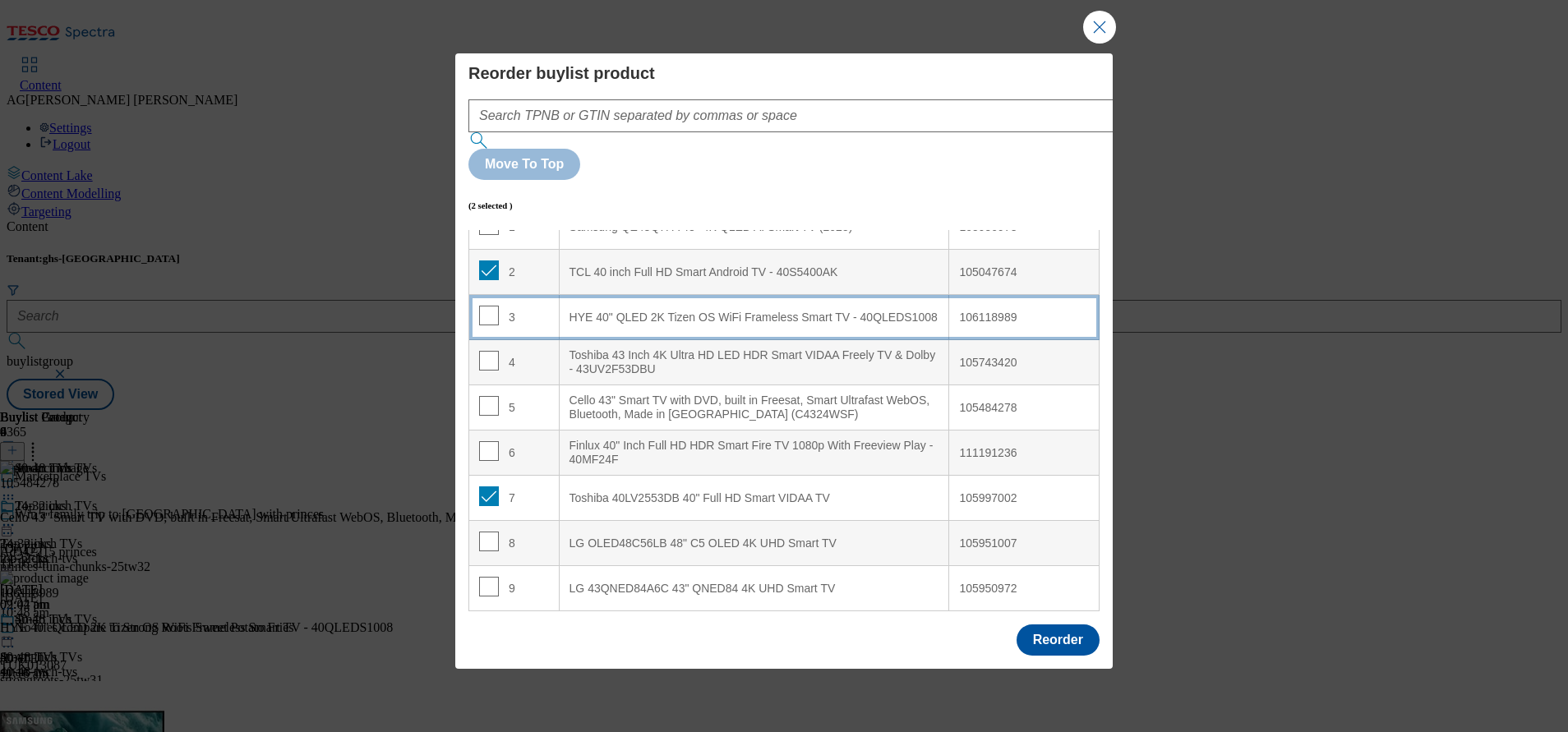
click at [639, 311] on div "HYE 40" QLED 2K Tizen OS WiFi Frameless Smart TV - 40QLEDS1008" at bounding box center [753, 318] width 369 height 15
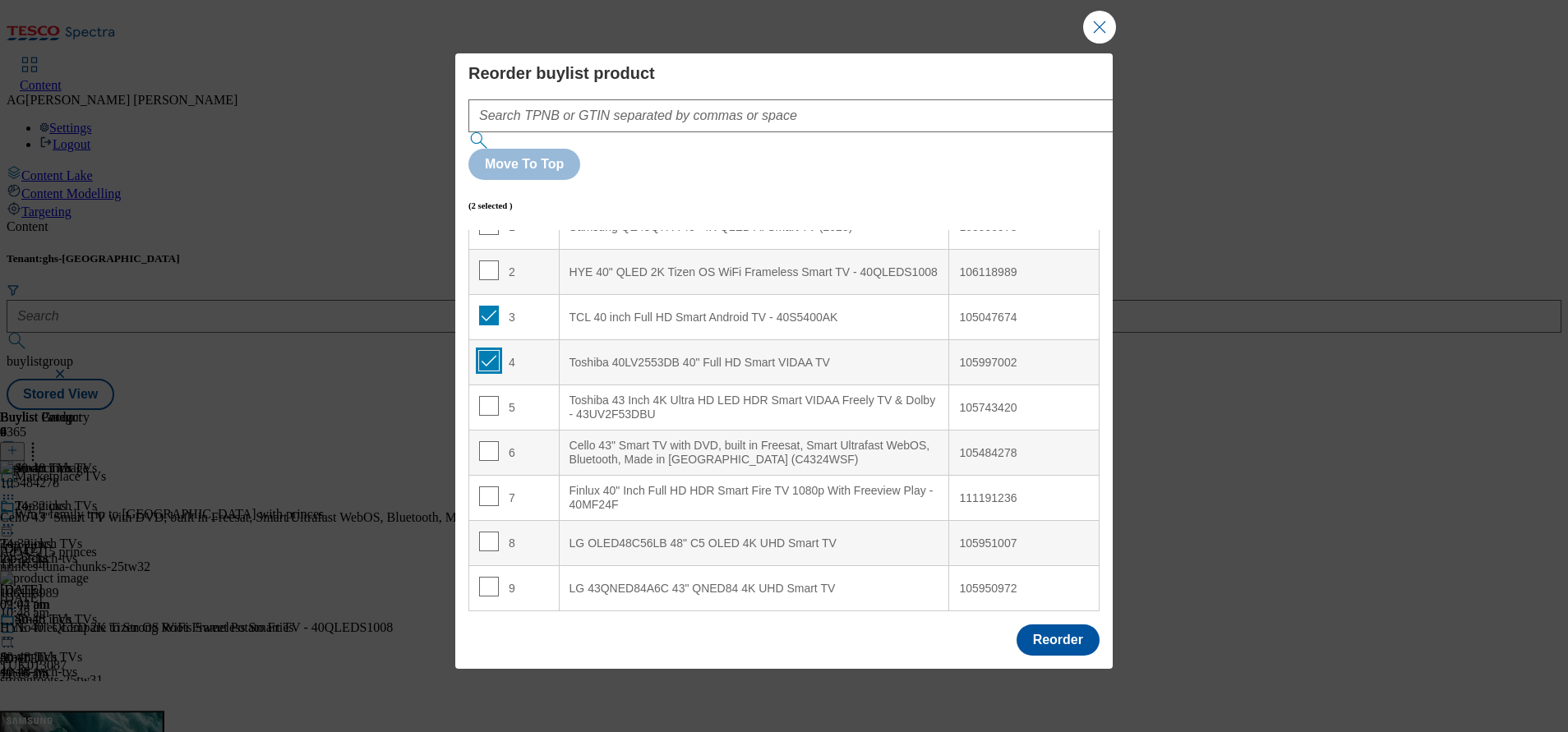
click at [490, 351] on input "Modal" at bounding box center [489, 361] width 20 height 20
checkbox input "false"
click at [487, 305] on input "Modal" at bounding box center [489, 315] width 20 height 20
checkbox input "false"
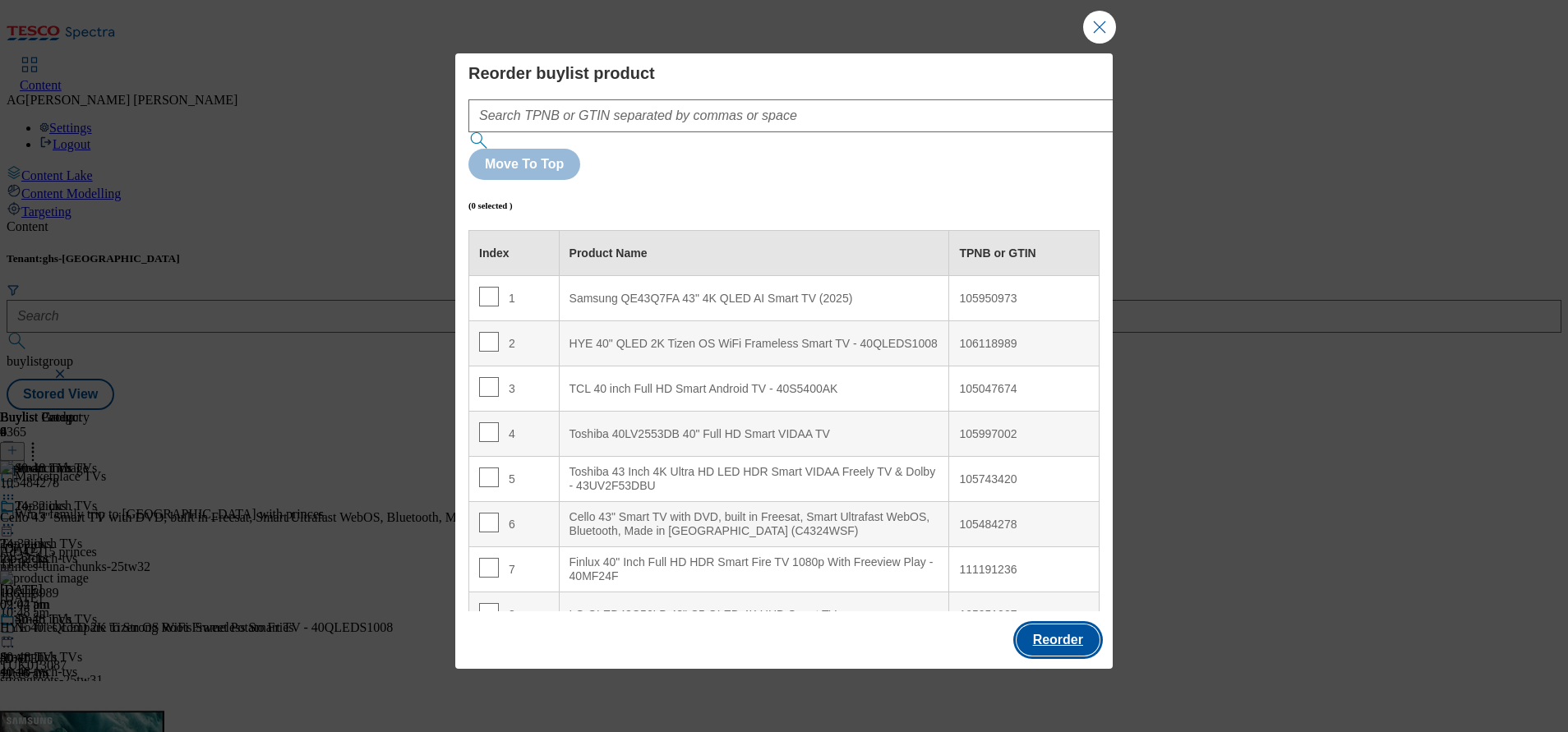
click at [1065, 624] on button "Reorder" at bounding box center [1058, 640] width 83 height 31
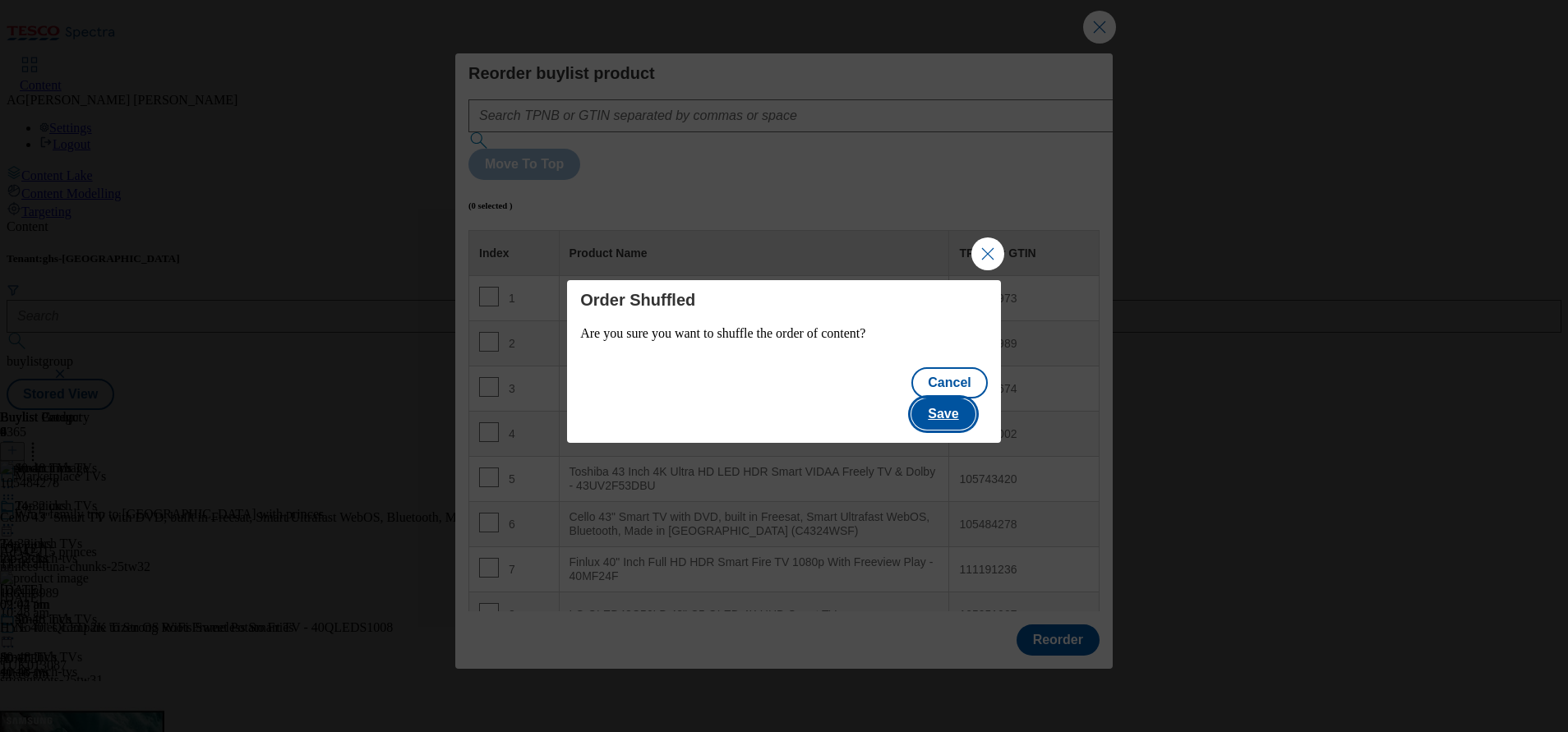
click at [953, 412] on button "Save" at bounding box center [942, 414] width 63 height 31
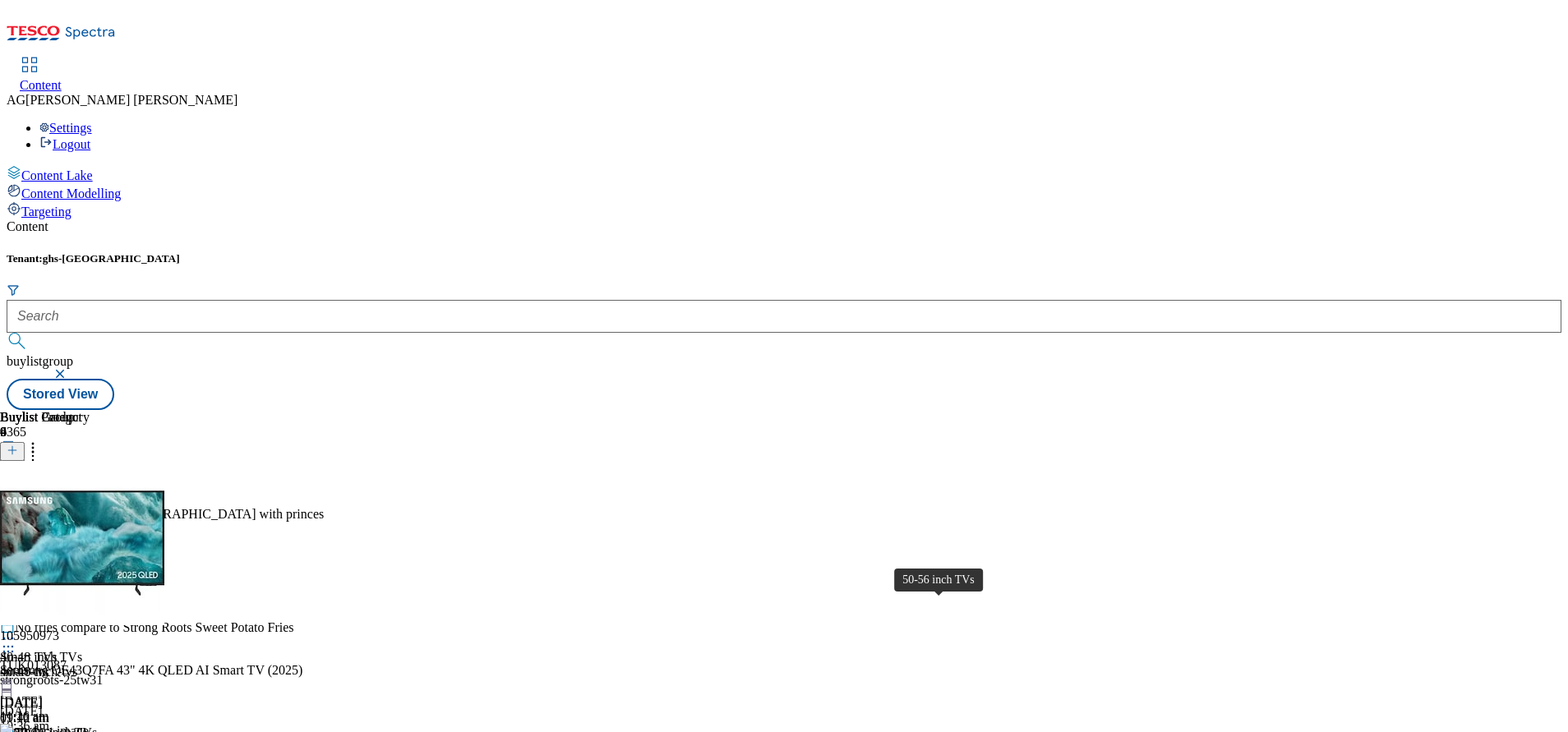
click at [97, 726] on div "50-56 inch TVs" at bounding box center [56, 733] width 82 height 15
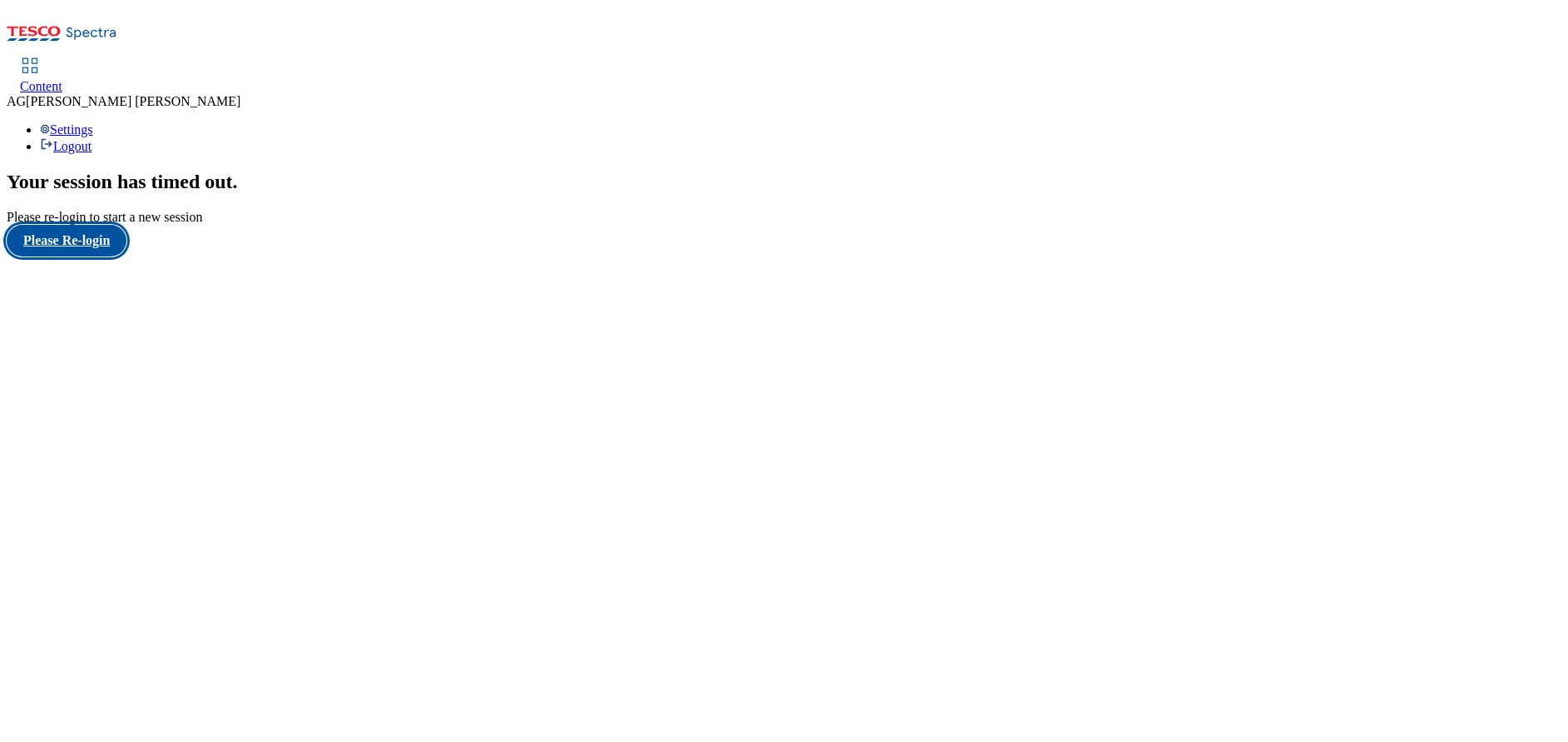
click at [82, 257] on button "Please Re-login" at bounding box center [66, 240] width 120 height 31
